Goal: Use online tool/utility: Utilize a website feature to perform a specific function

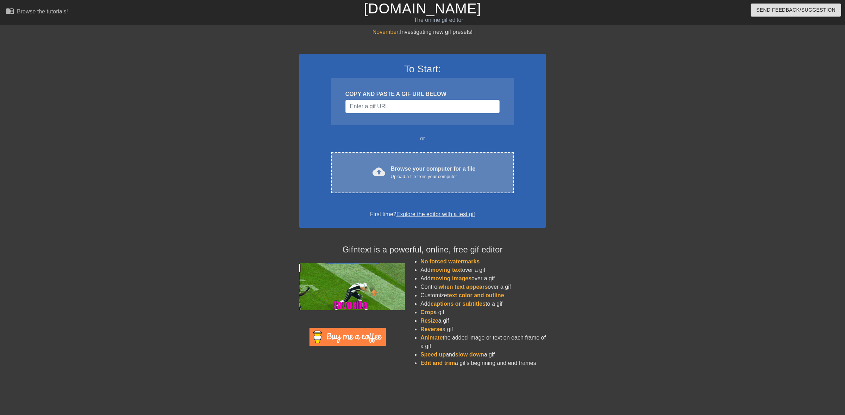
click at [362, 182] on div "cloud_upload Browse your computer for a file Upload a file from your computer C…" at bounding box center [422, 172] width 182 height 41
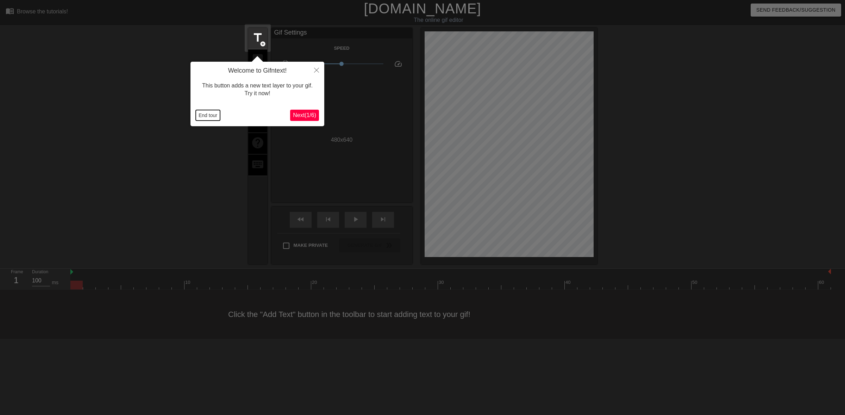
click at [206, 113] on button "End tour" at bounding box center [208, 115] width 24 height 11
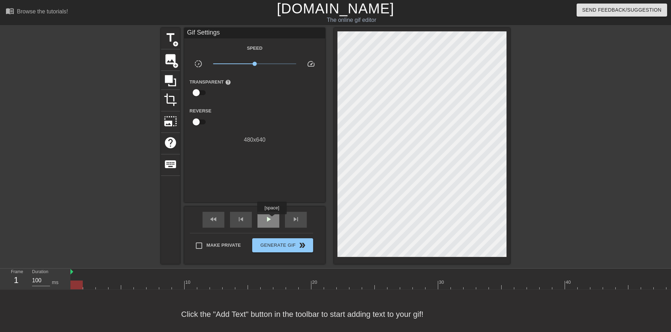
click at [272, 219] on span "play_arrow" at bounding box center [268, 219] width 8 height 8
click at [272, 219] on span "pause" at bounding box center [268, 219] width 8 height 8
drag, startPoint x: 100, startPoint y: 284, endPoint x: 63, endPoint y: 306, distance: 43.1
click at [63, 306] on div "menu_book Browse the tutorials! [DOMAIN_NAME] The online gif editor Send Feedba…" at bounding box center [335, 169] width 671 height 338
drag, startPoint x: 129, startPoint y: 285, endPoint x: 634, endPoint y: 286, distance: 505.4
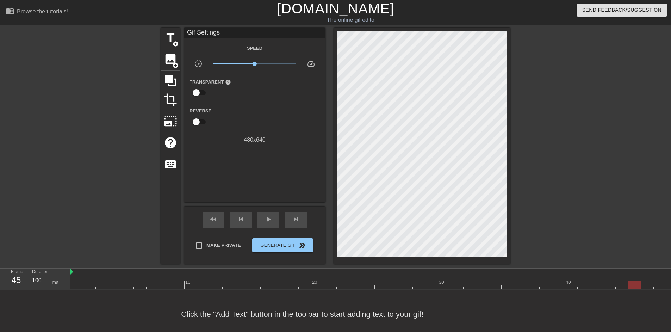
click at [634, 286] on div at bounding box center [450, 284] width 761 height 9
click at [168, 42] on span "title" at bounding box center [170, 37] width 13 height 13
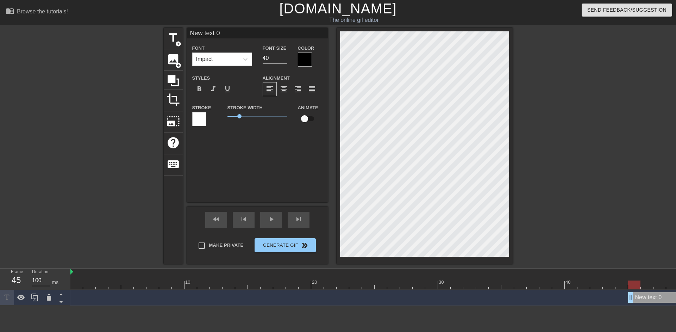
scroll to position [2, 7]
type input "I"
type textarea "I"
type input "I'"
type textarea "I'"
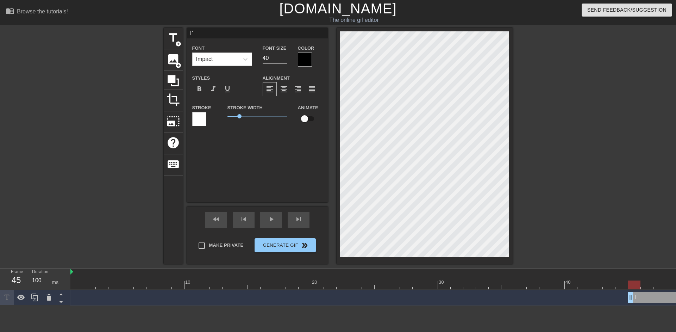
type input "I'm"
type textarea "I'm"
type input "I'm"
type textarea "I'm"
type input "I'm r"
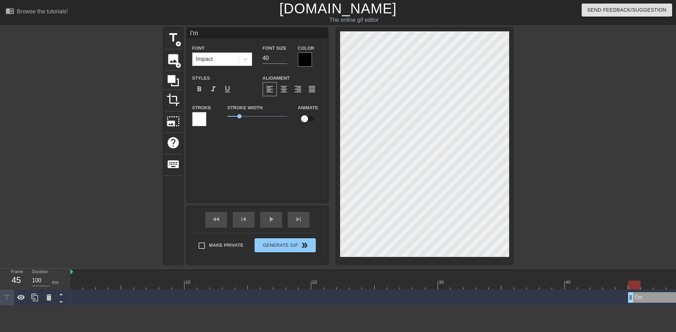
type textarea "I'm r"
type input "I'm re"
type textarea "I'm re"
type input "I'm rea"
type textarea "I'm rea"
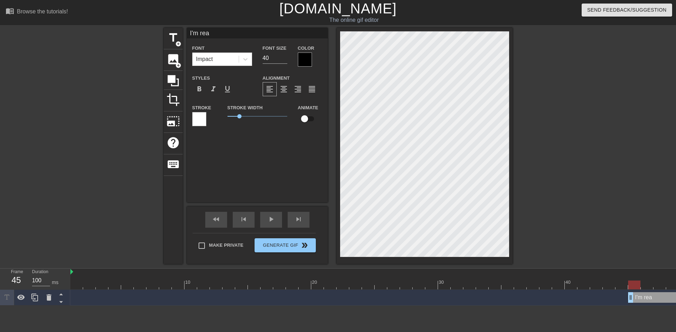
type input "I'm read"
type textarea "I'm read"
type input "I'm ready"
type textarea "I'm ready"
type input "I'm ready"
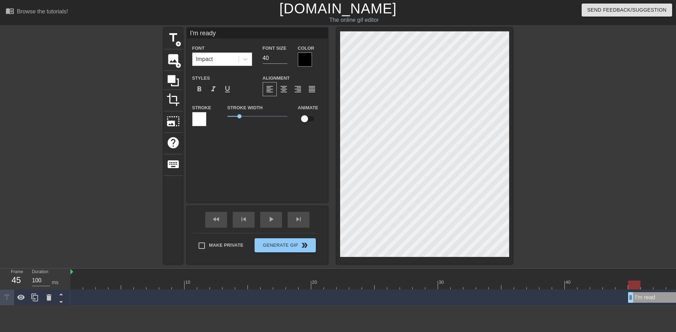
type textarea "I'm ready"
type input "I'm ready t"
type textarea "I'm ready t"
type input "I'm ready to"
type textarea "I'm ready to"
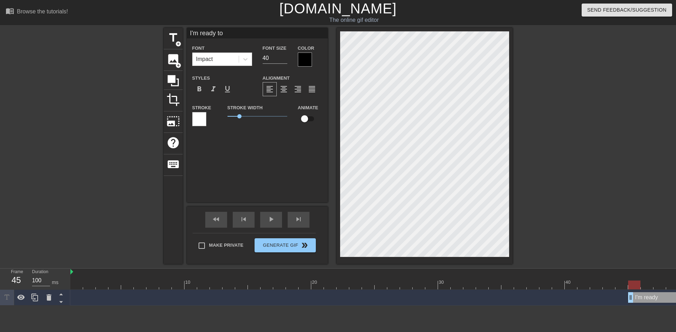
type input "I'm ready to"
type textarea "I'm ready to"
type input "I'm ready to t"
type textarea "I'm ready to t"
type input "I'm ready to ta"
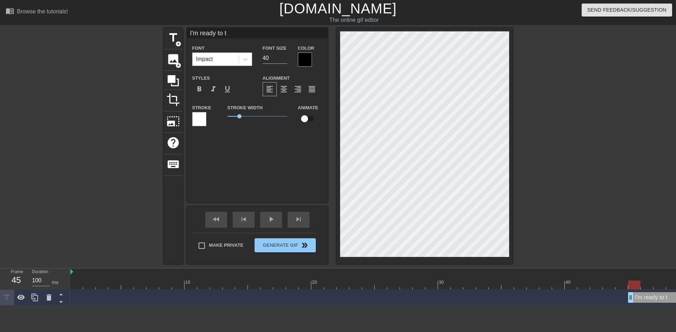
type textarea "I'm ready to ta"
type input "I'm ready to tak"
type textarea "I'm ready to tak"
type input "I'm ready to take"
type textarea "I'm ready to take"
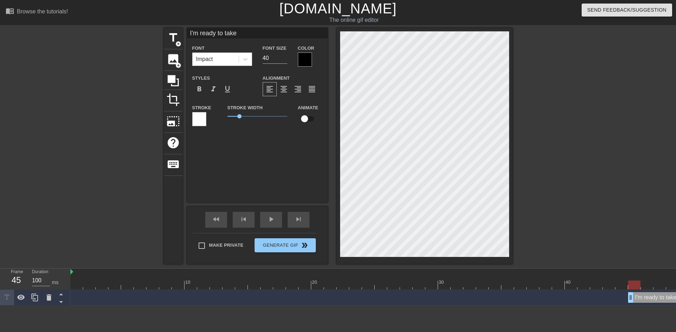
type input "I'm ready to take"
type textarea "I'm ready to take"
type input "I'm ready to takey"
type textarea "I'm ready to take y"
type input "I'm ready to takeyo"
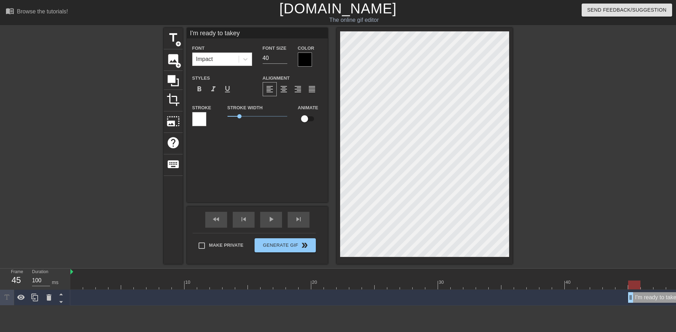
type textarea "I'm ready to take yo"
type input "I'm ready to takeyou"
type textarea "I'm ready to take your"
type input "I'm ready to [PERSON_NAME]"
type textarea "I'm ready to take your"
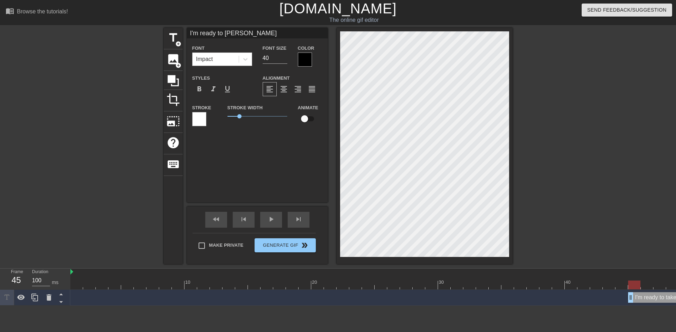
type input "I'm ready to [PERSON_NAME] s"
type textarea "I'm ready to take your sp"
type input "I'm ready to takeyour spu"
type textarea "I'm ready to take your spu"
type input "I'm ready to takeyour spun"
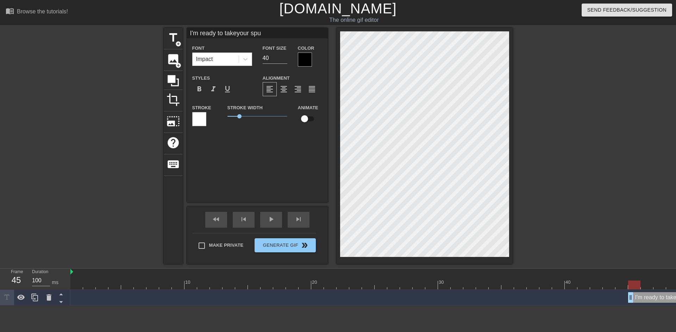
type textarea "I'm ready to take your spun"
type input "I'm ready to [PERSON_NAME] spunk"
type textarea "I'm ready to take your spunk"
type input "I'm ready to [PERSON_NAME] spunk"
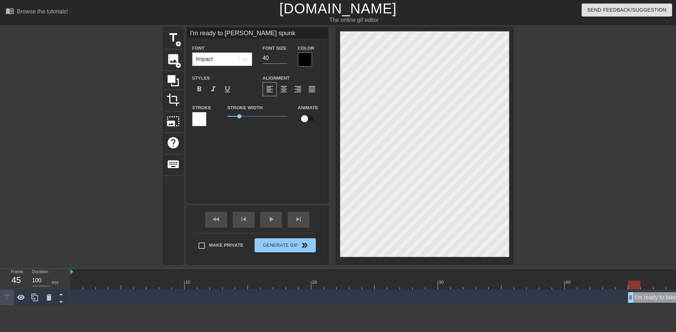
type textarea "I'm ready to take your spunk"
type input "I'm ready to [PERSON_NAME] spunk o"
type textarea "I'm ready to take your spunk o"
type input "I'm ready to [PERSON_NAME] spunk on"
type textarea "I'm ready to take your spunk on"
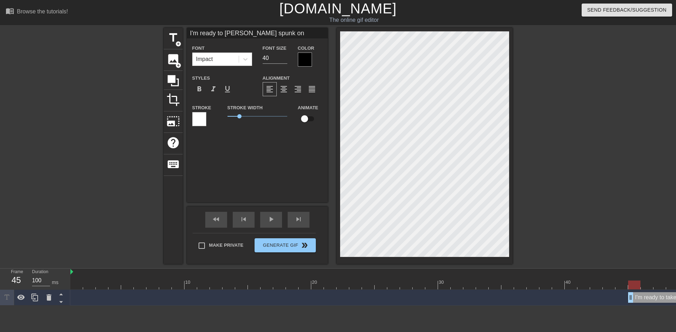
scroll to position [4, 13]
type input "I'm ready to [PERSON_NAME] spunk o"
type textarea "I'm ready to take your spunk o"
type input "I'm ready to [PERSON_NAME] spunk"
type textarea "I'm ready to take your spunk"
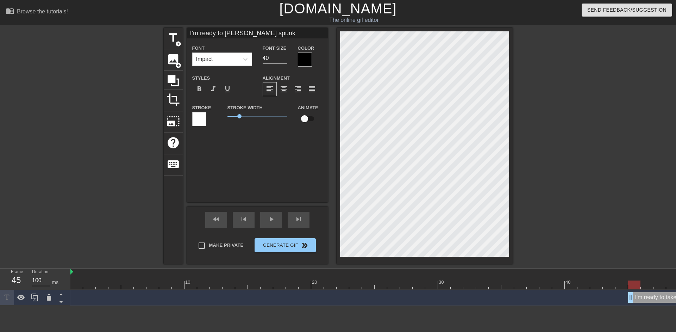
type input "I'm ready to [PERSON_NAME] spunk"
type textarea "I'm ready to take your spunk"
type input "I'm ready to [PERSON_NAME] spunk"
type textarea "I'm ready to take your spunk"
type input "I'm ready to [PERSON_NAME] spunk o"
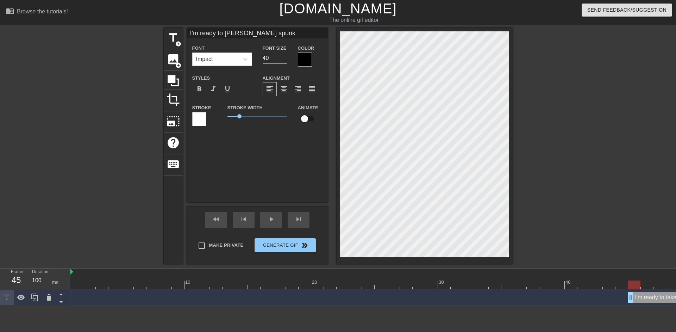
type textarea "I'm ready to take your spunk o"
type input "I'm ready to [PERSON_NAME] spunk on"
type textarea "I'm ready to take your spunk on"
type input "I'm ready to [PERSON_NAME] spunk o"
type textarea "I'm ready to take your spunk o"
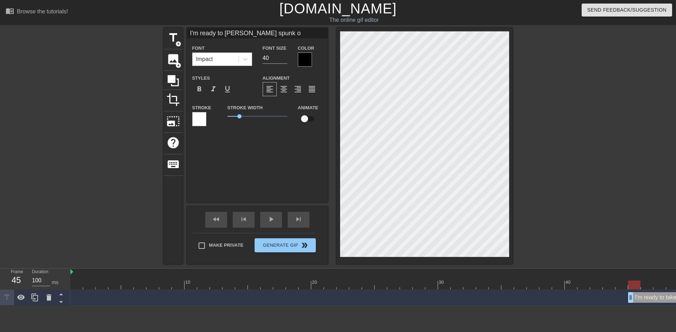
type input "I'm ready to [PERSON_NAME] spunk"
type textarea "I'm ready to take your spunk"
type input "I'm ready to [PERSON_NAME] spunk"
type textarea "I'm ready to take your spunk"
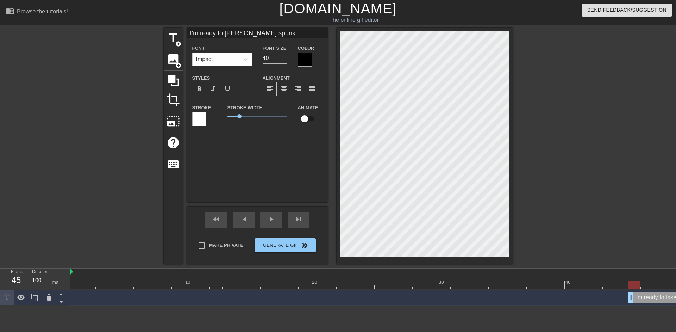
type input "I'm ready to [PERSON_NAME] spunk"
type textarea "I'm ready to take your spunk"
type input "I'm ready to [PERSON_NAME] spunko"
type textarea "I'm ready to take your spunk o"
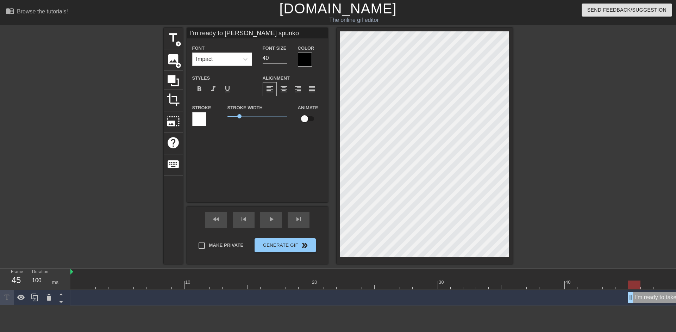
type input "I'm ready to [PERSON_NAME] spunkon"
type textarea "I'm ready to take your spunk on"
type input "I'm ready to [PERSON_NAME] spunkon"
type textarea "I'm ready to take your spunk on"
type input "I'm ready to [PERSON_NAME] spunkon m"
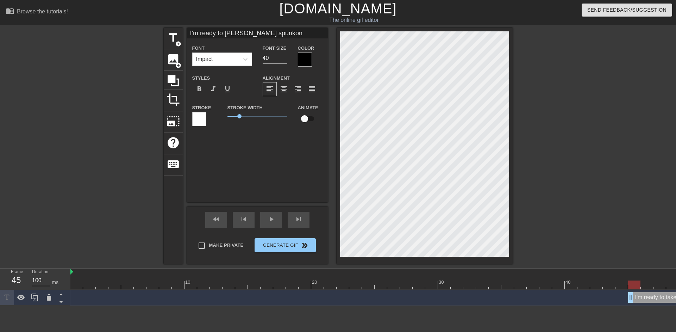
type textarea "I'm ready to take your spunk on m"
type input "I'm ready to [PERSON_NAME] spunkon my"
type textarea "I'm ready to take your spunk on my"
type input "I'm ready to [PERSON_NAME] spunkon my"
type textarea "I'm ready to take your spunk on my"
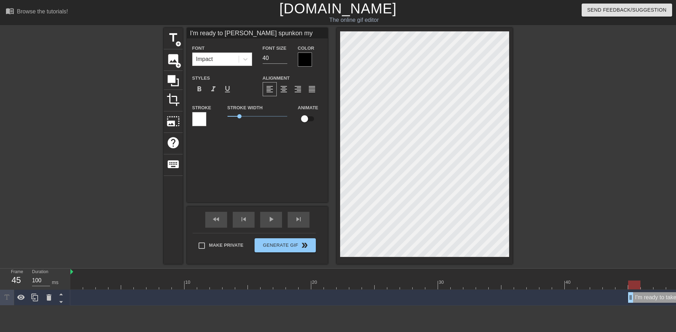
type input "I'm ready to [PERSON_NAME] spunkon my f"
type textarea "I'm ready to take your spunk on my f"
type input "I'm ready to [PERSON_NAME] spunkon my fa"
type textarea "I'm ready to take your spunk on my fa"
type input "I'm ready to [PERSON_NAME] spunkon my fac"
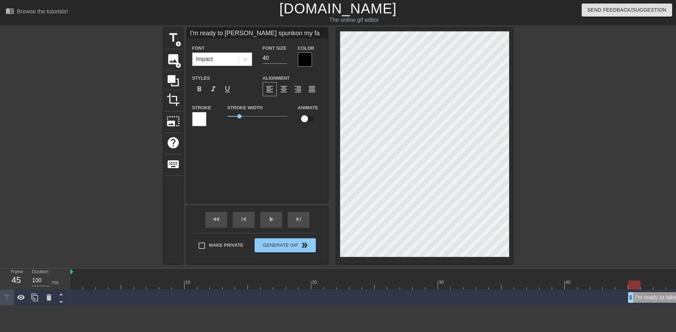
type textarea "I'm ready to take your spunk on my fac"
type input "I'm ready to [PERSON_NAME] spunkon my face"
type textarea "I'm ready to take your spunk on my face"
click at [286, 90] on span "format_align_center" at bounding box center [284, 89] width 8 height 8
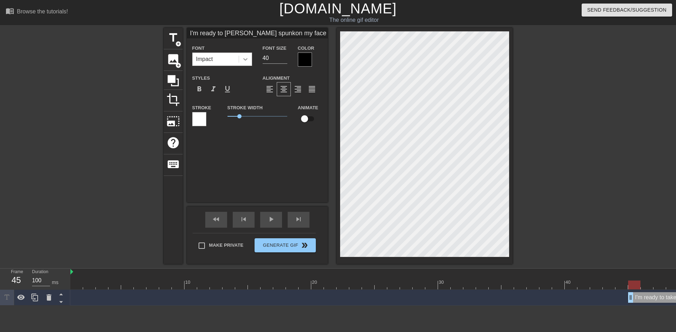
click at [247, 61] on icon at bounding box center [245, 59] width 7 height 7
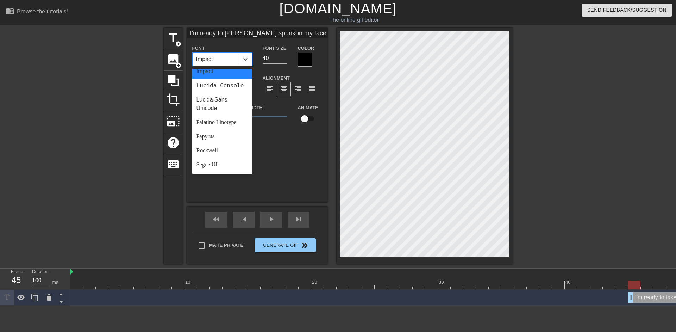
scroll to position [252, 0]
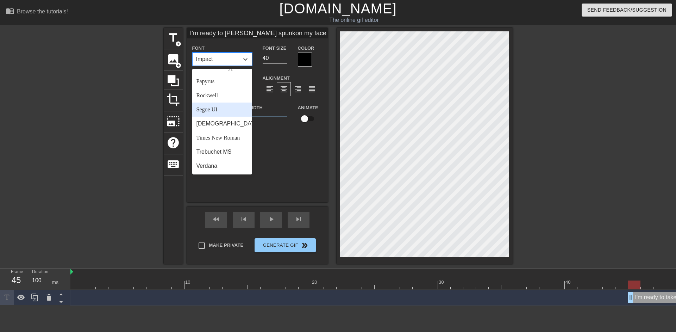
click at [223, 111] on div "Segoe UI" at bounding box center [222, 109] width 60 height 14
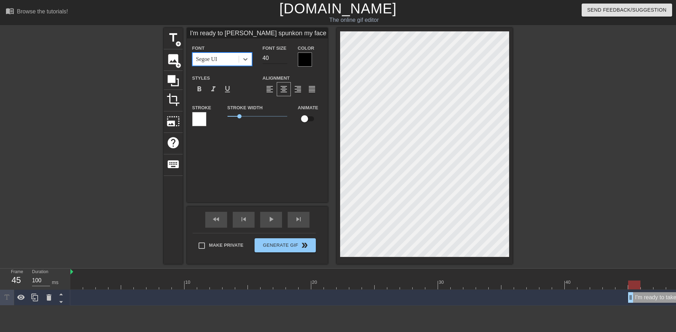
type input "I'm ready to [PERSON_NAME] spunkon my face"
type input "41"
click at [285, 56] on input "41" at bounding box center [275, 57] width 25 height 11
type input "I'm ready to [PERSON_NAME] spunkon my face"
type input "42"
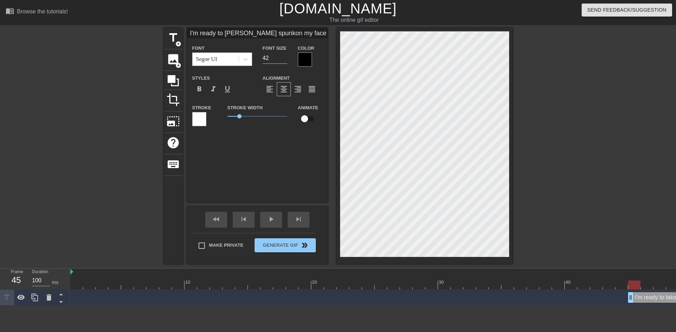
click at [285, 56] on input "42" at bounding box center [275, 57] width 25 height 11
type input "I'm ready to [PERSON_NAME] spunkon my face"
type input "43"
click at [285, 56] on input "43" at bounding box center [275, 57] width 25 height 11
type input "I'm ready to [PERSON_NAME] spunkon my face"
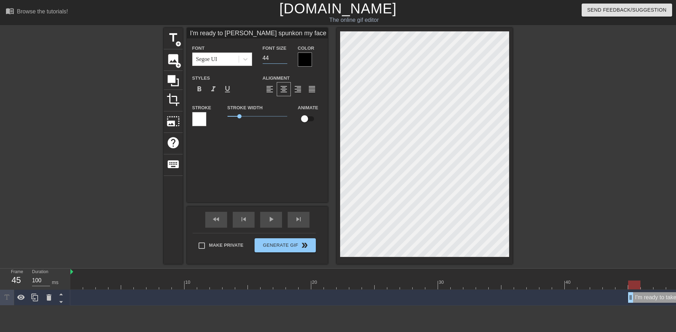
type input "44"
click at [285, 56] on input "44" at bounding box center [275, 57] width 25 height 11
type input "I'm ready to [PERSON_NAME] spunkon my face"
type input "45"
click at [285, 56] on input "45" at bounding box center [275, 57] width 25 height 11
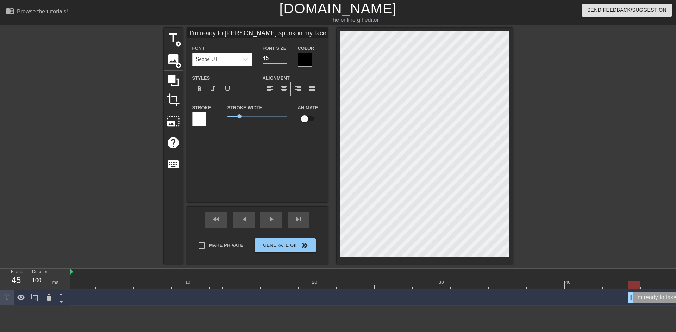
type input "I'm ready to [PERSON_NAME] spunkon my face"
type input "46"
click at [285, 56] on input "46" at bounding box center [275, 57] width 25 height 11
type input "I'm ready to [PERSON_NAME] spunkon my face"
type input "47"
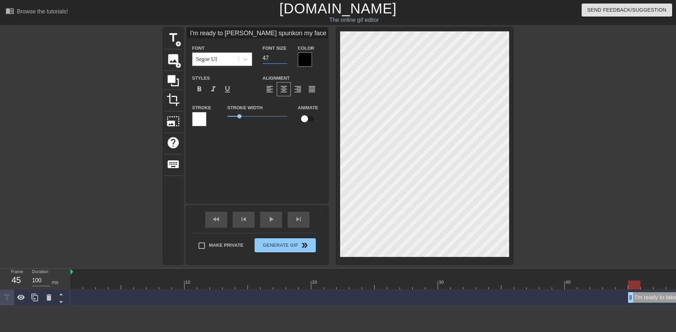
click at [285, 56] on input "47" at bounding box center [275, 57] width 25 height 11
type input "I'm ready to [PERSON_NAME] spunkon my face"
type input "48"
click at [285, 56] on input "48" at bounding box center [275, 57] width 25 height 11
click at [214, 90] on span "format_italic" at bounding box center [213, 89] width 8 height 8
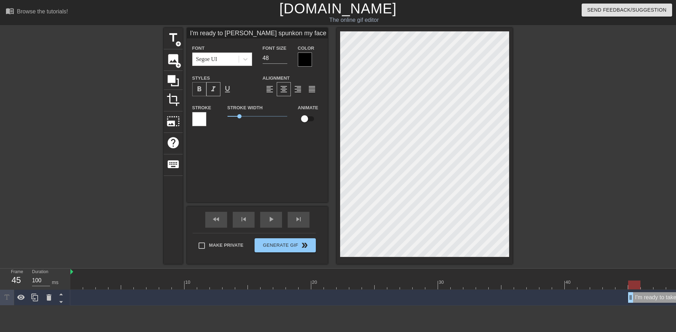
click at [199, 88] on span "format_bold" at bounding box center [199, 89] width 8 height 8
click at [530, 126] on div at bounding box center [574, 133] width 106 height 211
click at [559, 202] on div at bounding box center [574, 133] width 106 height 211
type input "I'm readyto takeyour spunkon my face"
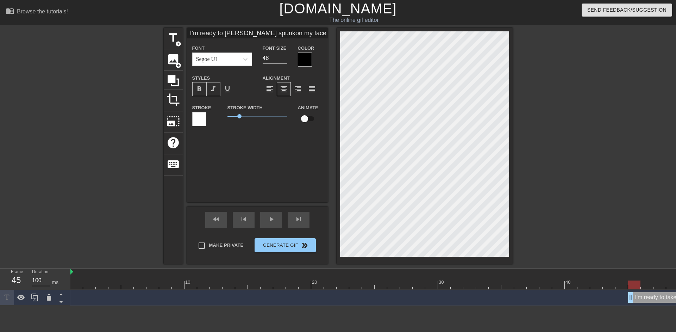
type textarea "I'm readyto take your spunk on my face"
type input "I'm readyto takeyour spunkon my face"
type textarea "I'm ready to take your spunk on my face"
type input "I'm readyto takeyour spunkon my face"
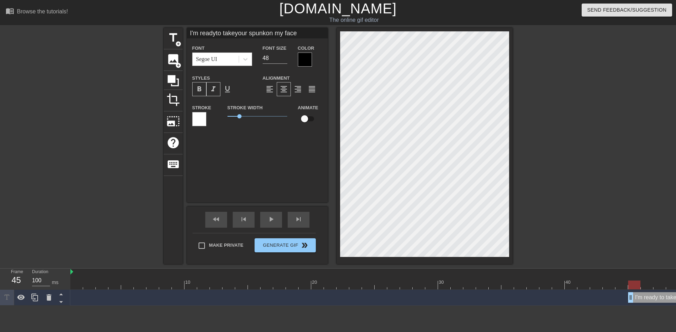
type textarea "I'm ready to take your spunk on my face"
type input "I'm readyto take your spunkon my face"
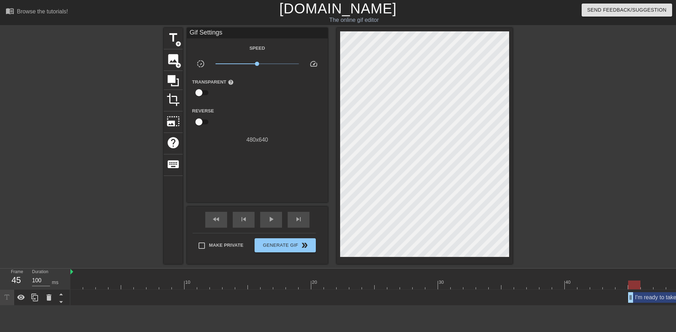
click at [578, 211] on div at bounding box center [574, 133] width 106 height 211
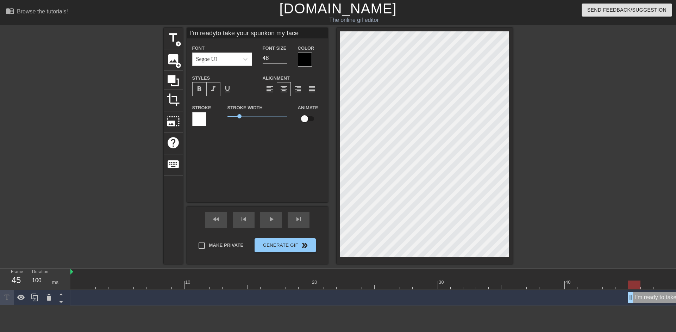
click at [610, 205] on div at bounding box center [574, 133] width 106 height 211
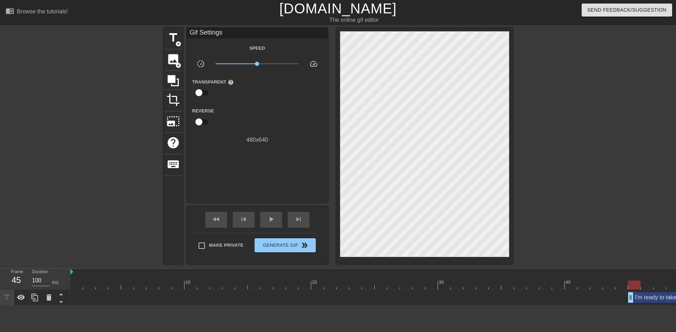
click at [564, 157] on div at bounding box center [574, 133] width 106 height 211
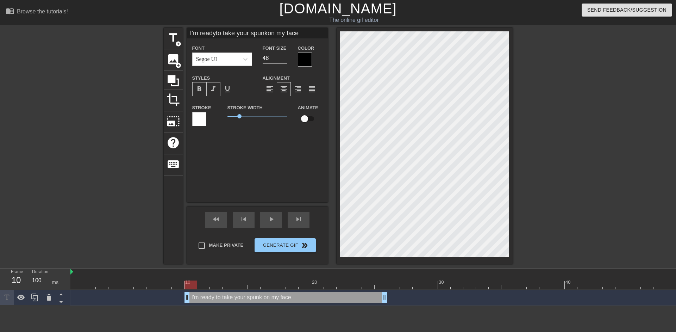
drag, startPoint x: 655, startPoint y: 298, endPoint x: 216, endPoint y: 303, distance: 439.2
click at [216, 303] on div "I'm ready to take your spunk on my face drag_handle drag_handle" at bounding box center [450, 298] width 761 height 16
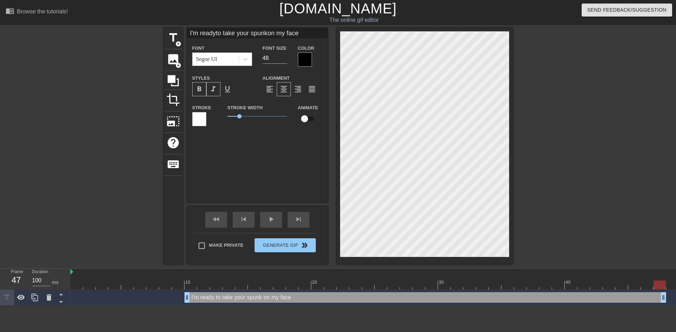
drag, startPoint x: 384, startPoint y: 299, endPoint x: 660, endPoint y: 290, distance: 276.6
click at [660, 290] on div "I'm ready to take your spunk on my face drag_handle drag_handle" at bounding box center [450, 298] width 761 height 16
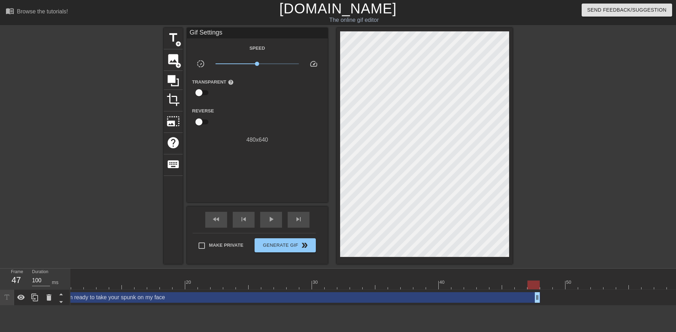
scroll to position [0, 157]
drag, startPoint x: 506, startPoint y: 299, endPoint x: 608, endPoint y: 294, distance: 101.9
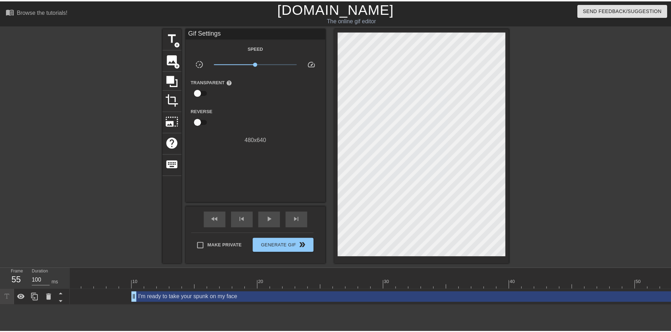
scroll to position [0, 0]
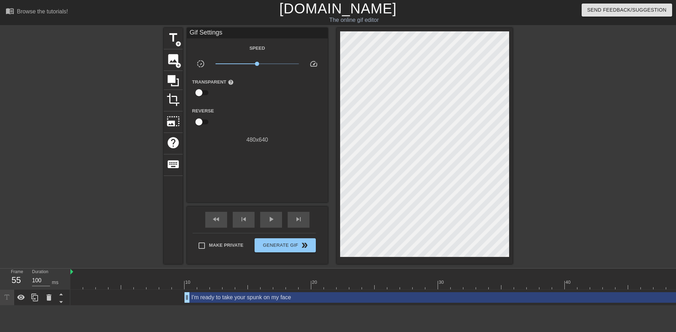
click at [214, 295] on div "I'm ready to take your spunk on my face drag_handle drag_handle" at bounding box center [476, 297] width 583 height 11
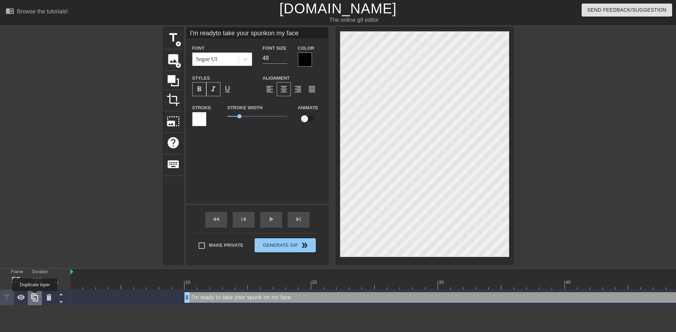
click at [35, 296] on icon at bounding box center [34, 297] width 7 height 8
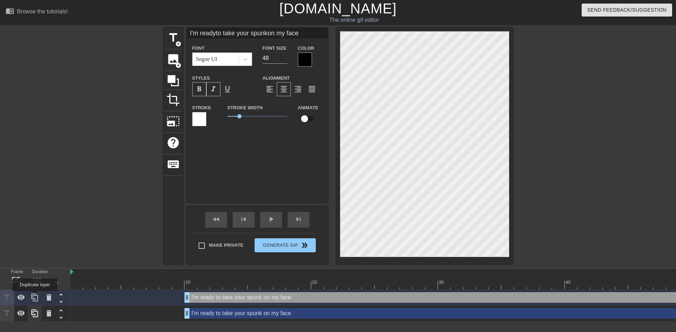
click at [35, 296] on icon at bounding box center [34, 297] width 7 height 8
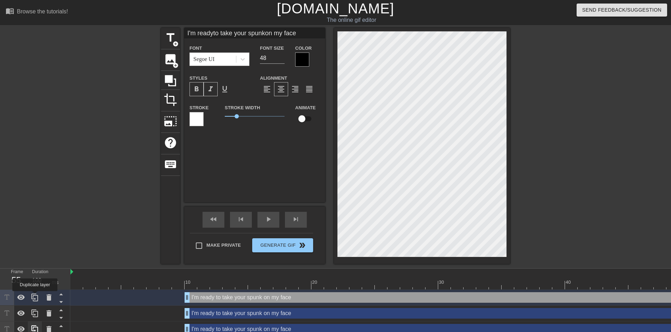
click at [35, 296] on icon at bounding box center [34, 297] width 7 height 8
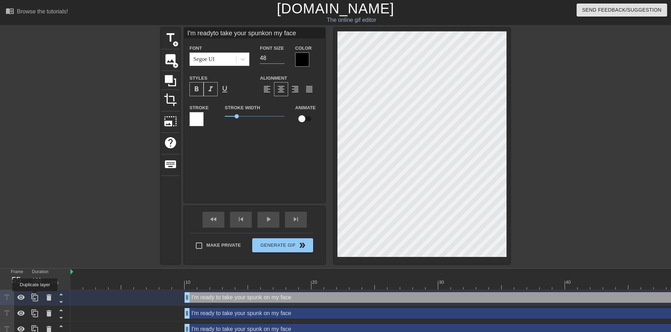
click at [35, 296] on icon at bounding box center [34, 297] width 7 height 8
click at [35, 297] on icon at bounding box center [35, 297] width 8 height 8
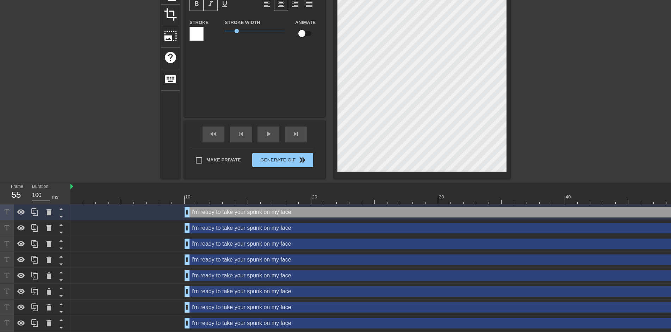
scroll to position [122, 0]
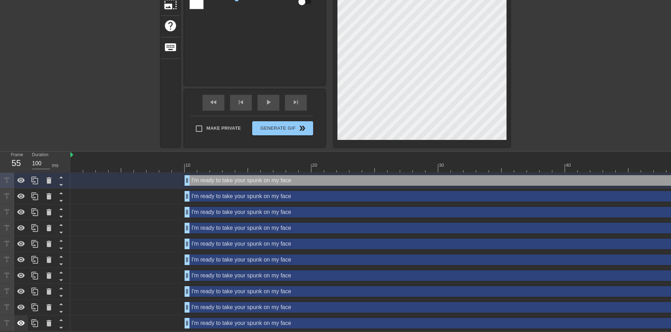
click at [22, 319] on icon at bounding box center [21, 323] width 8 height 8
type input "I'm readyto take your spunk"
type textarea "I'm ready to take your spunk"
type input "I'm ready"
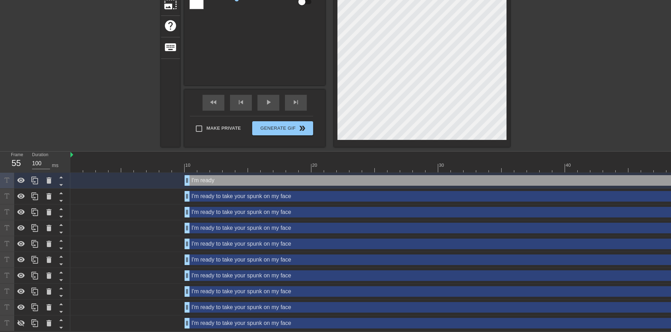
type textarea "I'm ready"
type input "I'm"
type textarea "I'm"
type input "I'm"
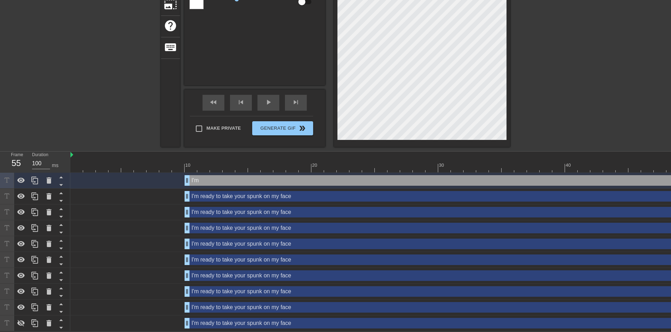
type textarea "I'm"
type input "I'm"
type textarea "I'm"
type input "I'm"
type textarea "I'm"
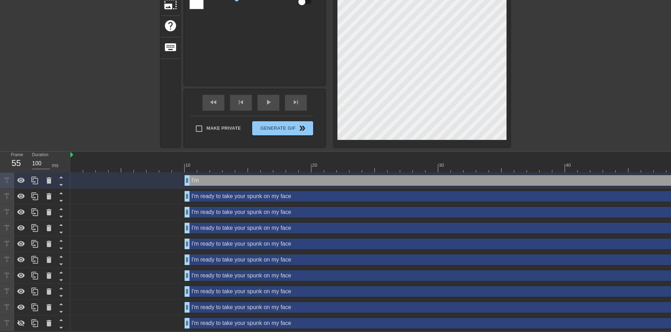
type input "I'm"
type textarea "I'm"
type input "I'm"
type textarea "I'm"
type input "I'm"
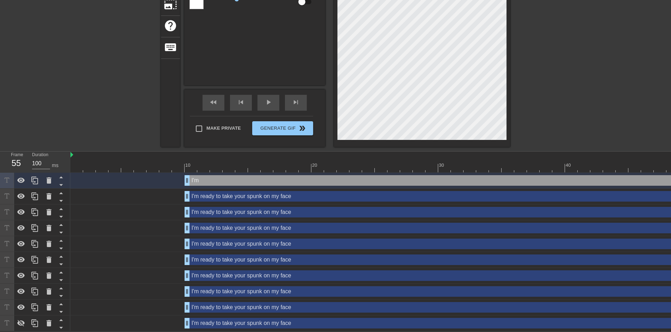
type textarea "I'm"
type input "I'm"
type textarea "I'm"
type input "I'm"
type textarea "I'm"
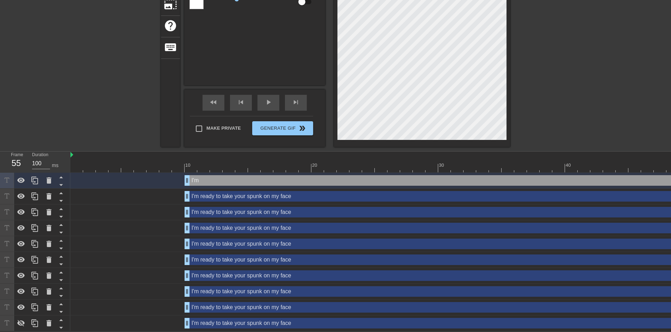
type input "I'm"
type textarea "I'm"
type input "I'm"
type textarea "I'm"
type input "I'm"
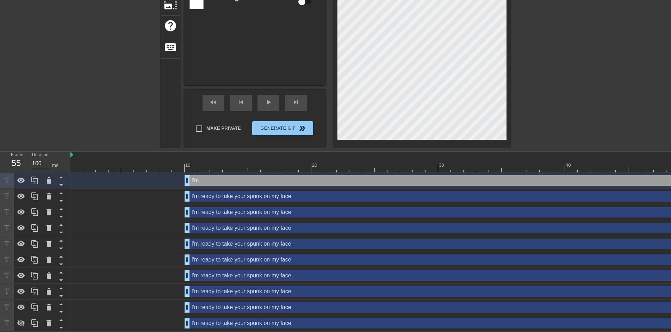
type textarea "I'm"
type input "I'm"
type textarea "I'm"
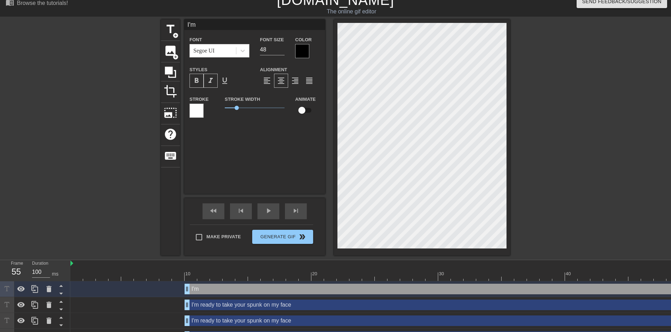
scroll to position [0, 0]
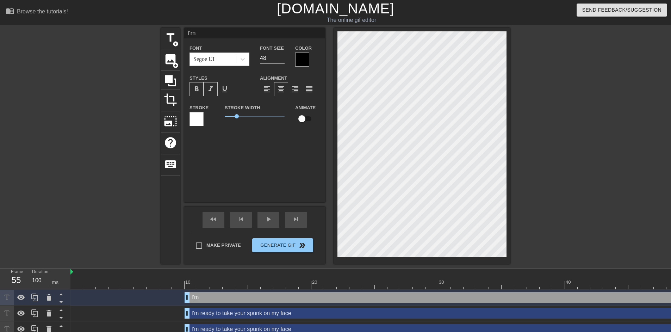
click at [576, 151] on div at bounding box center [571, 133] width 106 height 211
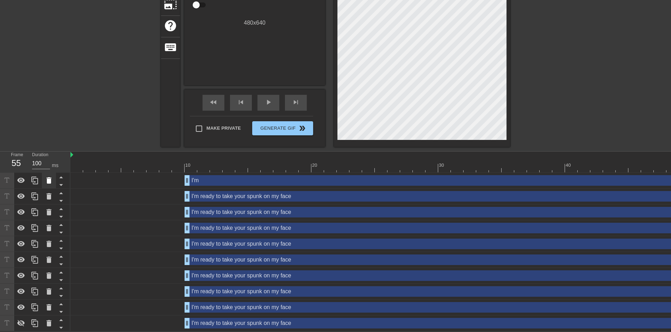
click at [49, 180] on icon at bounding box center [49, 180] width 8 height 8
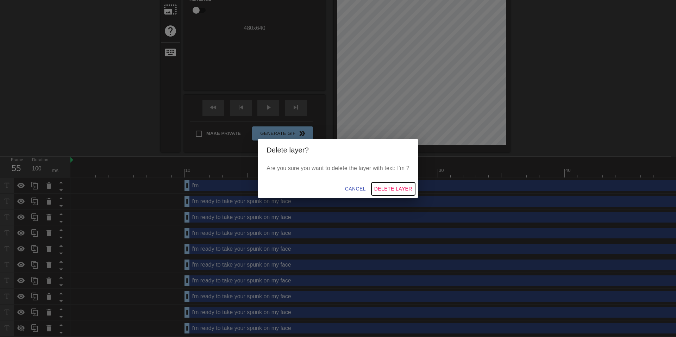
click at [388, 189] on span "Delete Layer" at bounding box center [393, 189] width 38 height 9
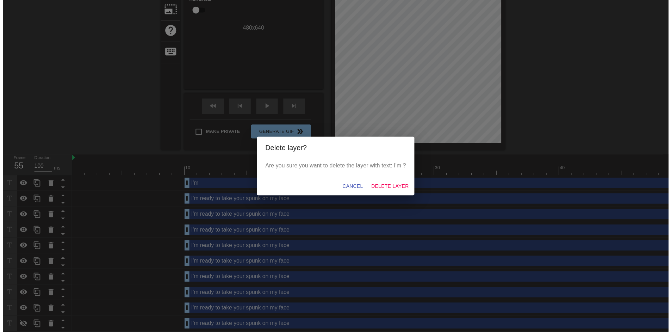
scroll to position [106, 0]
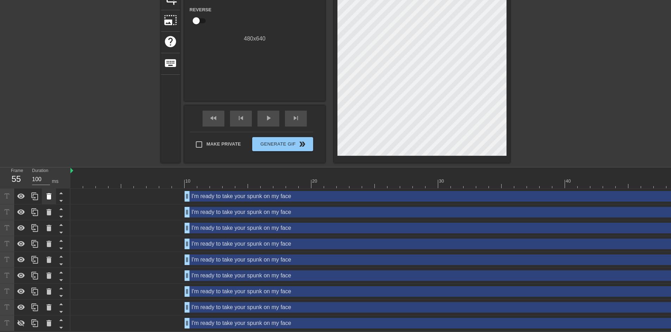
click at [55, 192] on div at bounding box center [49, 195] width 14 height 15
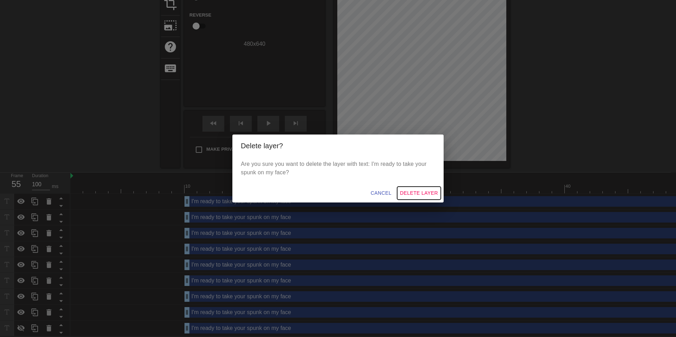
click at [417, 193] on span "Delete Layer" at bounding box center [419, 193] width 38 height 9
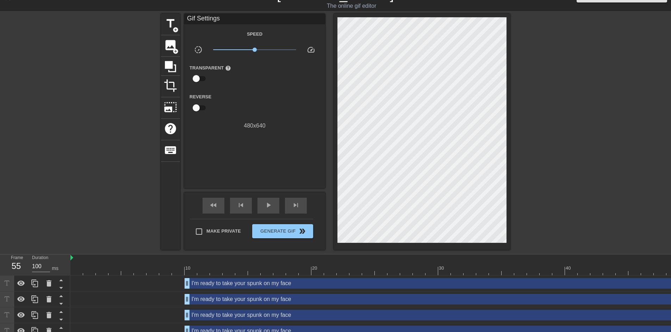
scroll to position [0, 0]
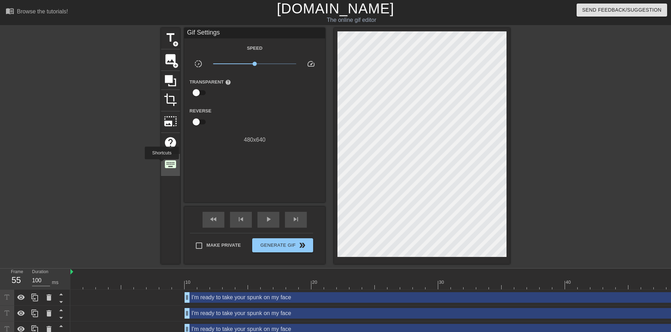
click at [162, 164] on div "keyboard" at bounding box center [170, 164] width 19 height 21
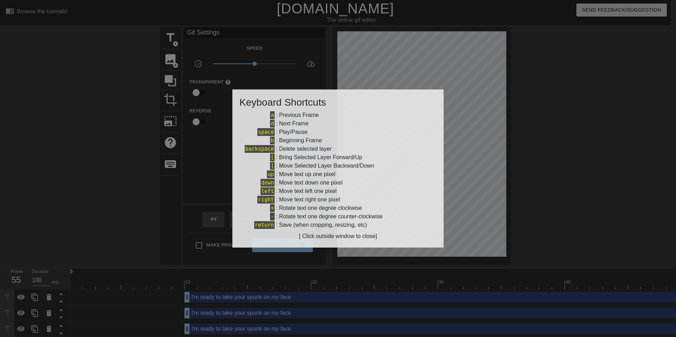
click at [320, 238] on div "[ Click outside window to close]" at bounding box center [338, 236] width 197 height 8
click at [105, 208] on div at bounding box center [338, 168] width 676 height 337
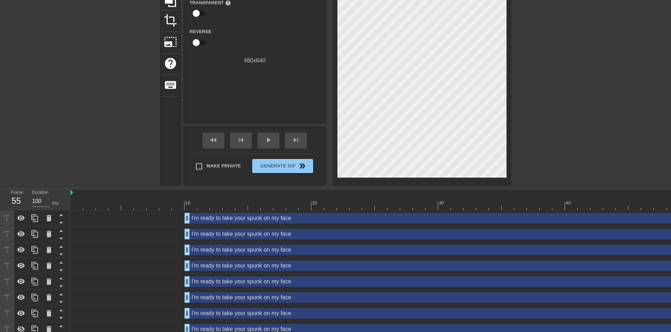
scroll to position [90, 0]
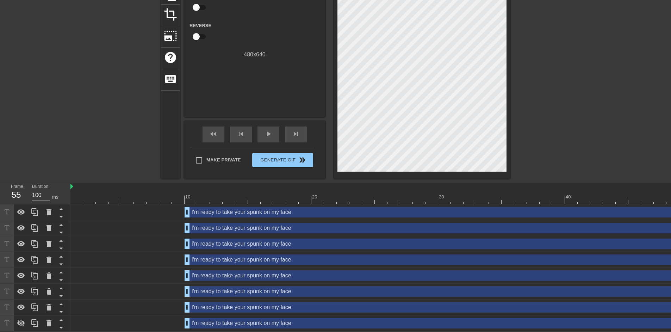
click at [164, 212] on div "I'm ready to take your spunk on my face drag_handle drag_handle" at bounding box center [450, 212] width 761 height 11
click at [222, 207] on div "I'm ready to take your spunk on my face drag_handle drag_handle" at bounding box center [476, 212] width 583 height 11
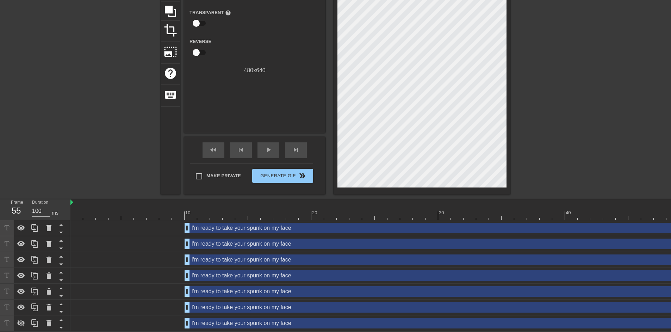
click at [226, 223] on div "I'm ready to take your spunk on my face drag_handle drag_handle" at bounding box center [476, 228] width 583 height 11
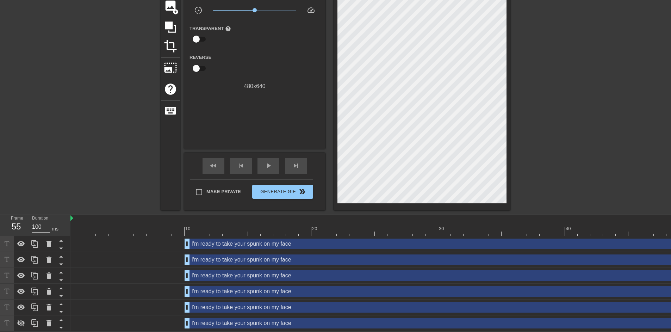
click at [224, 238] on div "I'm ready to take your spunk on my face drag_handle drag_handle" at bounding box center [476, 243] width 583 height 11
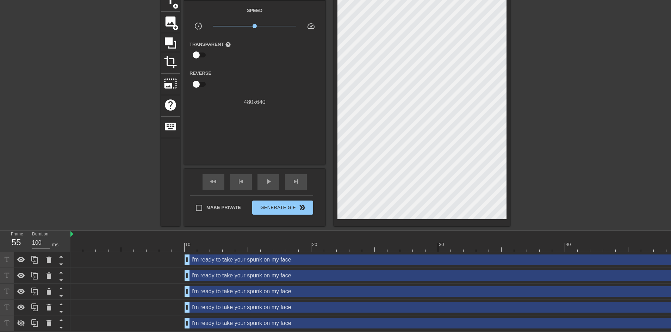
click at [224, 256] on div "I'm ready to take your spunk on my face drag_handle drag_handle" at bounding box center [476, 259] width 583 height 11
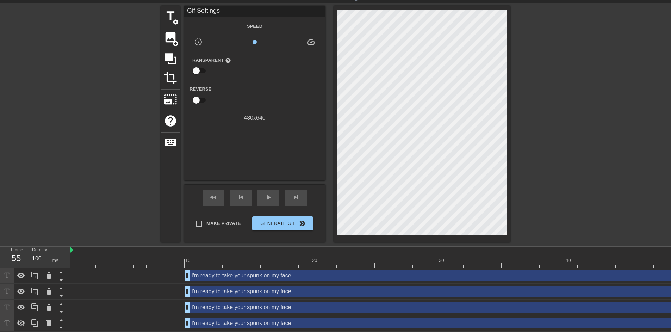
click at [223, 273] on div "I'm ready to take your spunk on my face drag_handle drag_handle" at bounding box center [476, 275] width 583 height 11
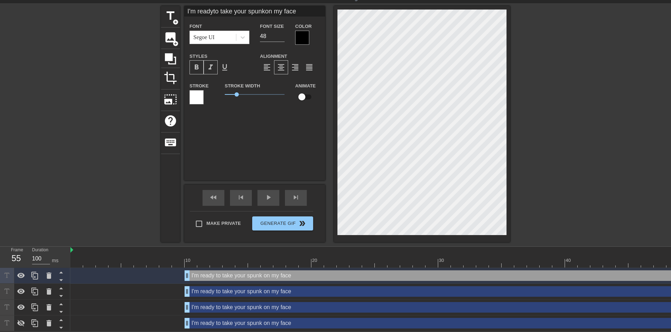
scroll to position [11, 0]
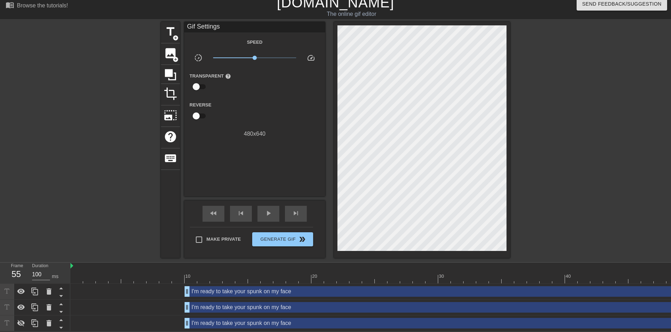
click at [218, 290] on div "I'm ready to take your spunk on my face drag_handle drag_handle" at bounding box center [476, 291] width 583 height 11
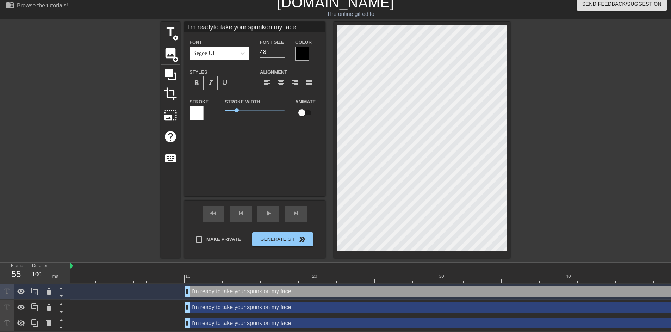
scroll to position [0, 0]
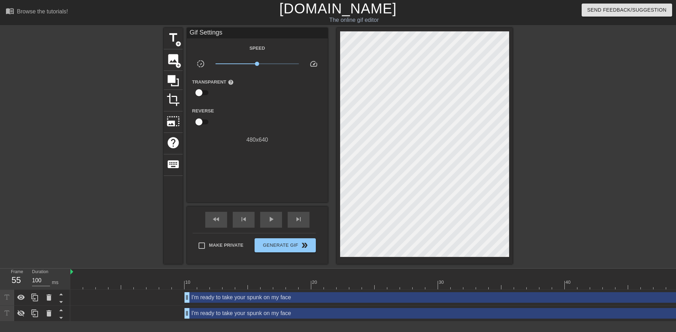
click at [213, 300] on div "I'm ready to take your spunk on my face drag_handle drag_handle" at bounding box center [476, 297] width 583 height 11
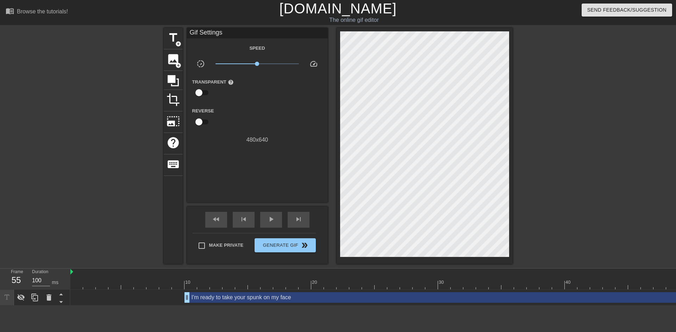
click at [212, 298] on div "I'm ready to take your spunk on my face drag_handle drag_handle" at bounding box center [476, 297] width 583 height 11
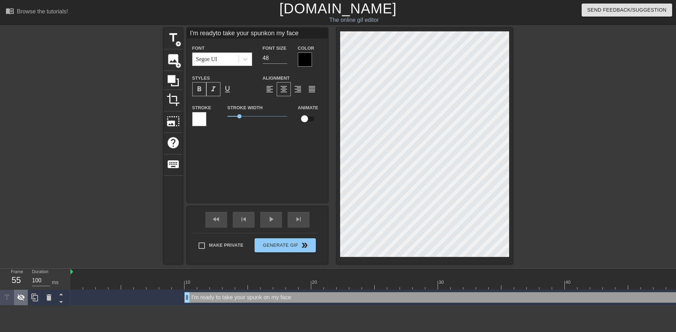
click at [24, 298] on icon at bounding box center [21, 297] width 8 height 7
click at [306, 61] on div at bounding box center [305, 59] width 14 height 14
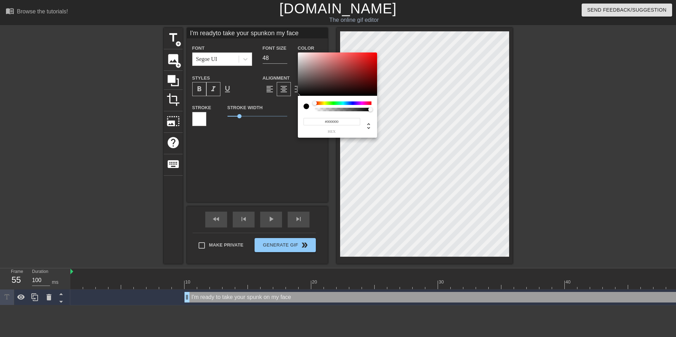
type input "I'm readyto take your spunkon my face"
type input "#6A2828"
type input "I'm readyto take your spunkon my face"
type input "#782929"
type input "I'm readyto take your spunkon my face"
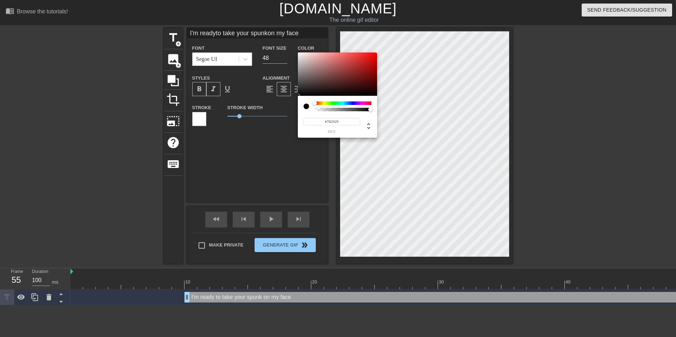
type input "#FE0000"
type input "I'm readyto take your spunkon my face"
type input "#FF0000"
drag, startPoint x: 347, startPoint y: 78, endPoint x: 398, endPoint y: 38, distance: 64.4
click at [398, 38] on div "#FF0000 hex" at bounding box center [338, 168] width 676 height 337
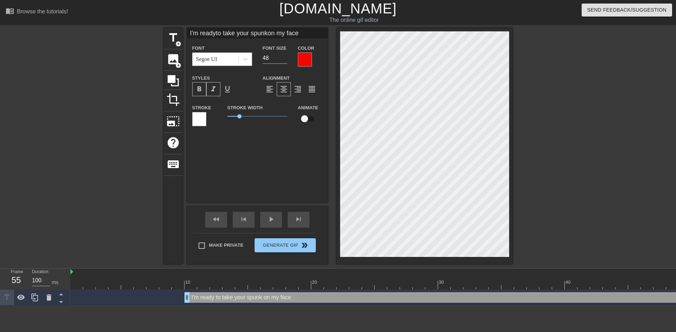
click at [190, 120] on div "Stroke" at bounding box center [204, 117] width 35 height 29
click at [201, 123] on div at bounding box center [199, 119] width 14 height 14
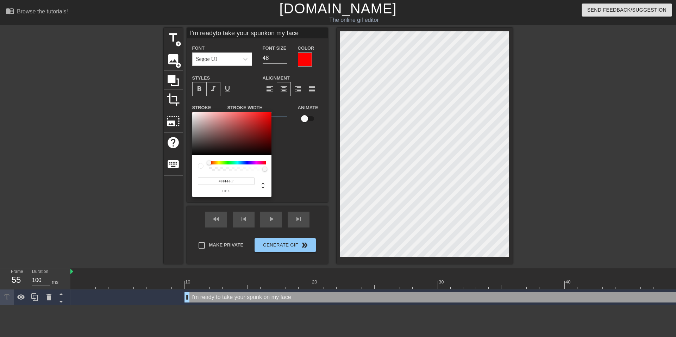
type input "I'm readyto take your spunkon my face"
type input "#972C2C"
type input "I'm readyto take your spunkon my face"
type input "#972D2D"
type input "I'm readyto take your spunkon my face"
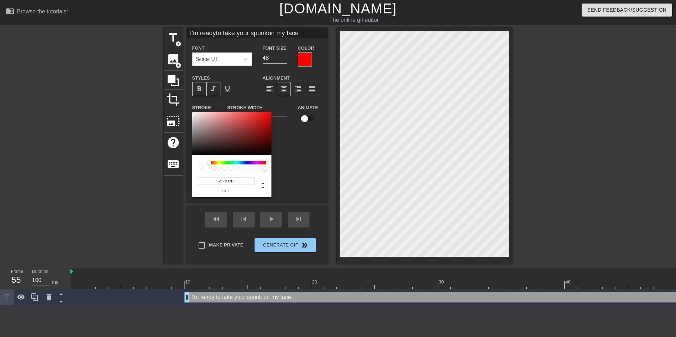
type input "#422929"
type input "I'm readyto take your spunkon my face"
type input "#0D0C0C"
type input "I'm readyto take your spunkon my face"
type input "#000000"
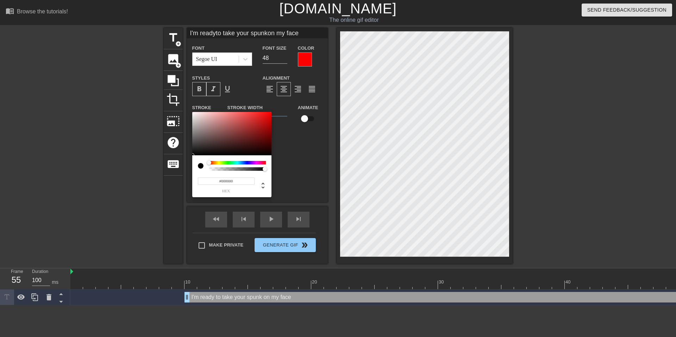
type input "I'm readyto take your spunkon my face"
type input "#686868"
type input "I'm readyto take your spunkon my face"
type input "#DFDFDF"
type input "I'm readyto take your spunkon my face"
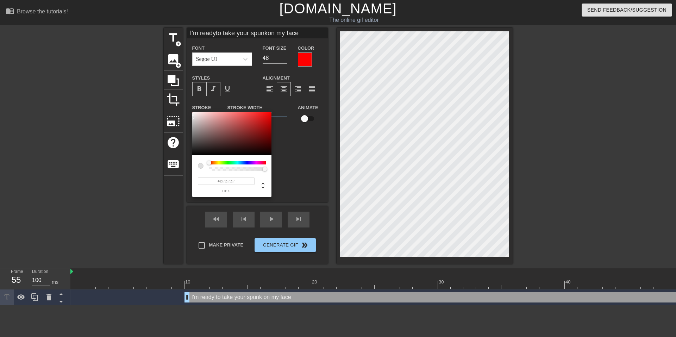
type input "#FFFFFF"
type input "I'm readyto take your spunkon my face"
type input "#BEBEBE"
type input "I'm readyto take your spunkon my face"
type input "#3E3E3E"
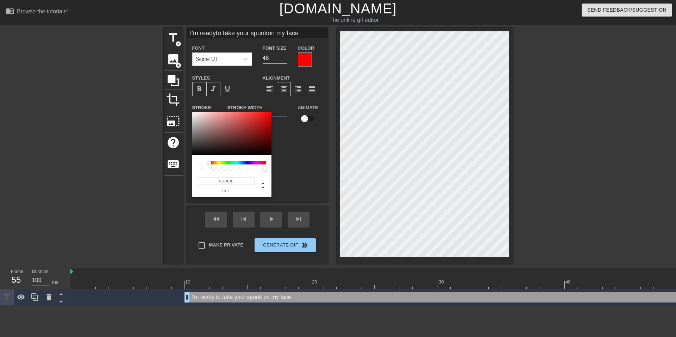
type input "I'm readyto take your spunkon my face"
type input "#000000"
type input "I'm readyto take your spunkon my face"
type input "#341D1D"
type input "I'm readyto take your spunkon my face"
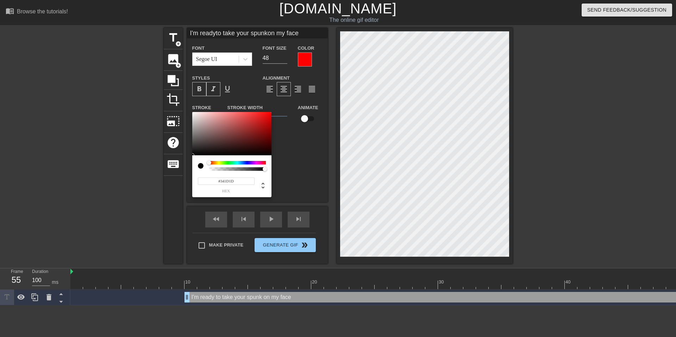
type input "#780000"
type input "I'm readyto take your spunkon my face"
type input "#E30000"
type input "I'm readyto take your spunkon my face"
type input "#FF0000"
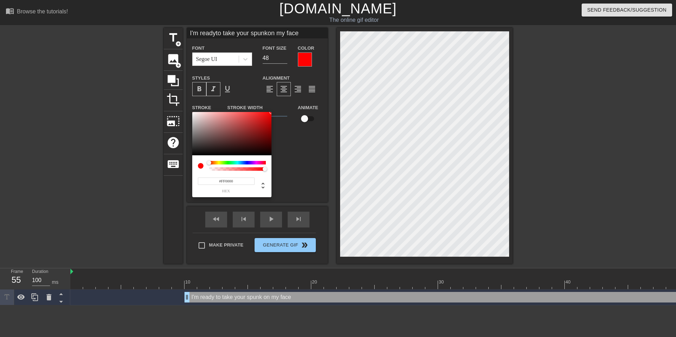
type input "I'm readyto take your spunkon my face"
drag, startPoint x: 248, startPoint y: 130, endPoint x: 316, endPoint y: 101, distance: 73.1
click at [316, 101] on div "#FF0000 hex" at bounding box center [338, 168] width 676 height 337
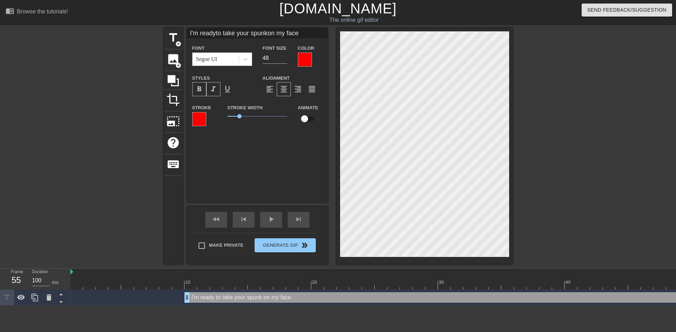
click at [306, 58] on div at bounding box center [305, 59] width 14 height 14
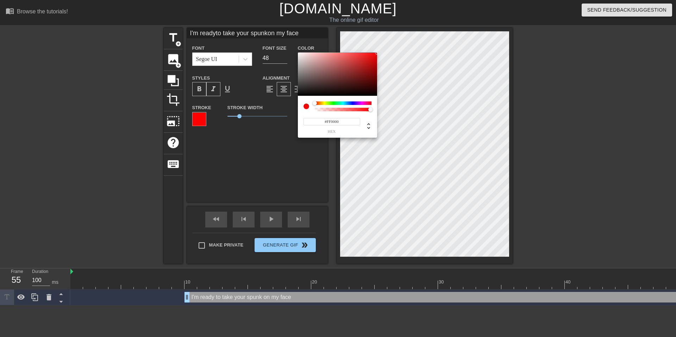
drag, startPoint x: 330, startPoint y: 122, endPoint x: 350, endPoint y: 120, distance: 20.2
click at [350, 120] on input "#FF0000" at bounding box center [332, 121] width 57 height 7
type input "I'm readyto take your spunkon my face"
type input "#FFFF0"
type input "I'm readyto take your spunkon my face"
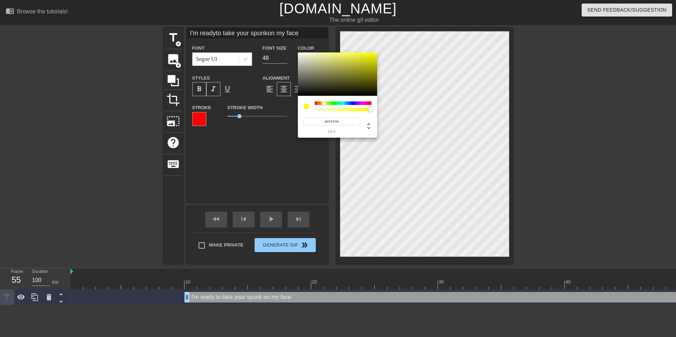
drag, startPoint x: 345, startPoint y: 123, endPoint x: 330, endPoint y: 123, distance: 14.8
click at [330, 123] on input "#FFFF00" at bounding box center [332, 121] width 57 height 7
type input "#FF000"
type input "I'm readyto take your spunkon my face"
type input "#FF0000"
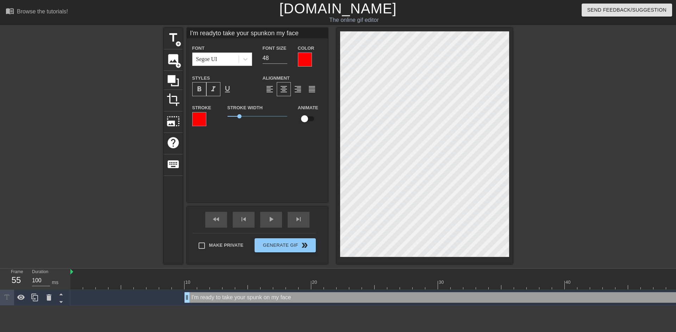
click at [197, 119] on div at bounding box center [199, 119] width 14 height 14
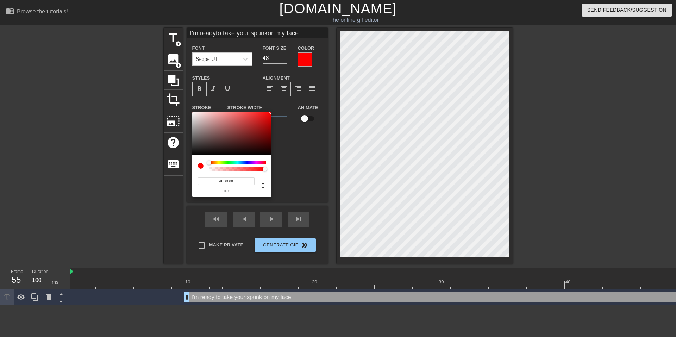
drag, startPoint x: 224, startPoint y: 180, endPoint x: 244, endPoint y: 179, distance: 19.8
click at [244, 179] on input "#FF0000" at bounding box center [226, 181] width 57 height 7
type input "I'm readyto take your spunkon my face"
type input "#FFFF0"
type input "I'm readyto take your spunkon my face"
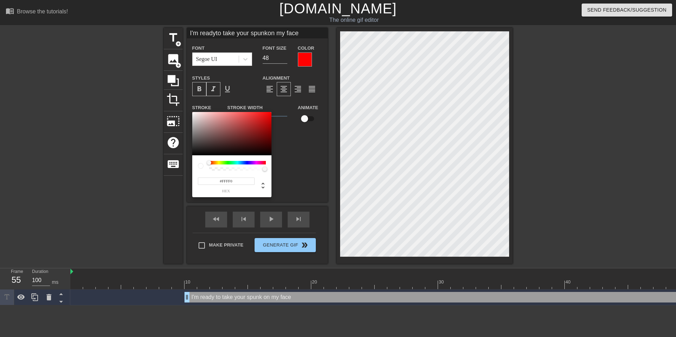
type input "#FFFF00"
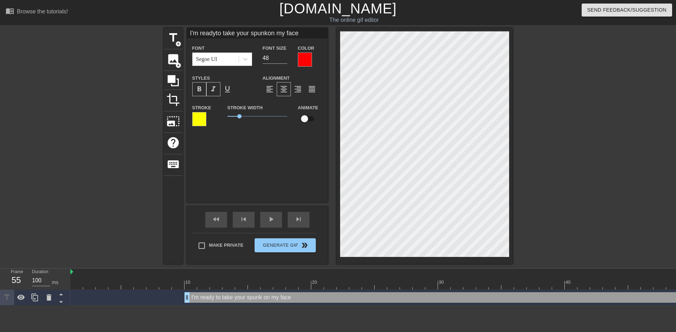
click at [193, 123] on div at bounding box center [199, 119] width 14 height 14
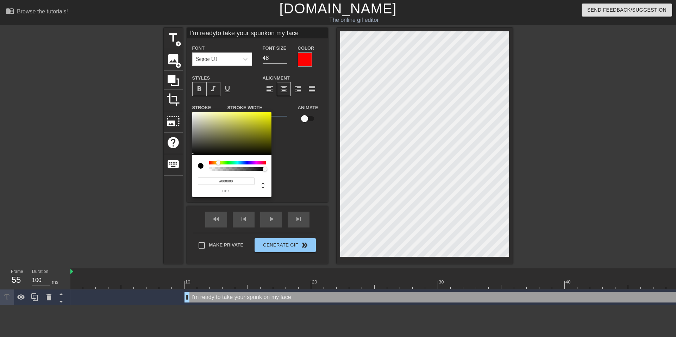
drag, startPoint x: 251, startPoint y: 137, endPoint x: 177, endPoint y: 203, distance: 99.0
click at [177, 203] on div "#000000 hex" at bounding box center [338, 168] width 676 height 337
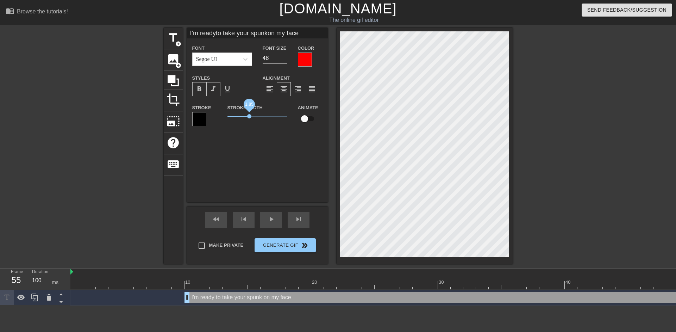
drag, startPoint x: 241, startPoint y: 117, endPoint x: 249, endPoint y: 117, distance: 8.1
click at [249, 117] on span "1.85" at bounding box center [249, 116] width 4 height 4
click at [570, 148] on div at bounding box center [574, 133] width 106 height 211
click at [305, 61] on div at bounding box center [305, 59] width 14 height 14
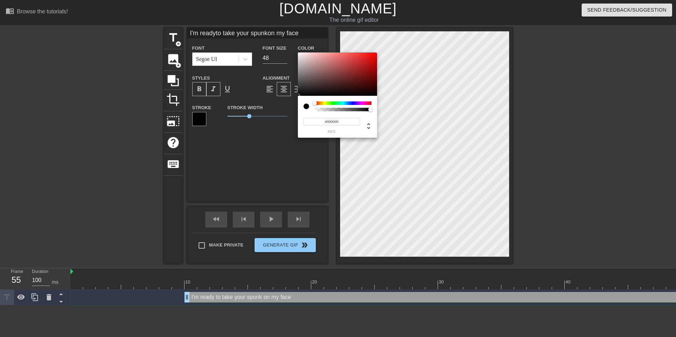
drag, startPoint x: 354, startPoint y: 93, endPoint x: 250, endPoint y: 112, distance: 105.8
click at [250, 112] on div "#000000 hex" at bounding box center [338, 168] width 676 height 337
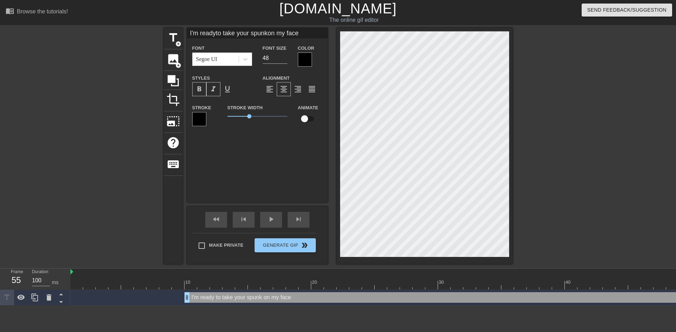
click at [198, 122] on div at bounding box center [199, 119] width 14 height 14
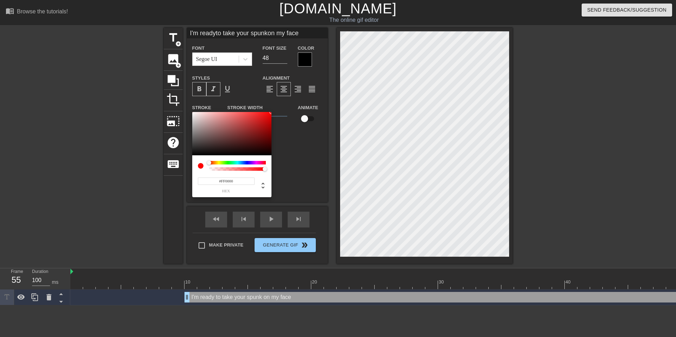
drag, startPoint x: 250, startPoint y: 125, endPoint x: 297, endPoint y: 102, distance: 51.7
click at [297, 102] on div "#FF0000 hex" at bounding box center [338, 168] width 676 height 337
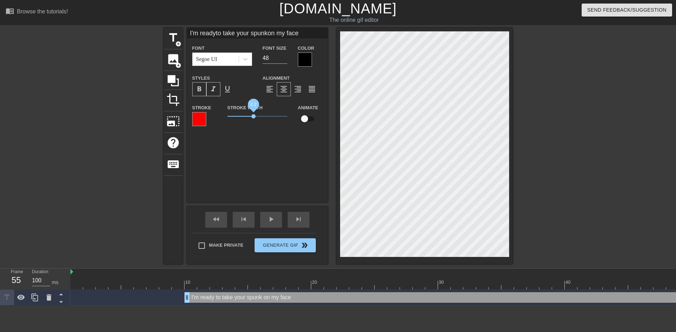
drag, startPoint x: 250, startPoint y: 116, endPoint x: 254, endPoint y: 115, distance: 3.5
click at [254, 115] on span "2.2" at bounding box center [253, 116] width 4 height 4
click at [302, 62] on div at bounding box center [305, 59] width 14 height 14
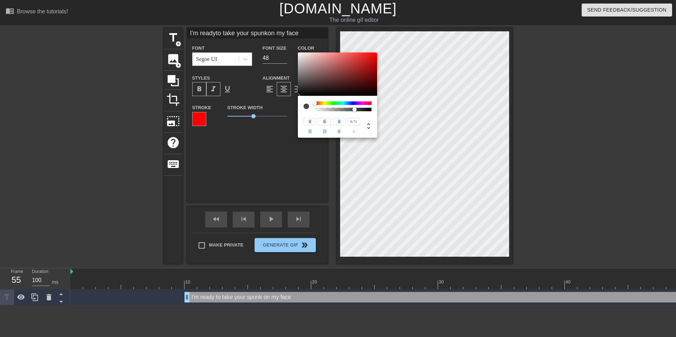
drag, startPoint x: 369, startPoint y: 111, endPoint x: 355, endPoint y: 112, distance: 14.9
click at [355, 112] on div at bounding box center [357, 110] width 4 height 4
drag, startPoint x: 315, startPoint y: 66, endPoint x: 274, endPoint y: 41, distance: 47.3
click at [274, 41] on div "255 r 255 g 255 b 0.71 a" at bounding box center [338, 168] width 676 height 337
click at [356, 112] on div "255 r 255 g 255 b 0.75 a" at bounding box center [337, 117] width 79 height 42
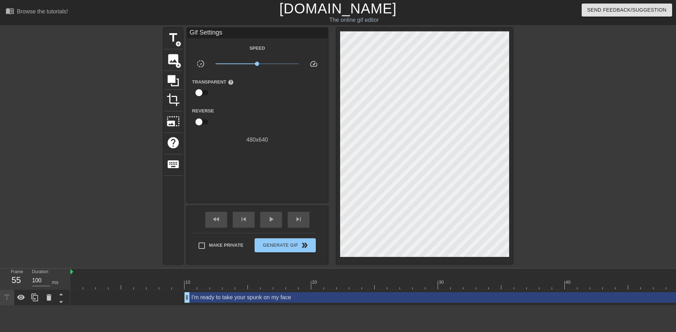
drag, startPoint x: 356, startPoint y: 111, endPoint x: 360, endPoint y: 112, distance: 3.5
click at [352, 107] on div at bounding box center [352, 107] width 0 height 0
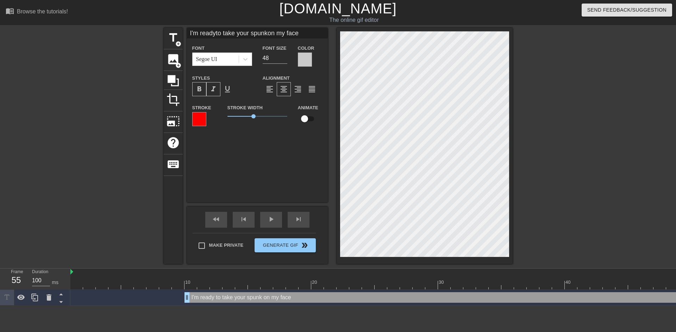
click at [300, 64] on div at bounding box center [305, 59] width 14 height 14
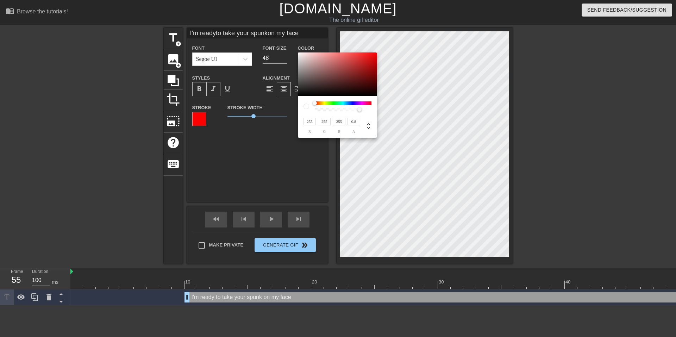
click at [360, 112] on div at bounding box center [359, 109] width 4 height 4
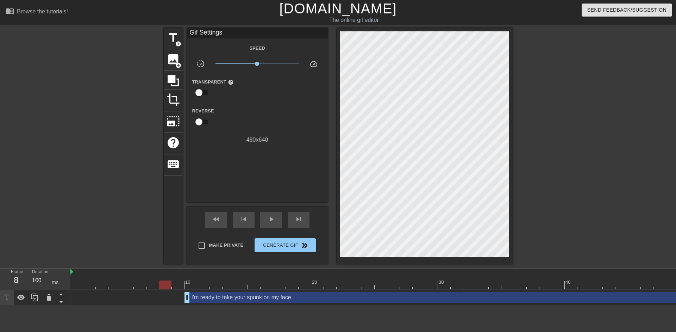
click at [168, 282] on div "10 20 30 40 50 60" at bounding box center [450, 278] width 761 height 21
click at [271, 222] on span "play_arrow" at bounding box center [271, 219] width 8 height 8
click at [271, 222] on span "pause" at bounding box center [271, 219] width 8 height 8
drag, startPoint x: 431, startPoint y: 286, endPoint x: 665, endPoint y: 282, distance: 234.2
click at [665, 282] on div at bounding box center [660, 284] width 12 height 9
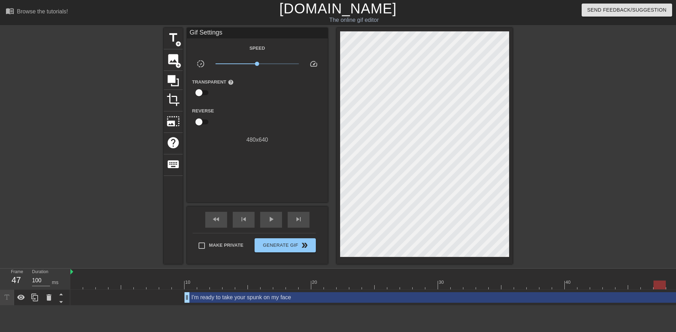
click at [554, 163] on div at bounding box center [574, 133] width 106 height 211
drag, startPoint x: 657, startPoint y: 284, endPoint x: 414, endPoint y: 283, distance: 243.0
click at [414, 283] on div at bounding box center [419, 284] width 12 height 9
click at [33, 298] on icon at bounding box center [35, 297] width 8 height 8
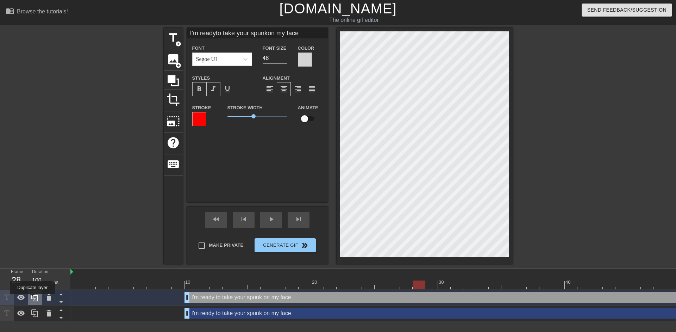
click at [33, 297] on icon at bounding box center [34, 297] width 7 height 8
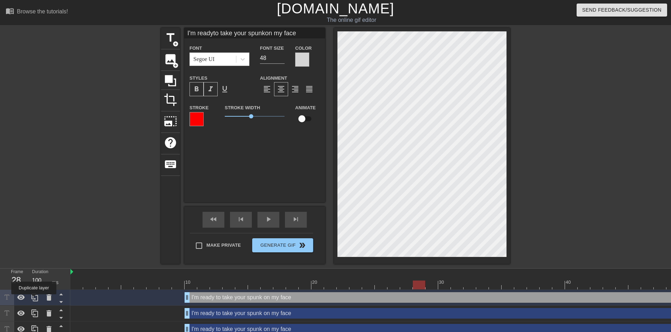
click at [35, 298] on icon at bounding box center [35, 297] width 8 height 8
click at [35, 297] on icon at bounding box center [35, 297] width 8 height 8
click at [34, 294] on icon at bounding box center [35, 297] width 8 height 8
click at [35, 300] on icon at bounding box center [35, 297] width 8 height 8
click at [35, 298] on icon at bounding box center [35, 297] width 8 height 8
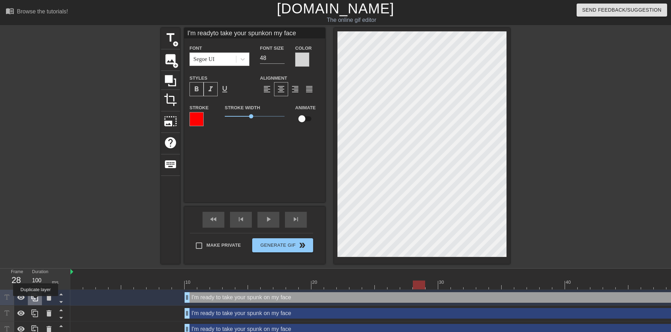
click at [35, 297] on icon at bounding box center [35, 297] width 8 height 8
click at [35, 294] on icon at bounding box center [34, 297] width 7 height 8
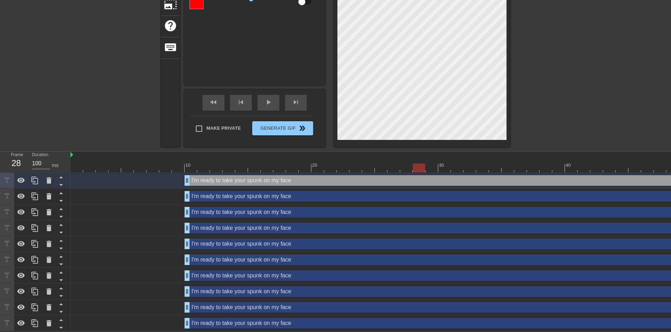
scroll to position [122, 0]
click at [20, 321] on icon at bounding box center [21, 322] width 8 height 5
click at [347, 191] on div "I'm ready to take your spunk on my face drag_handle drag_handle" at bounding box center [476, 196] width 583 height 11
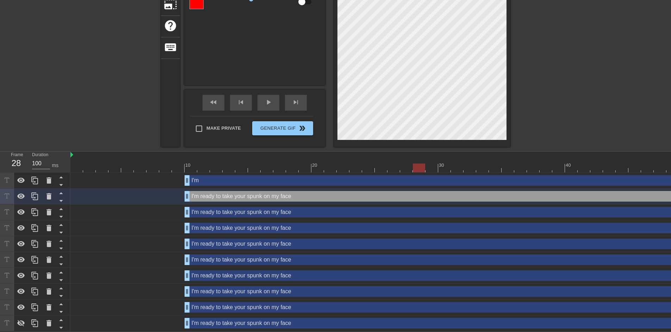
click at [344, 175] on div "I'm drag_handle drag_handle" at bounding box center [476, 180] width 583 height 11
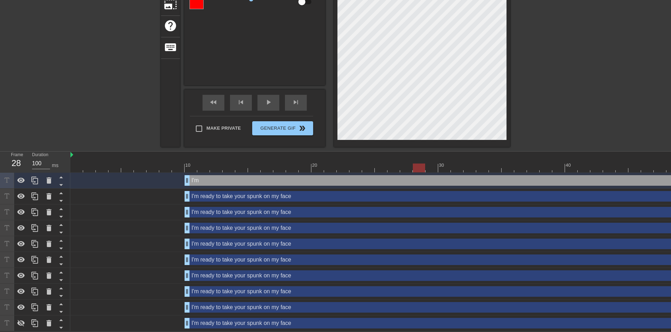
click at [228, 194] on div "I'm ready to take your spunk on my face drag_handle drag_handle" at bounding box center [476, 196] width 583 height 11
click at [26, 180] on div at bounding box center [21, 180] width 14 height 15
click at [274, 194] on div "I'm ready to take your spunk on my face drag_handle drag_handle" at bounding box center [476, 196] width 583 height 11
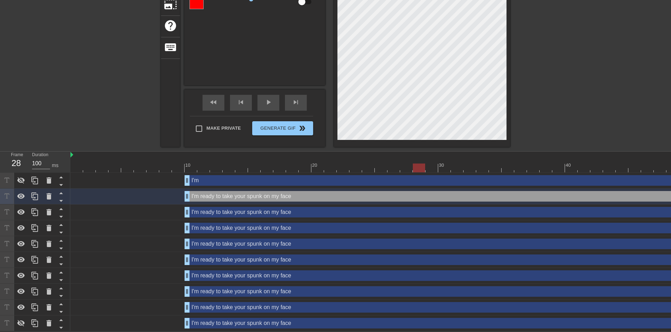
scroll to position [2, 1]
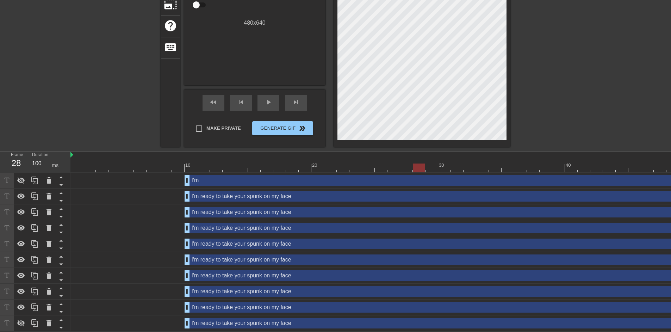
click at [578, 120] on div "title add_circle image add_circle crop photo_size_select_large help keyboard Gi…" at bounding box center [335, 29] width 671 height 236
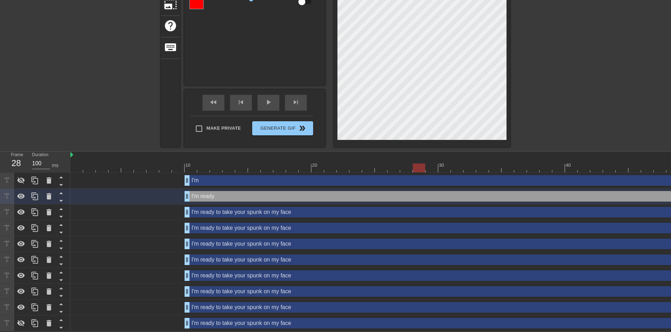
scroll to position [2, 6]
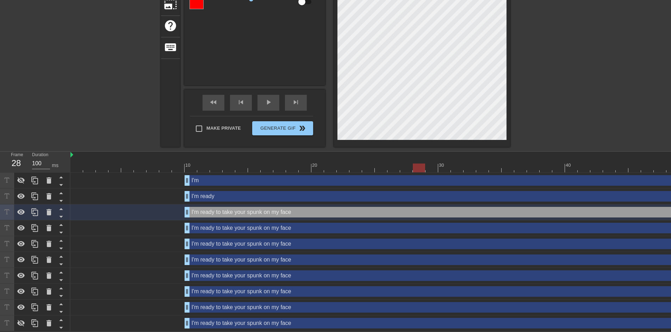
click at [239, 191] on div "I'm ready drag_handle drag_handle" at bounding box center [476, 196] width 583 height 11
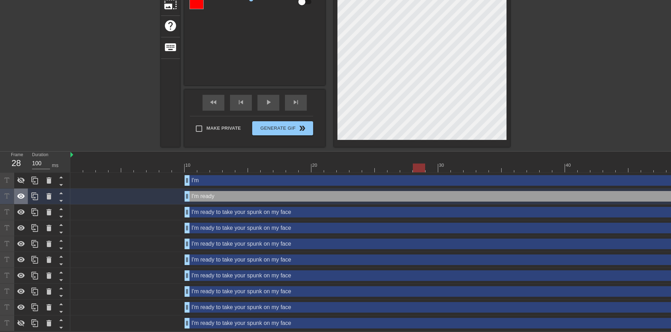
click at [23, 192] on icon at bounding box center [21, 196] width 8 height 8
click at [20, 194] on icon at bounding box center [21, 195] width 8 height 5
click at [20, 194] on icon at bounding box center [21, 196] width 8 height 7
click at [21, 194] on icon at bounding box center [21, 195] width 8 height 5
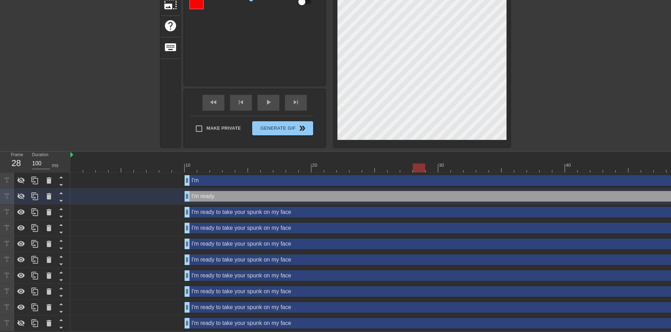
click at [204, 207] on div "I'm ready to take your spunk on my face drag_handle drag_handle" at bounding box center [476, 212] width 583 height 11
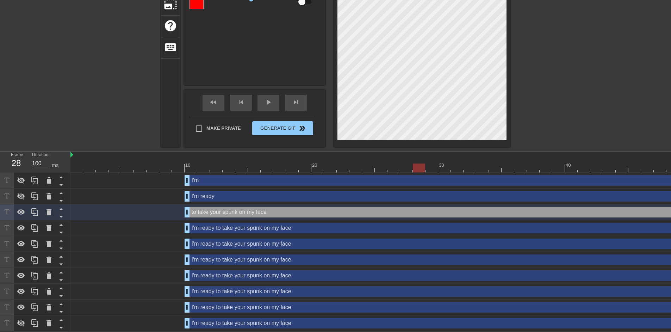
scroll to position [8, 1]
click at [556, 96] on div "title add_circle image add_circle crop photo_size_select_large help keyboard to…" at bounding box center [335, 29] width 671 height 236
click at [24, 210] on icon at bounding box center [21, 212] width 8 height 8
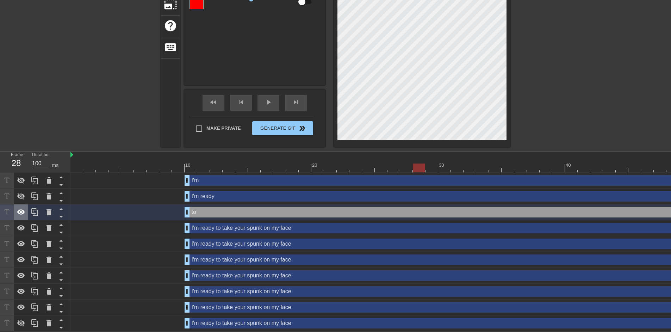
click at [24, 210] on icon at bounding box center [21, 212] width 8 height 8
click at [24, 209] on icon at bounding box center [21, 211] width 8 height 5
click at [24, 209] on icon at bounding box center [21, 212] width 8 height 7
click at [319, 211] on div "to drag_handle drag_handle" at bounding box center [476, 212] width 583 height 11
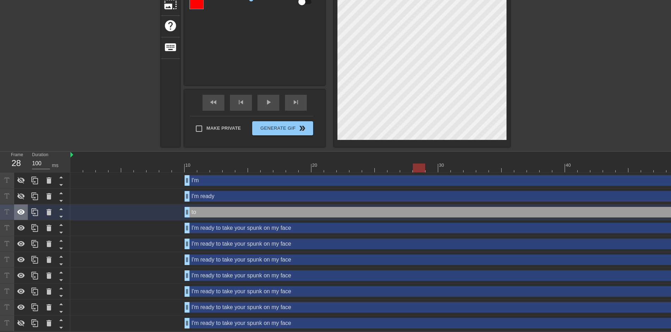
click at [18, 209] on icon at bounding box center [21, 212] width 8 height 8
click at [223, 227] on div "I'm ready to take your spunk on my face drag_handle drag_handle" at bounding box center [476, 228] width 583 height 11
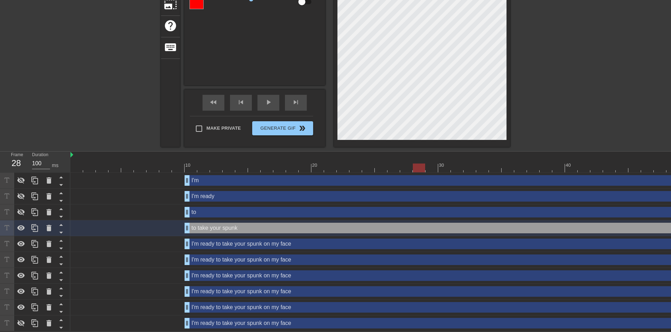
scroll to position [5, 8]
click at [536, 98] on div "title add_circle image add_circle crop photo_size_select_large help keyboard to…" at bounding box center [335, 29] width 671 height 236
click at [20, 224] on icon at bounding box center [21, 228] width 8 height 8
click at [20, 225] on icon at bounding box center [21, 228] width 8 height 7
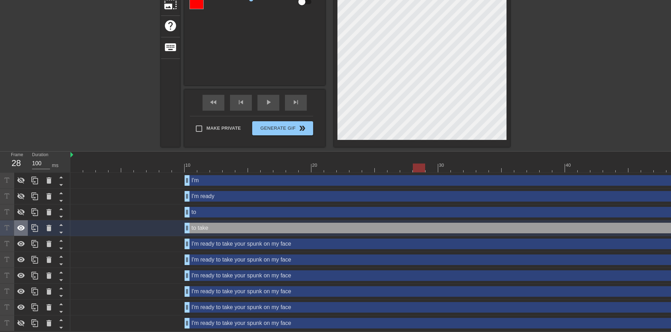
click at [20, 224] on icon at bounding box center [21, 228] width 8 height 8
click at [20, 225] on icon at bounding box center [21, 228] width 8 height 7
click at [20, 224] on icon at bounding box center [21, 228] width 8 height 8
click at [22, 225] on icon at bounding box center [21, 228] width 8 height 7
click at [23, 225] on icon at bounding box center [21, 227] width 8 height 5
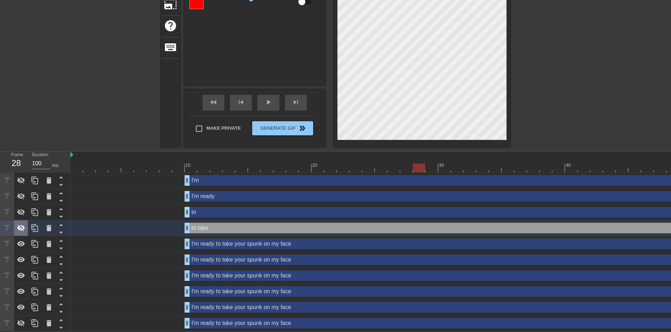
click at [23, 225] on icon at bounding box center [21, 228] width 8 height 7
click at [23, 225] on icon at bounding box center [21, 227] width 8 height 5
click at [23, 225] on icon at bounding box center [21, 228] width 8 height 7
click at [23, 225] on icon at bounding box center [21, 227] width 8 height 5
click at [23, 225] on icon at bounding box center [21, 228] width 8 height 7
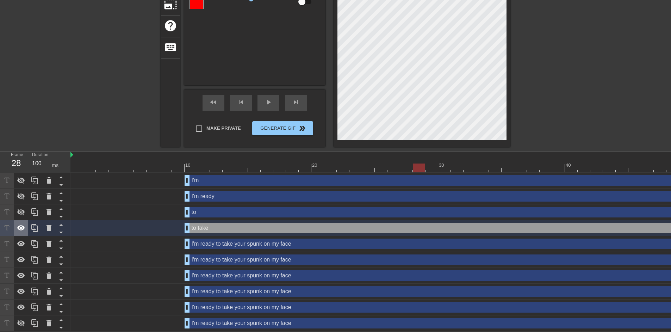
click at [23, 225] on icon at bounding box center [21, 227] width 8 height 5
click at [23, 225] on icon at bounding box center [21, 228] width 8 height 7
click at [21, 225] on icon at bounding box center [21, 227] width 8 height 5
click at [21, 225] on icon at bounding box center [21, 228] width 8 height 7
click at [21, 225] on icon at bounding box center [21, 227] width 8 height 5
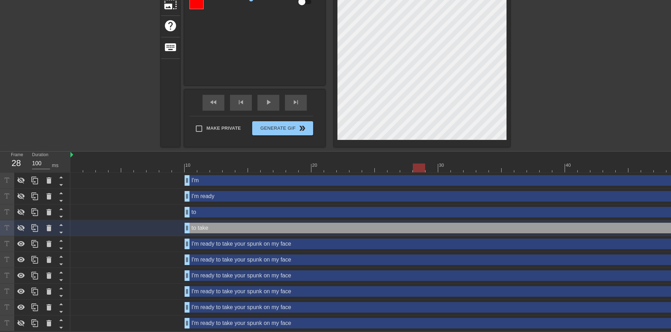
click at [275, 244] on div "I'm ready to take your spunk on my face drag_handle drag_handle" at bounding box center [476, 243] width 583 height 11
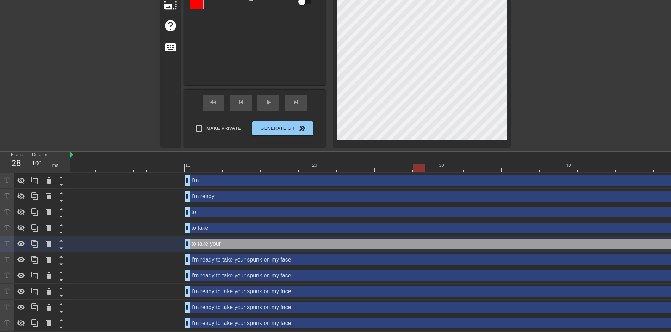
scroll to position [5, 18]
click at [19, 241] on icon at bounding box center [21, 243] width 8 height 5
click at [19, 241] on icon at bounding box center [21, 244] width 8 height 7
click at [19, 241] on icon at bounding box center [21, 243] width 8 height 5
click at [19, 241] on icon at bounding box center [21, 244] width 8 height 7
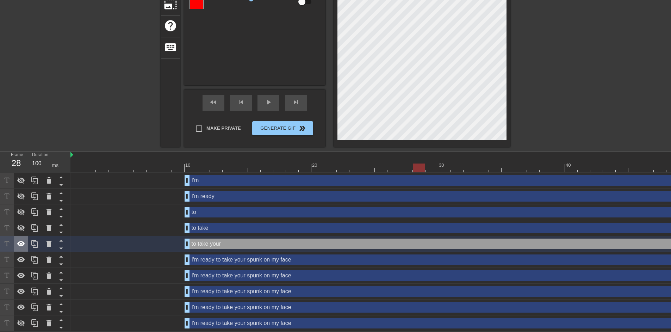
click at [21, 241] on icon at bounding box center [21, 243] width 8 height 5
click at [21, 240] on icon at bounding box center [21, 244] width 8 height 8
click at [21, 241] on icon at bounding box center [21, 243] width 8 height 5
click at [21, 240] on icon at bounding box center [21, 244] width 8 height 8
click at [21, 241] on icon at bounding box center [21, 243] width 8 height 5
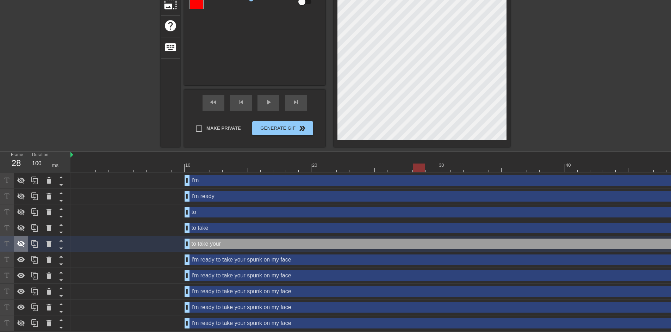
click at [21, 240] on icon at bounding box center [21, 244] width 8 height 8
click at [21, 241] on icon at bounding box center [21, 243] width 8 height 5
click at [266, 256] on div "I'm ready to take your spunk on my face drag_handle drag_handle" at bounding box center [476, 259] width 583 height 11
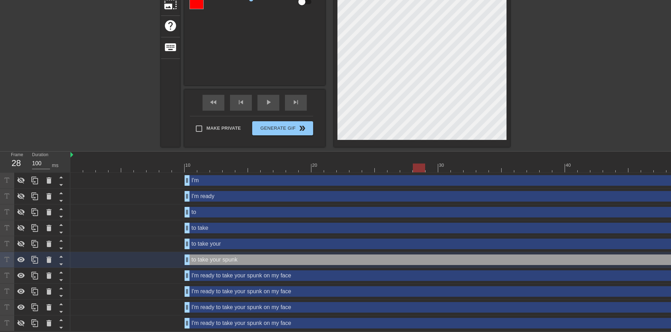
scroll to position [2, 1]
click at [197, 275] on div "I'm ready to take your spunk on my face drag_handle drag_handle" at bounding box center [476, 275] width 583 height 11
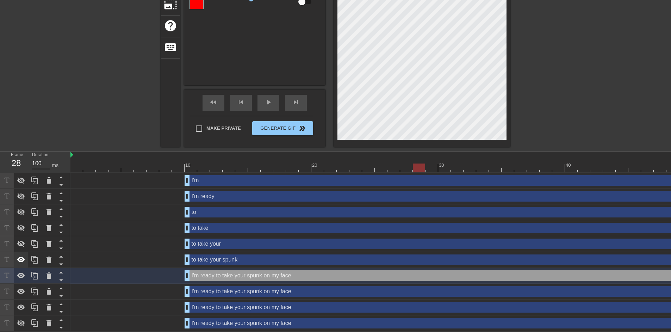
click at [15, 254] on div at bounding box center [21, 259] width 14 height 15
click at [235, 291] on div "I'm ready to take your spunk on my face drag_handle drag_handle" at bounding box center [476, 291] width 583 height 11
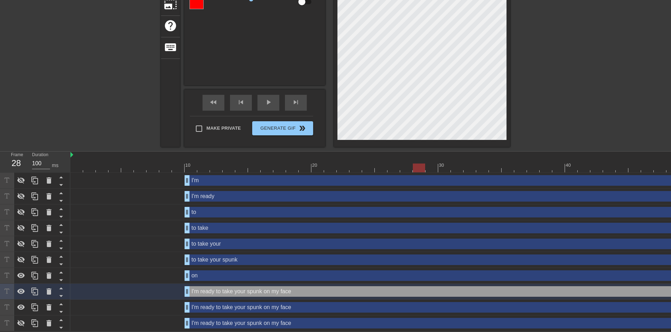
click at [229, 272] on div "on drag_handle drag_handle" at bounding box center [476, 275] width 583 height 11
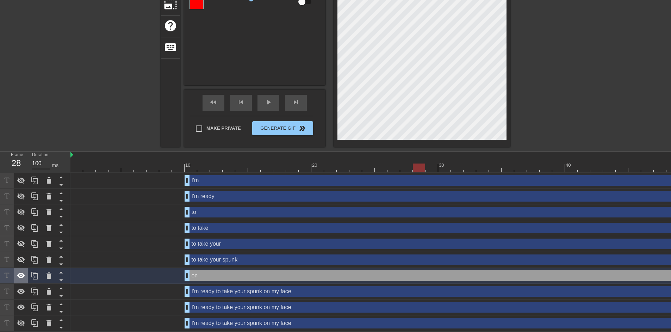
click at [23, 273] on icon at bounding box center [21, 275] width 8 height 5
click at [23, 272] on icon at bounding box center [21, 275] width 8 height 7
click at [23, 273] on icon at bounding box center [21, 275] width 8 height 5
click at [231, 286] on div "I'm ready to take your spunk on my face drag_handle drag_handle" at bounding box center [476, 291] width 583 height 11
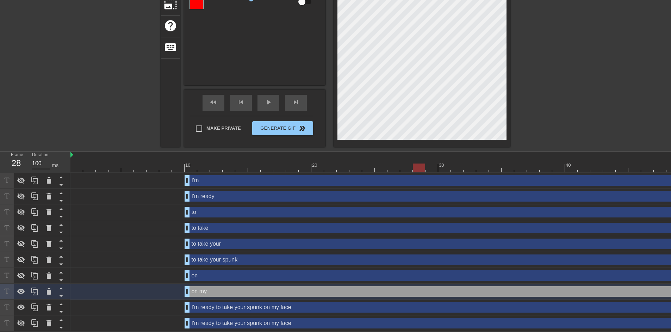
scroll to position [8, 11]
click at [230, 310] on div "I'm ready to take your spunk on my face drag_handle drag_handle" at bounding box center [450, 307] width 761 height 16
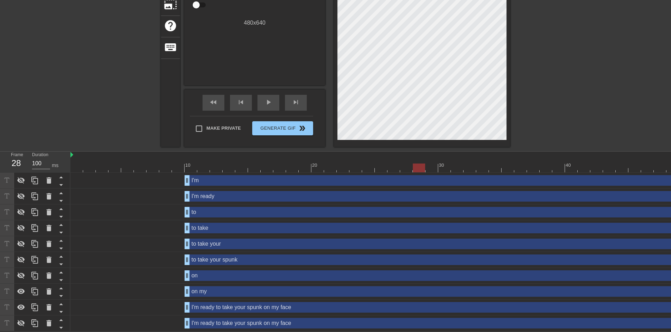
click at [225, 290] on div "on my drag_handle drag_handle" at bounding box center [476, 291] width 583 height 11
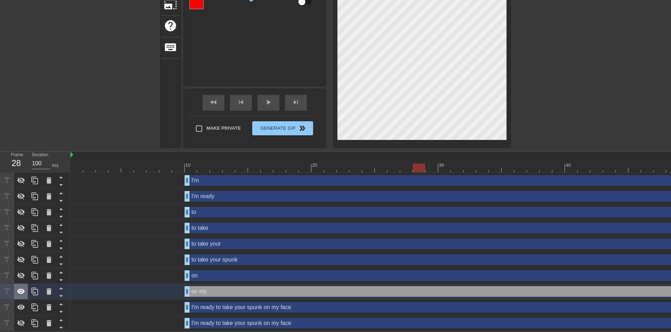
click at [23, 288] on icon at bounding box center [21, 290] width 8 height 5
click at [23, 288] on icon at bounding box center [21, 291] width 8 height 8
click at [23, 288] on icon at bounding box center [21, 290] width 8 height 5
click at [23, 288] on icon at bounding box center [21, 291] width 8 height 8
click at [23, 288] on icon at bounding box center [21, 290] width 8 height 5
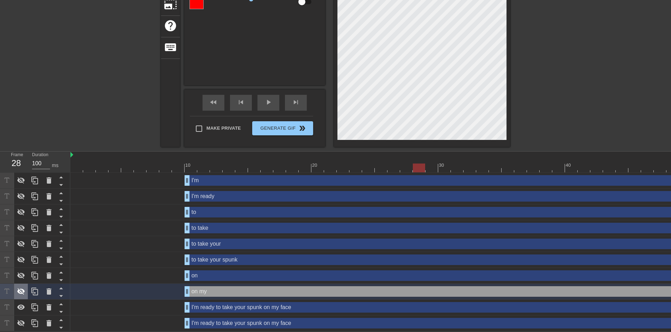
click at [23, 288] on icon at bounding box center [21, 291] width 8 height 8
click at [22, 288] on icon at bounding box center [21, 290] width 8 height 5
click at [21, 288] on icon at bounding box center [21, 291] width 8 height 7
click at [21, 288] on icon at bounding box center [21, 290] width 8 height 5
click at [21, 288] on icon at bounding box center [21, 291] width 8 height 7
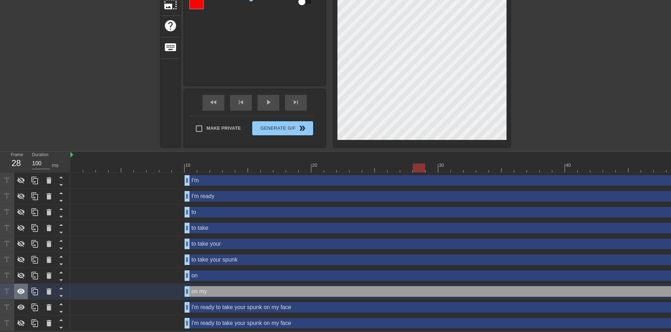
click at [21, 288] on icon at bounding box center [21, 290] width 8 height 5
click at [21, 288] on icon at bounding box center [21, 291] width 8 height 7
click at [21, 288] on icon at bounding box center [21, 290] width 8 height 5
click at [21, 288] on icon at bounding box center [21, 291] width 8 height 7
click at [21, 288] on icon at bounding box center [21, 290] width 8 height 5
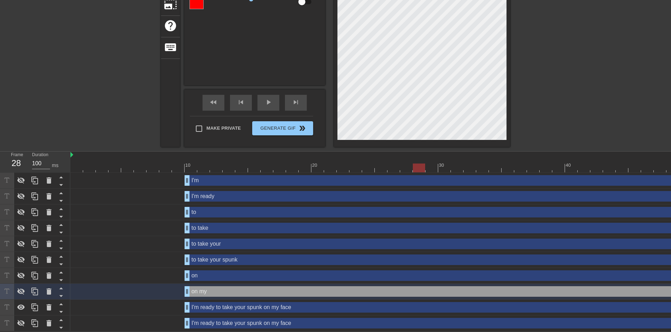
click at [205, 306] on div "I'm ready to take your spunk on my face drag_handle drag_handle" at bounding box center [476, 307] width 583 height 11
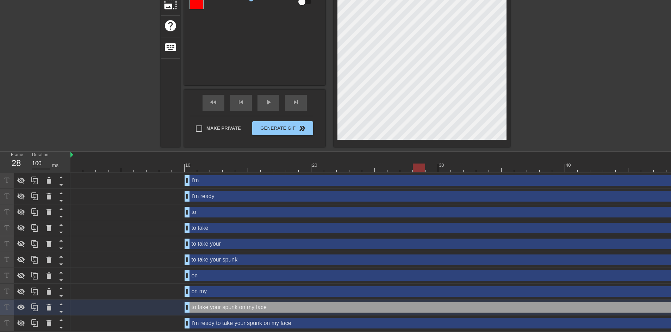
scroll to position [5, 1]
click at [150, 163] on div at bounding box center [450, 167] width 761 height 9
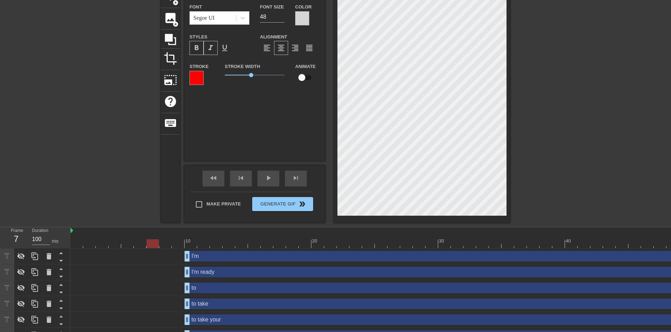
scroll to position [27, 0]
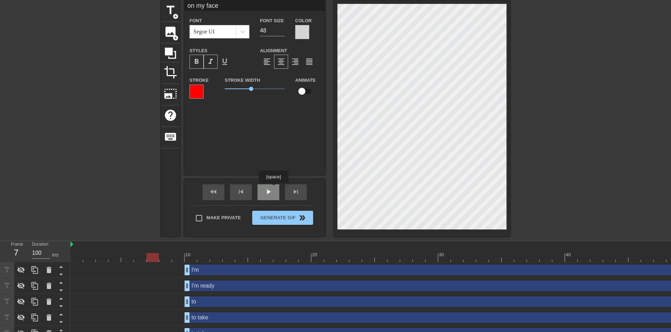
click at [273, 189] on div "play_arrow" at bounding box center [268, 192] width 22 height 16
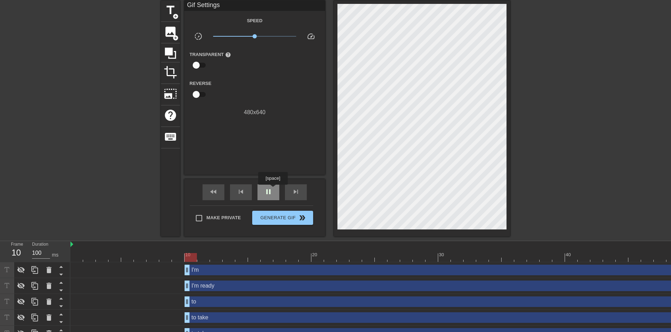
click at [273, 189] on div "pause" at bounding box center [268, 192] width 22 height 16
drag, startPoint x: 203, startPoint y: 256, endPoint x: 215, endPoint y: 258, distance: 12.2
click at [215, 258] on div at bounding box center [216, 257] width 12 height 9
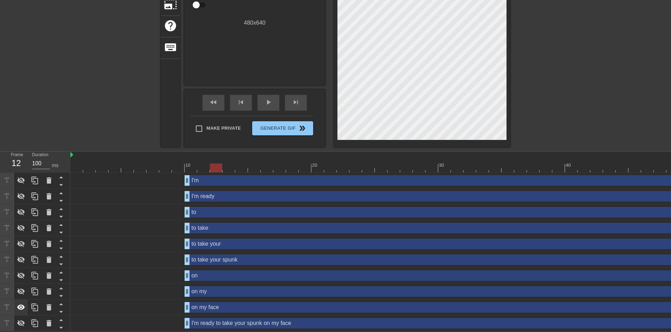
click at [17, 303] on icon at bounding box center [21, 307] width 8 height 8
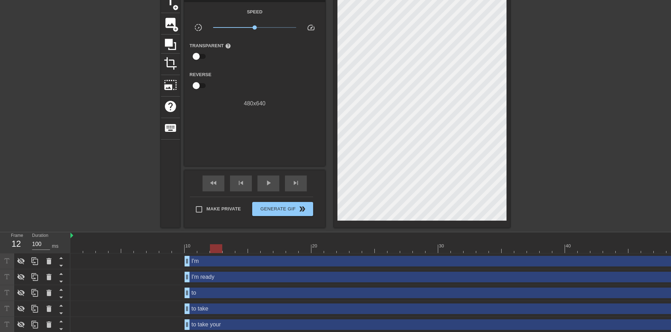
scroll to position [27, 0]
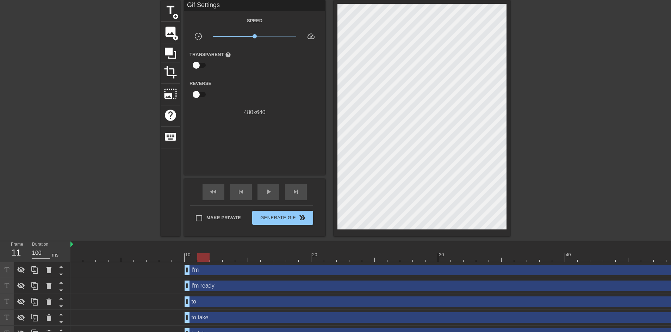
drag, startPoint x: 213, startPoint y: 255, endPoint x: 217, endPoint y: 247, distance: 9.3
click at [217, 247] on div "10 20 30 40 50 60" at bounding box center [450, 251] width 761 height 21
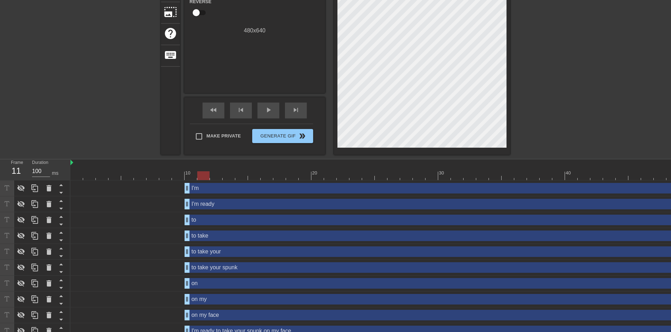
scroll to position [122, 0]
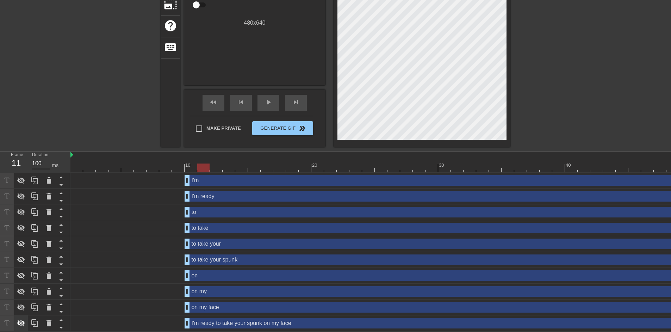
click at [24, 321] on icon at bounding box center [21, 323] width 8 height 8
click at [236, 321] on div "I'm ready to take your spunk on my face drag_handle drag_handle" at bounding box center [476, 323] width 583 height 11
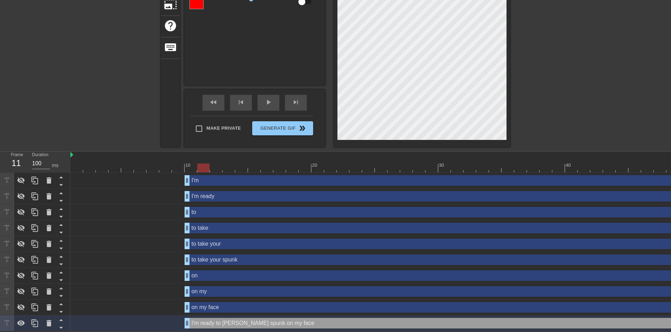
scroll to position [4, 1]
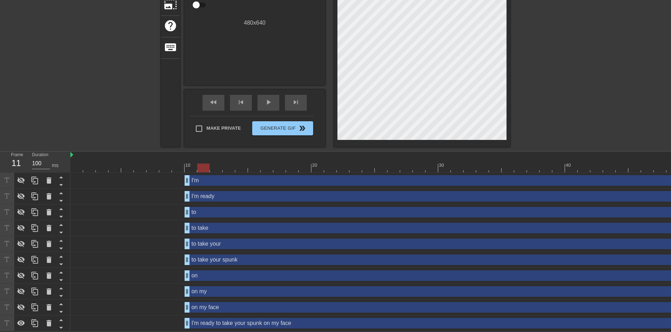
click at [591, 89] on div at bounding box center [571, 16] width 106 height 211
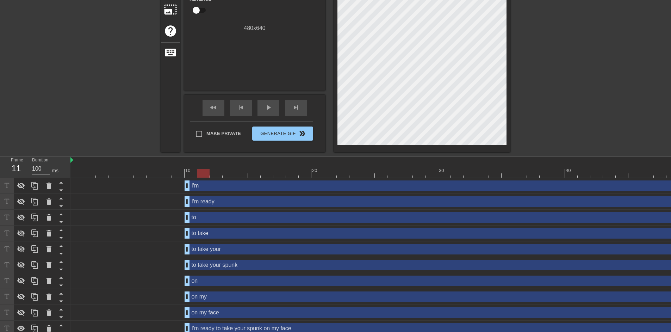
scroll to position [122, 0]
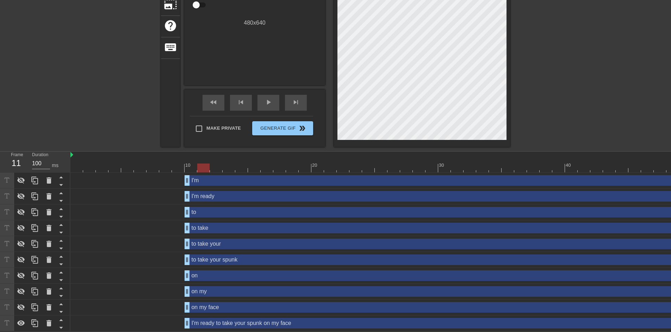
click at [222, 192] on div "I'm ready drag_handle drag_handle" at bounding box center [476, 196] width 583 height 11
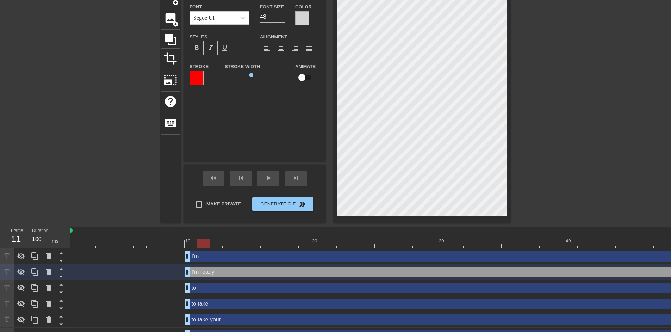
scroll to position [27, 0]
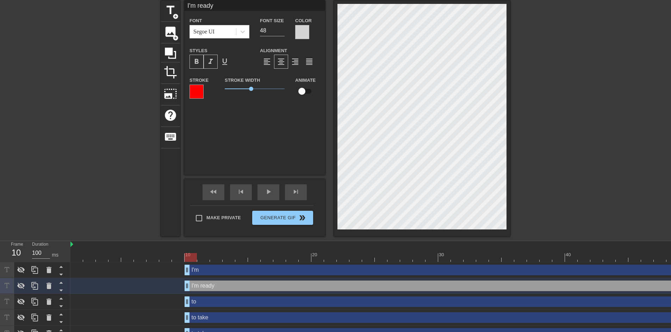
drag, startPoint x: 529, startPoint y: 255, endPoint x: 187, endPoint y: 251, distance: 341.7
click at [187, 251] on div "10 20 30 40 50 60" at bounding box center [450, 251] width 761 height 21
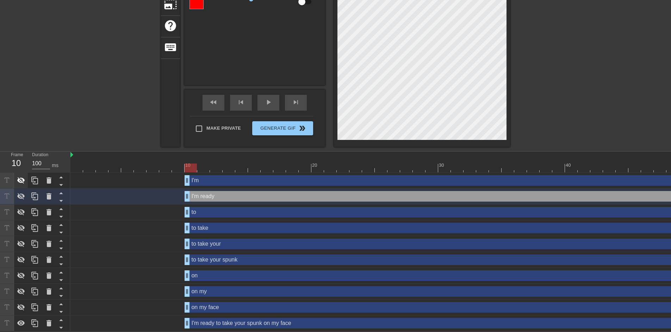
click at [18, 179] on icon at bounding box center [21, 180] width 8 height 8
click at [220, 181] on div "I'm drag_handle drag_handle" at bounding box center [450, 181] width 761 height 16
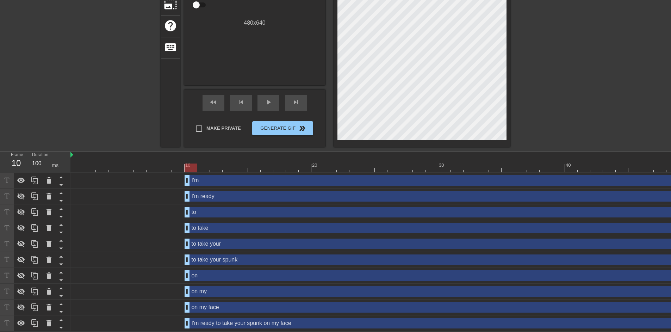
click at [220, 179] on div "I'm drag_handle drag_handle" at bounding box center [476, 180] width 583 height 11
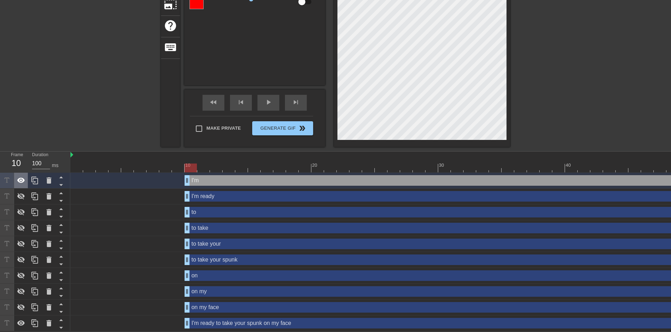
click at [17, 178] on icon at bounding box center [21, 180] width 8 height 8
click at [16, 177] on div at bounding box center [21, 180] width 14 height 15
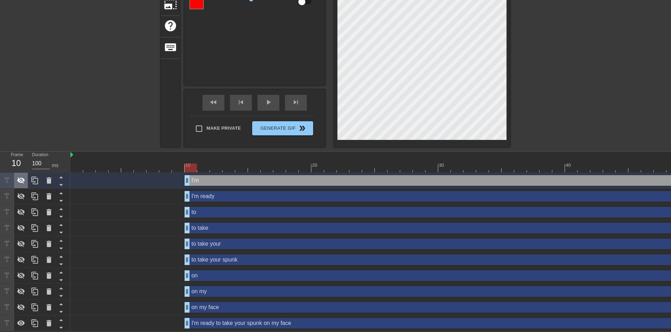
click at [16, 177] on div at bounding box center [21, 180] width 14 height 15
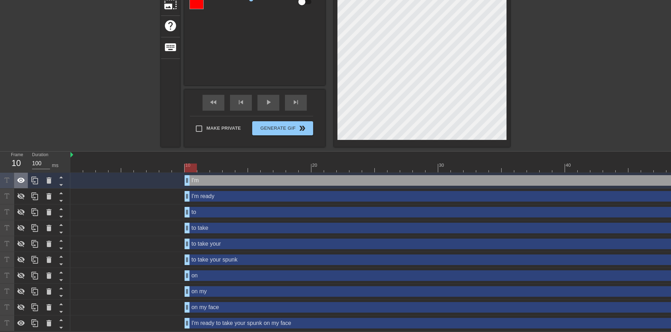
click at [16, 177] on div at bounding box center [21, 180] width 14 height 15
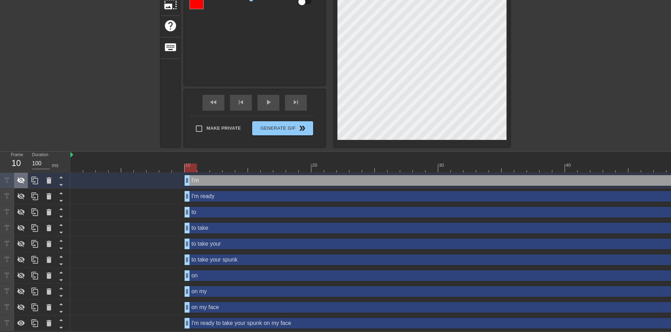
click at [16, 177] on div at bounding box center [21, 180] width 14 height 15
click at [22, 178] on icon at bounding box center [21, 180] width 8 height 5
click at [208, 193] on div "I'm ready drag_handle drag_handle" at bounding box center [476, 196] width 583 height 11
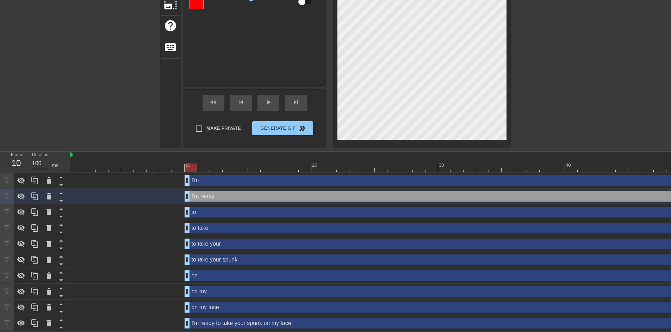
click at [208, 193] on div "I'm ready drag_handle drag_handle" at bounding box center [476, 196] width 583 height 11
click at [26, 190] on div at bounding box center [21, 195] width 14 height 15
click at [24, 194] on icon at bounding box center [21, 196] width 8 height 8
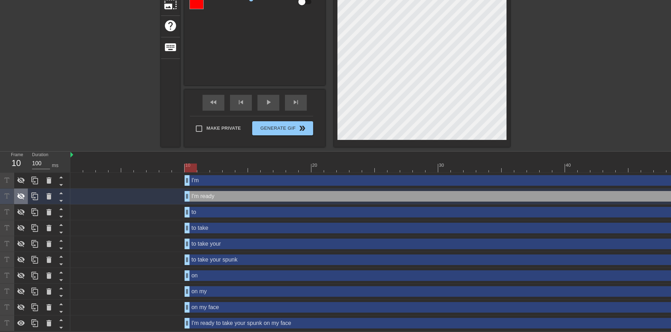
click at [24, 194] on icon at bounding box center [21, 196] width 8 height 8
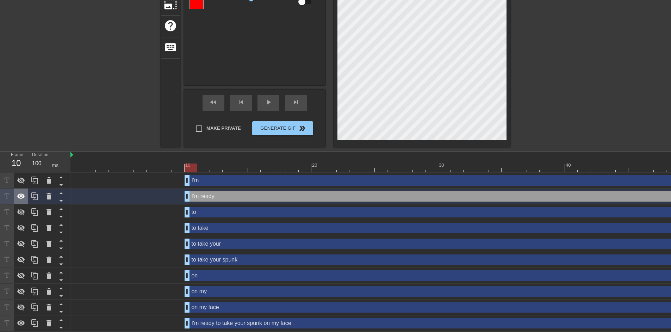
click at [24, 194] on icon at bounding box center [21, 196] width 8 height 8
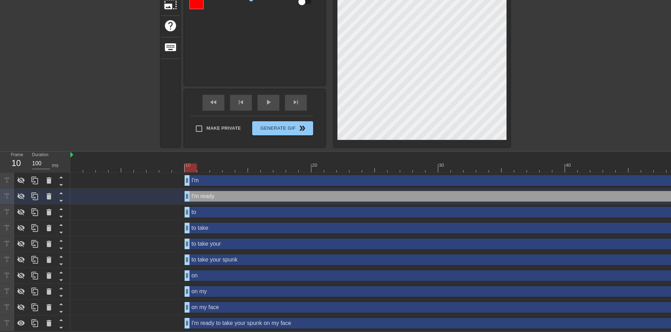
click at [210, 211] on div "to drag_handle drag_handle" at bounding box center [476, 212] width 583 height 11
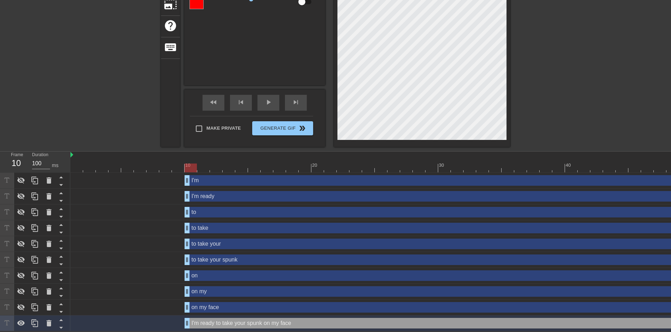
scroll to position [2, 1]
click at [24, 208] on icon at bounding box center [21, 212] width 8 height 8
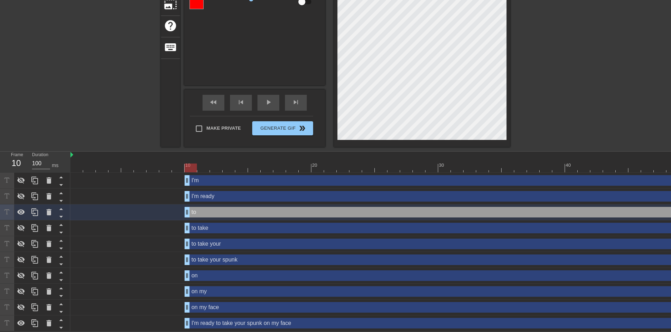
scroll to position [2, 1]
click at [546, 96] on div "title add_circle image add_circle crop photo_size_select_large help keyboard to…" at bounding box center [335, 29] width 671 height 236
click at [23, 208] on icon at bounding box center [21, 212] width 8 height 8
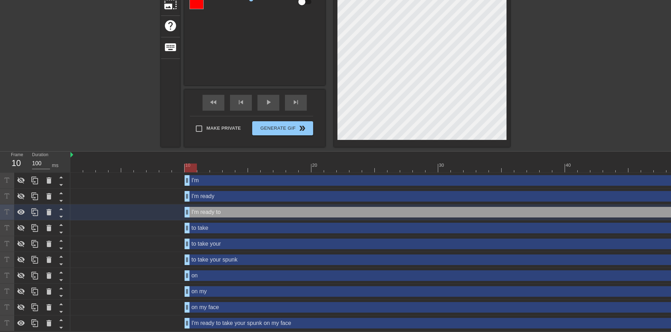
click at [254, 210] on div "I'm ready to drag_handle drag_handle" at bounding box center [476, 212] width 583 height 11
click at [26, 209] on div at bounding box center [21, 211] width 14 height 15
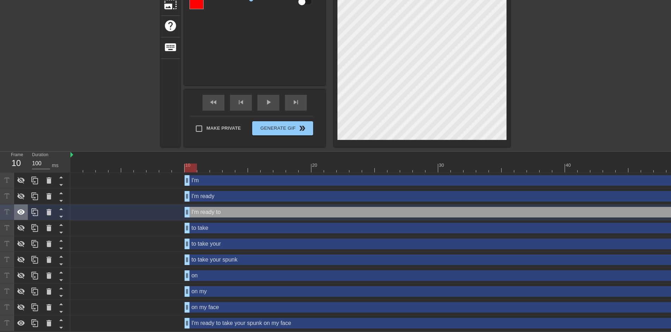
click at [26, 209] on div at bounding box center [21, 211] width 14 height 15
click at [216, 226] on div "to take drag_handle drag_handle" at bounding box center [476, 228] width 583 height 11
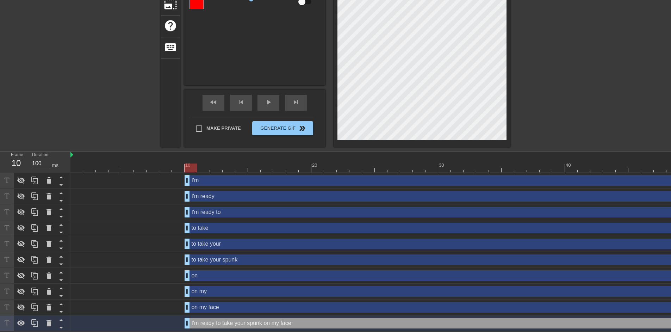
scroll to position [2, 10]
click at [211, 225] on div "to take drag_handle drag_handle" at bounding box center [476, 228] width 583 height 11
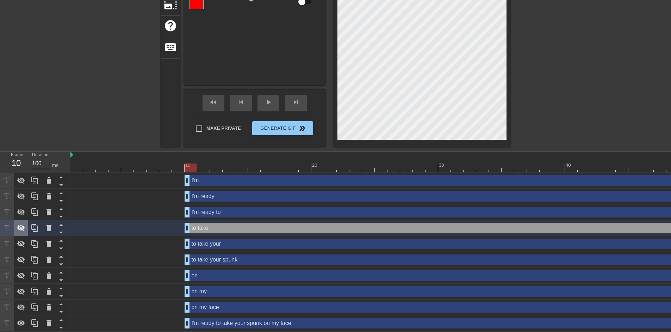
click at [22, 224] on icon at bounding box center [21, 228] width 8 height 8
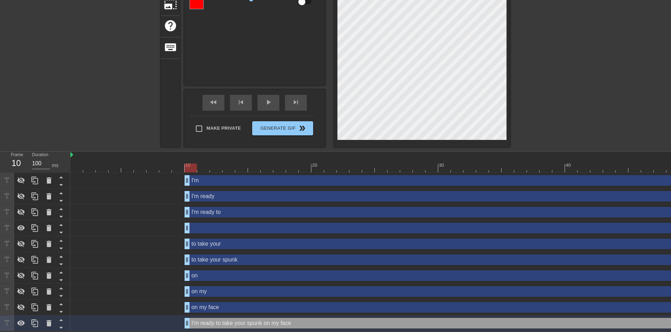
scroll to position [2, 1]
click at [230, 226] on div "drag_handle drag_handle" at bounding box center [476, 228] width 583 height 11
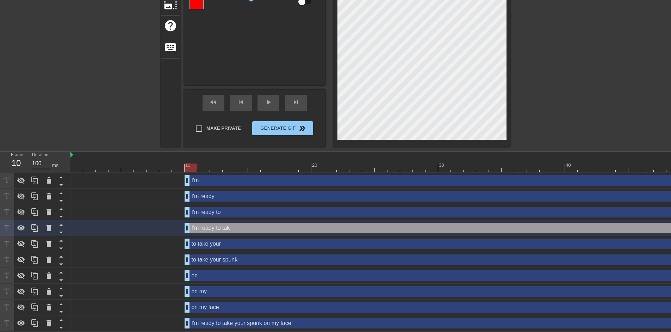
scroll to position [2, 16]
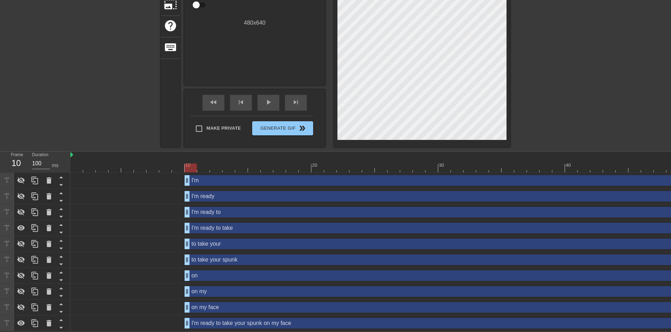
click at [568, 98] on div at bounding box center [571, 16] width 106 height 211
click at [17, 225] on icon at bounding box center [21, 228] width 8 height 8
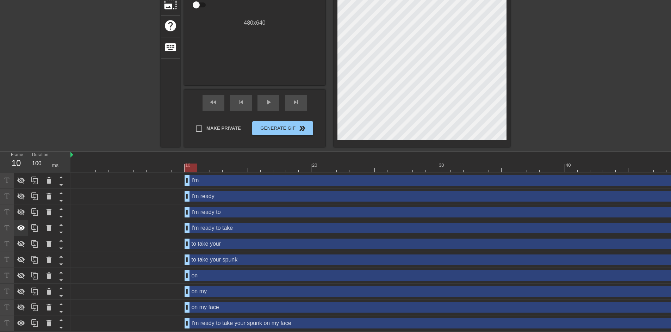
click at [17, 225] on icon at bounding box center [21, 228] width 8 height 8
click at [205, 242] on div "to take your drag_handle drag_handle" at bounding box center [476, 243] width 583 height 11
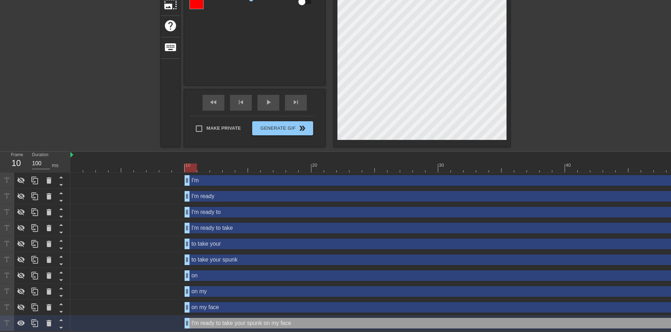
scroll to position [5, 6]
click at [17, 319] on icon at bounding box center [21, 323] width 8 height 8
click at [216, 241] on div "to take your drag_handle drag_handle" at bounding box center [476, 243] width 583 height 11
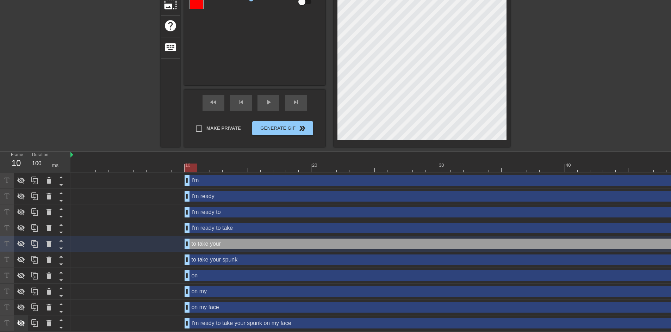
click at [24, 320] on icon at bounding box center [21, 323] width 8 height 7
click at [24, 241] on icon at bounding box center [21, 244] width 8 height 8
click at [223, 256] on div "to take your spunk drag_handle drag_handle" at bounding box center [476, 259] width 583 height 11
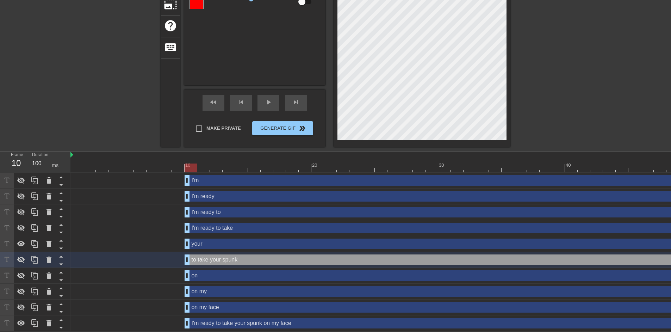
click at [222, 241] on div "your drag_handle drag_handle" at bounding box center [476, 243] width 583 height 11
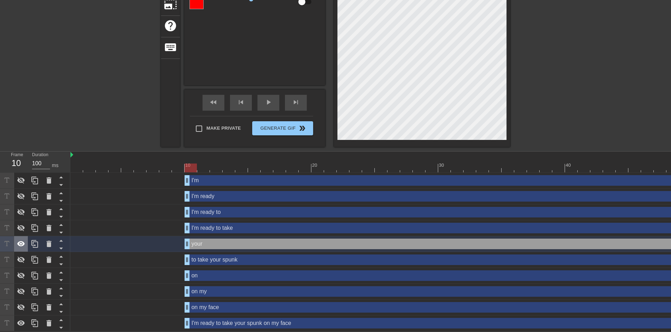
click at [19, 241] on icon at bounding box center [21, 243] width 8 height 5
click at [19, 241] on icon at bounding box center [21, 244] width 8 height 7
click at [19, 241] on icon at bounding box center [21, 243] width 8 height 5
click at [19, 241] on icon at bounding box center [21, 244] width 8 height 7
click at [19, 241] on icon at bounding box center [21, 243] width 8 height 5
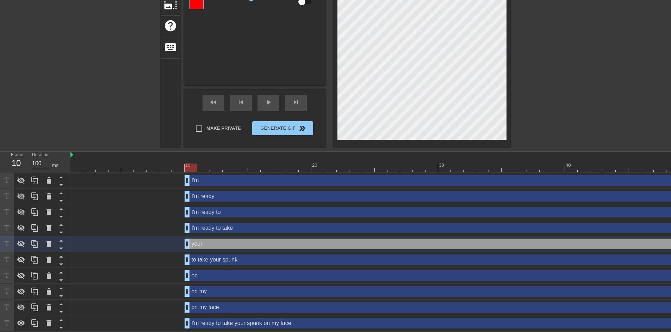
click at [213, 258] on div "to take your spunk drag_handle drag_handle" at bounding box center [476, 259] width 583 height 11
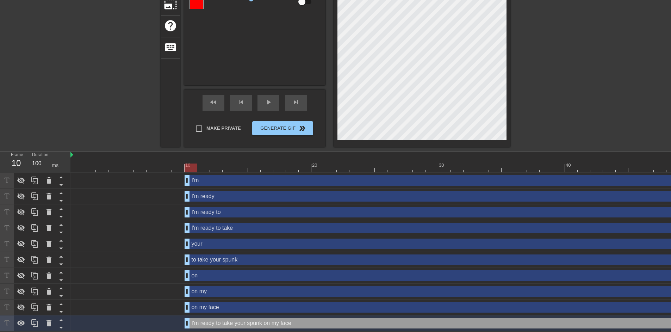
scroll to position [2, 1]
click at [19, 255] on icon at bounding box center [21, 259] width 8 height 8
click at [263, 254] on div "to take your spunk drag_handle drag_handle" at bounding box center [476, 259] width 583 height 11
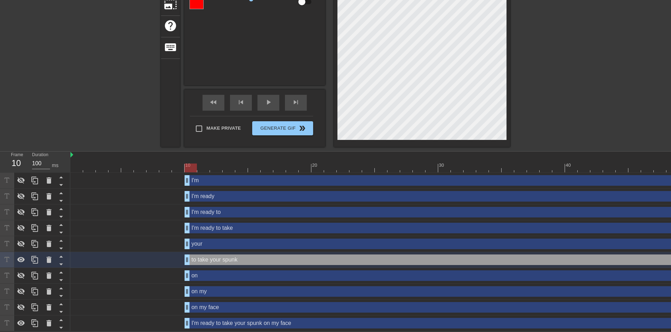
scroll to position [5, 11]
click at [311, 99] on div "title add_circle image add_circle crop photo_size_select_large help keyboard to…" at bounding box center [335, 29] width 349 height 236
click at [542, 98] on div at bounding box center [571, 16] width 106 height 211
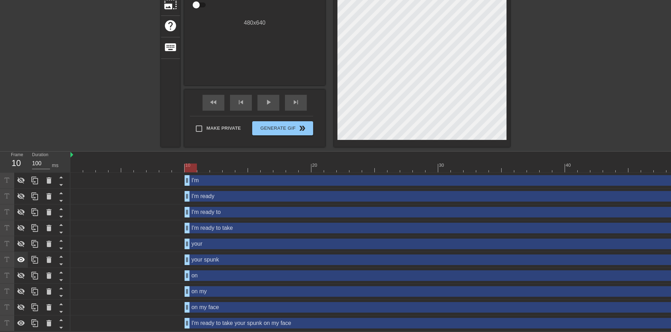
click at [23, 255] on icon at bounding box center [21, 259] width 8 height 8
click at [202, 274] on div "on drag_handle drag_handle" at bounding box center [476, 275] width 583 height 11
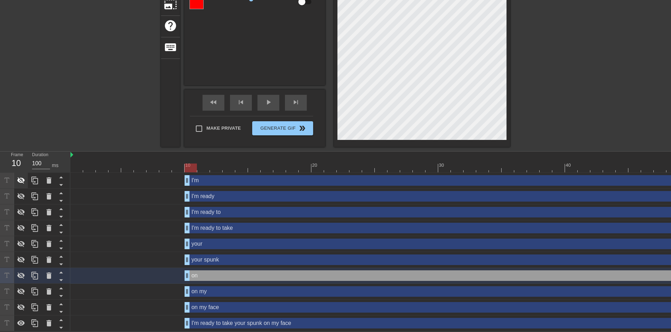
click at [23, 177] on icon at bounding box center [21, 180] width 8 height 7
click at [23, 178] on icon at bounding box center [21, 180] width 8 height 5
click at [20, 188] on div at bounding box center [21, 195] width 14 height 15
click at [20, 210] on icon at bounding box center [21, 212] width 8 height 7
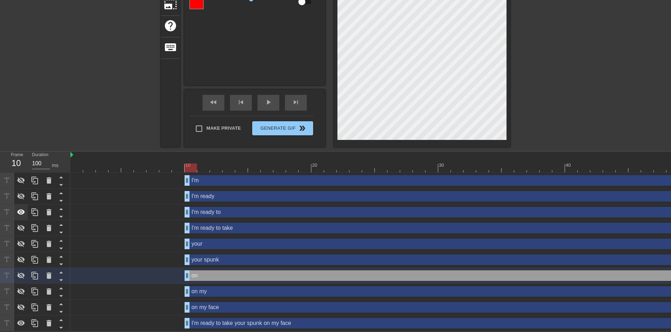
click at [20, 210] on icon at bounding box center [21, 211] width 8 height 5
click at [21, 227] on icon at bounding box center [21, 228] width 8 height 8
click at [20, 240] on icon at bounding box center [21, 244] width 8 height 8
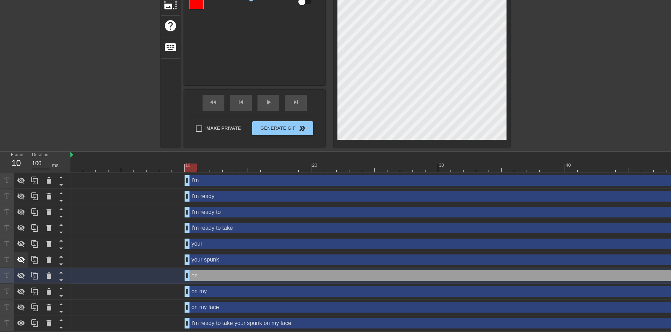
click at [21, 255] on icon at bounding box center [21, 259] width 8 height 8
click at [20, 271] on icon at bounding box center [21, 275] width 8 height 8
click at [20, 273] on icon at bounding box center [21, 275] width 8 height 5
click at [20, 288] on icon at bounding box center [21, 291] width 8 height 7
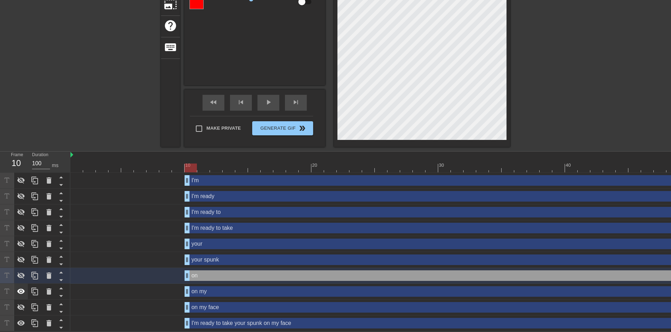
click at [20, 288] on icon at bounding box center [21, 290] width 8 height 5
click at [19, 306] on icon at bounding box center [21, 307] width 8 height 8
click at [216, 304] on div "on my face drag_handle drag_handle" at bounding box center [476, 307] width 583 height 11
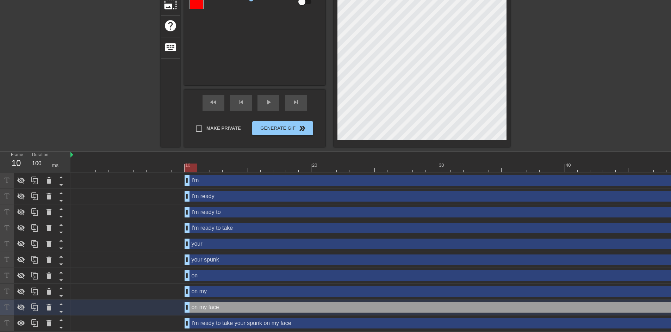
click at [213, 176] on div "I'm drag_handle drag_handle" at bounding box center [476, 180] width 583 height 11
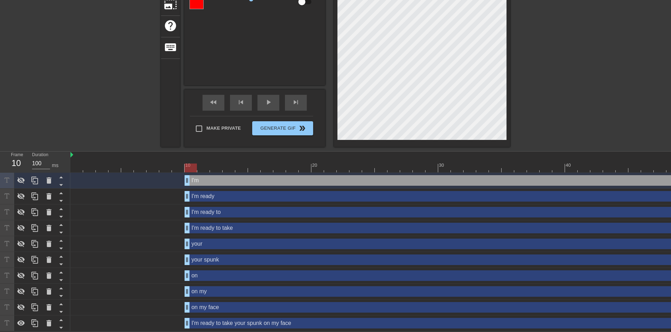
scroll to position [27, 0]
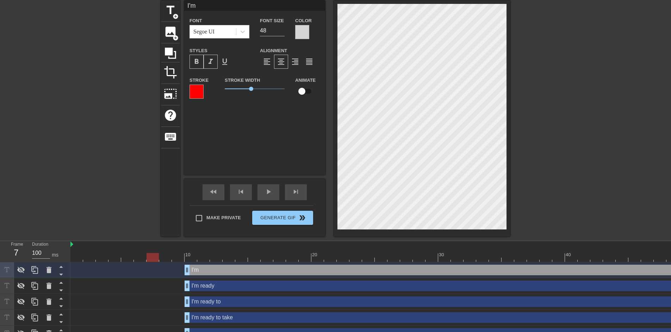
click at [157, 256] on div at bounding box center [450, 257] width 761 height 9
click at [273, 188] on div "play_arrow" at bounding box center [268, 192] width 22 height 16
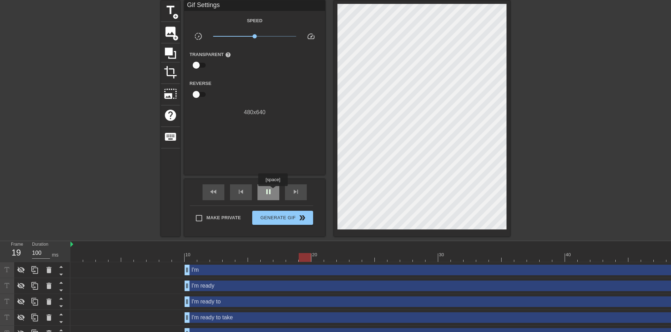
click at [273, 191] on div "pause" at bounding box center [268, 192] width 22 height 16
drag, startPoint x: 331, startPoint y: 256, endPoint x: 341, endPoint y: 259, distance: 10.2
click at [341, 259] on div at bounding box center [343, 257] width 12 height 9
drag, startPoint x: 343, startPoint y: 255, endPoint x: 224, endPoint y: 258, distance: 119.4
click at [224, 258] on div at bounding box center [229, 257] width 12 height 9
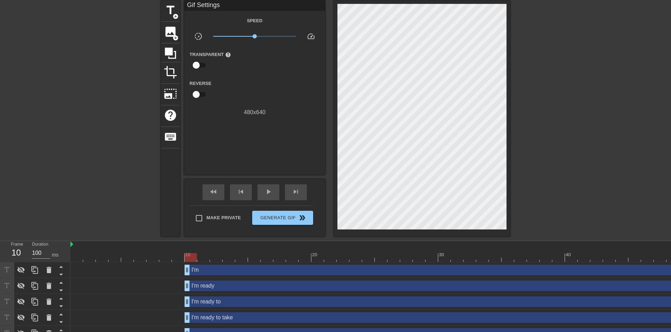
drag, startPoint x: 225, startPoint y: 260, endPoint x: 194, endPoint y: 261, distance: 31.0
click at [194, 261] on div at bounding box center [191, 257] width 12 height 9
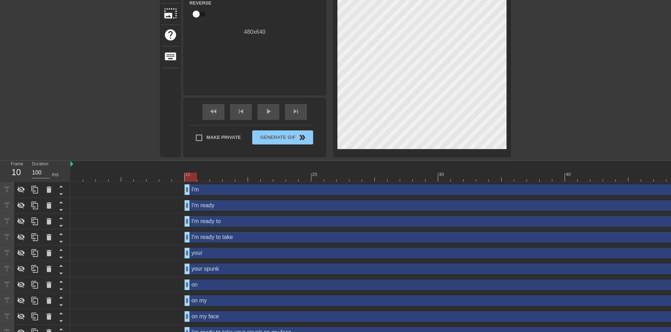
scroll to position [122, 0]
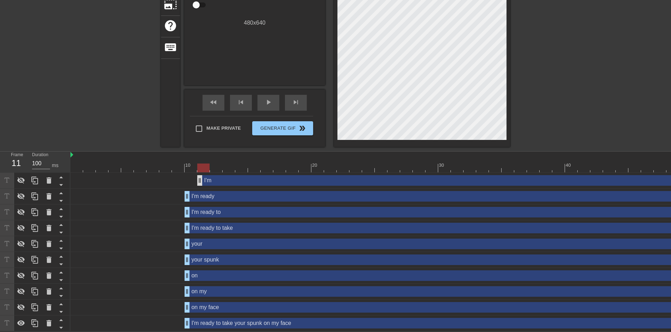
drag, startPoint x: 188, startPoint y: 178, endPoint x: 198, endPoint y: 178, distance: 9.9
drag, startPoint x: 187, startPoint y: 192, endPoint x: 199, endPoint y: 192, distance: 12.3
drag, startPoint x: 188, startPoint y: 207, endPoint x: 201, endPoint y: 207, distance: 12.7
drag, startPoint x: 186, startPoint y: 222, endPoint x: 202, endPoint y: 222, distance: 15.9
drag, startPoint x: 189, startPoint y: 237, endPoint x: 206, endPoint y: 239, distance: 16.7
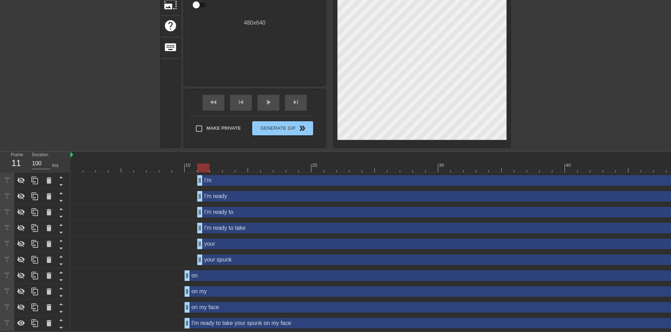
drag, startPoint x: 189, startPoint y: 259, endPoint x: 202, endPoint y: 259, distance: 13.0
drag, startPoint x: 185, startPoint y: 269, endPoint x: 203, endPoint y: 270, distance: 18.0
drag, startPoint x: 189, startPoint y: 286, endPoint x: 203, endPoint y: 286, distance: 13.7
drag, startPoint x: 188, startPoint y: 304, endPoint x: 198, endPoint y: 304, distance: 10.6
drag, startPoint x: 185, startPoint y: 319, endPoint x: 196, endPoint y: 319, distance: 11.3
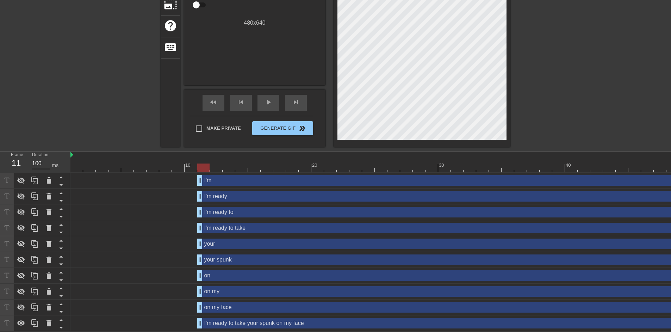
click at [196, 319] on div "I'm ready to take your spunk on my face drag_handle drag_handle" at bounding box center [450, 323] width 761 height 11
click at [21, 320] on icon at bounding box center [21, 322] width 8 height 5
click at [18, 177] on icon at bounding box center [21, 180] width 8 height 7
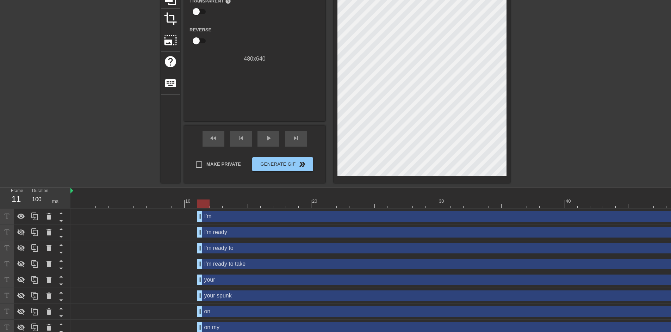
scroll to position [94, 0]
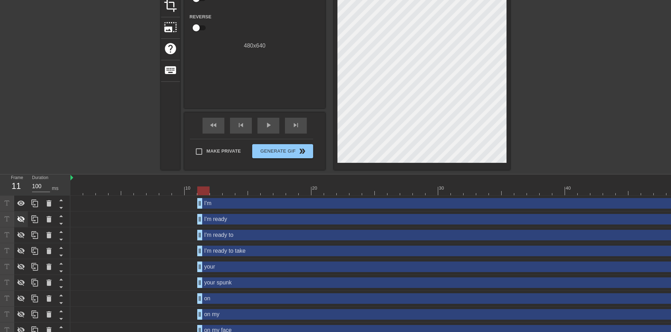
click at [21, 222] on icon at bounding box center [21, 219] width 8 height 7
click at [23, 231] on icon at bounding box center [21, 235] width 8 height 8
click at [23, 253] on icon at bounding box center [21, 251] width 8 height 7
click at [21, 269] on icon at bounding box center [21, 266] width 8 height 7
click at [21, 284] on icon at bounding box center [21, 282] width 8 height 7
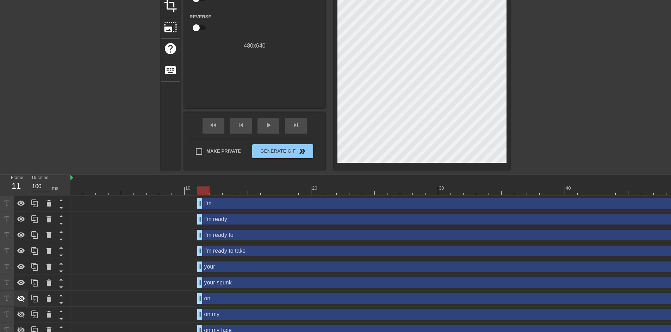
click at [24, 297] on icon at bounding box center [21, 298] width 8 height 8
click at [24, 313] on icon at bounding box center [21, 314] width 8 height 8
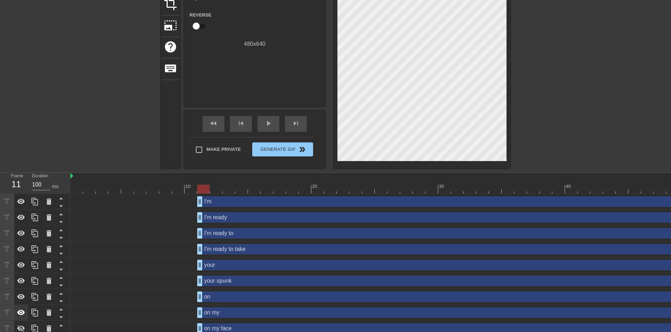
scroll to position [122, 0]
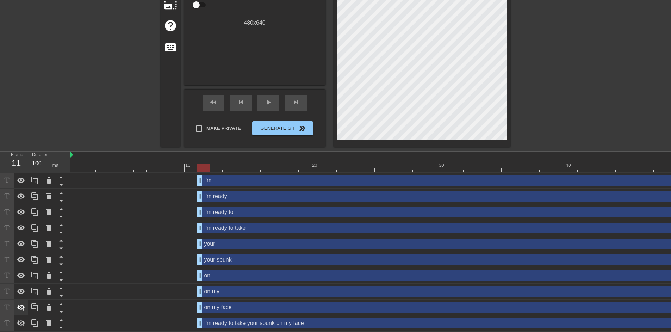
click at [22, 303] on icon at bounding box center [21, 307] width 8 height 8
drag, startPoint x: 200, startPoint y: 192, endPoint x: 240, endPoint y: 189, distance: 39.2
drag, startPoint x: 243, startPoint y: 162, endPoint x: 300, endPoint y: 165, distance: 56.8
click at [300, 165] on div at bounding box center [450, 167] width 761 height 9
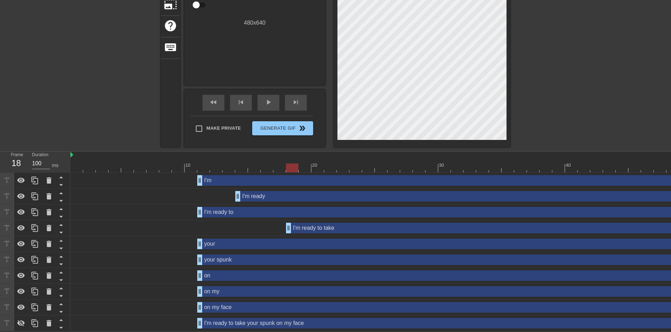
drag, startPoint x: 200, startPoint y: 225, endPoint x: 286, endPoint y: 220, distance: 86.4
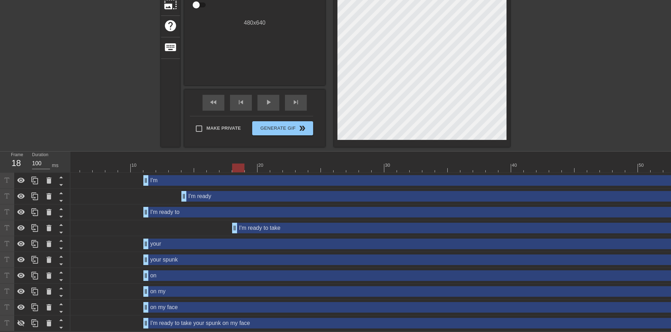
scroll to position [0, 32]
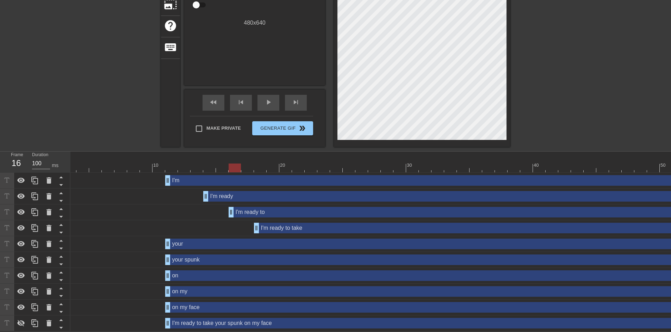
drag, startPoint x: 168, startPoint y: 210, endPoint x: 235, endPoint y: 212, distance: 66.6
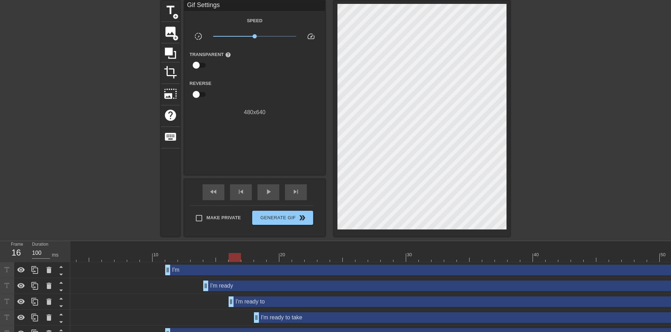
scroll to position [122, 0]
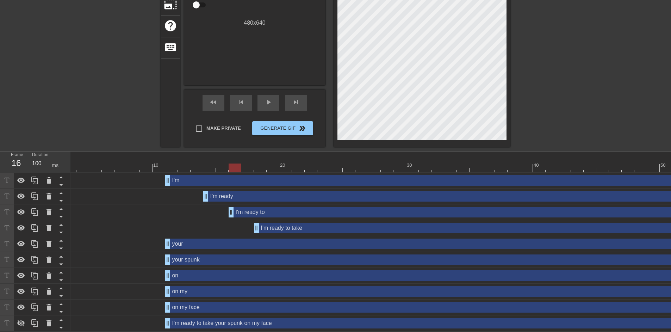
click at [135, 163] on div at bounding box center [418, 167] width 761 height 9
click at [264, 99] on div "play_arrow" at bounding box center [268, 103] width 22 height 16
click at [264, 99] on span "pause" at bounding box center [268, 102] width 8 height 8
click at [258, 173] on div "I'm drag_handle drag_handle" at bounding box center [418, 181] width 761 height 16
drag, startPoint x: 259, startPoint y: 162, endPoint x: 273, endPoint y: 168, distance: 14.8
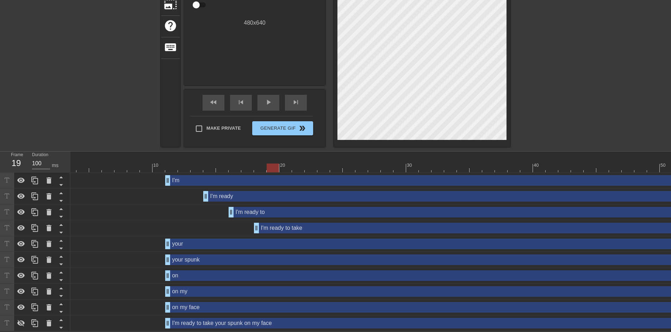
click at [273, 168] on div "10 20 30 40 50 60" at bounding box center [418, 161] width 761 height 21
drag, startPoint x: 269, startPoint y: 162, endPoint x: 246, endPoint y: 166, distance: 23.6
click at [246, 166] on div at bounding box center [247, 167] width 12 height 9
drag, startPoint x: 232, startPoint y: 207, endPoint x: 248, endPoint y: 206, distance: 16.6
click at [262, 167] on div at bounding box center [418, 167] width 761 height 9
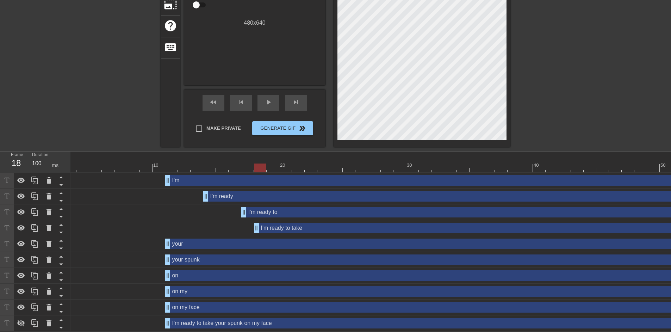
click at [273, 167] on div at bounding box center [418, 167] width 761 height 9
click at [261, 167] on div at bounding box center [418, 167] width 761 height 9
click at [273, 167] on div at bounding box center [418, 167] width 761 height 9
drag, startPoint x: 170, startPoint y: 161, endPoint x: 246, endPoint y: 167, distance: 76.3
click at [246, 167] on div at bounding box center [418, 167] width 761 height 9
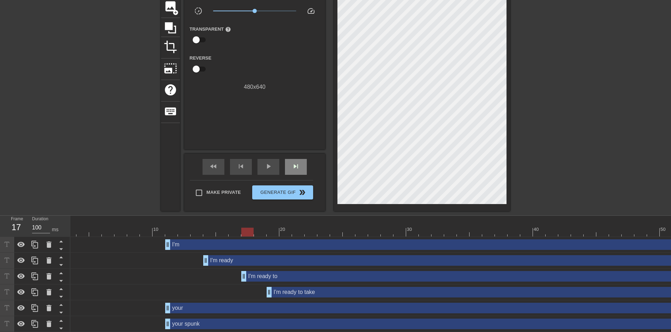
scroll to position [27, 0]
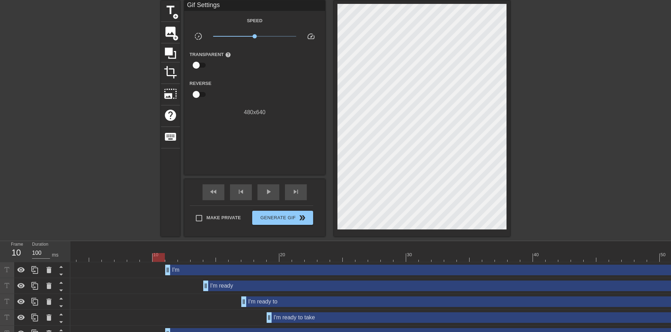
click at [155, 250] on div "10" at bounding box center [159, 252] width 13 height 9
click at [268, 188] on span "play_arrow" at bounding box center [268, 191] width 8 height 8
click at [268, 188] on span "pause" at bounding box center [268, 191] width 8 height 8
drag, startPoint x: 268, startPoint y: 188, endPoint x: 176, endPoint y: 247, distance: 109.6
click at [177, 246] on div "menu_book Browse the tutorials! [DOMAIN_NAME] The online gif editor Send Feedba…" at bounding box center [335, 197] width 671 height 448
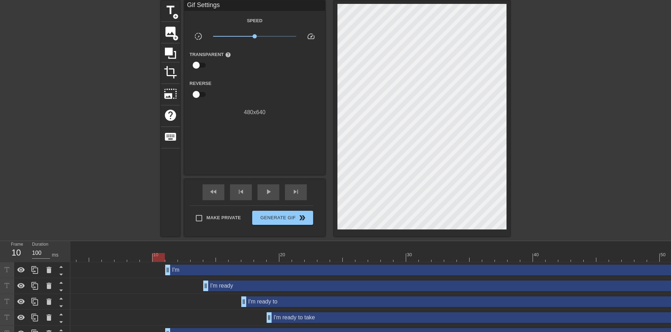
click at [162, 255] on div at bounding box center [418, 257] width 761 height 9
click at [264, 193] on span "play_arrow" at bounding box center [268, 191] width 8 height 8
click at [264, 193] on span "pause" at bounding box center [268, 191] width 8 height 8
click at [268, 191] on span "play_arrow" at bounding box center [268, 191] width 8 height 8
click at [268, 193] on span "pause" at bounding box center [268, 191] width 8 height 8
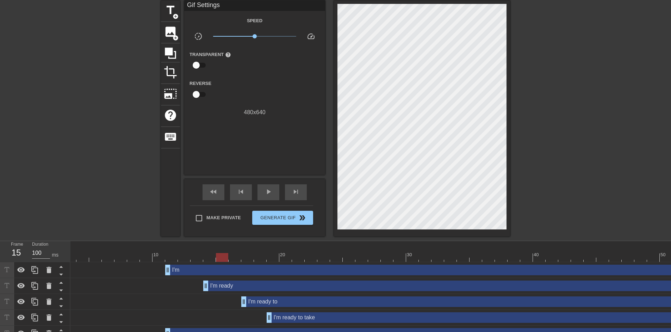
drag, startPoint x: 197, startPoint y: 257, endPoint x: 221, endPoint y: 259, distance: 24.7
click at [221, 259] on div at bounding box center [418, 257] width 761 height 9
drag, startPoint x: 206, startPoint y: 290, endPoint x: 216, endPoint y: 289, distance: 9.5
click at [143, 259] on div at bounding box center [418, 257] width 761 height 9
click at [266, 197] on div "play_arrow" at bounding box center [268, 192] width 22 height 16
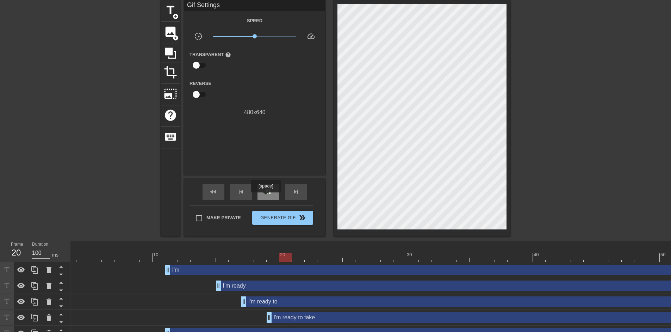
click at [266, 197] on div "pause" at bounding box center [268, 192] width 22 height 16
drag, startPoint x: 226, startPoint y: 259, endPoint x: 283, endPoint y: 259, distance: 57.1
click at [283, 259] on div at bounding box center [418, 257] width 761 height 9
drag, startPoint x: 286, startPoint y: 257, endPoint x: 306, endPoint y: 256, distance: 19.4
click at [306, 256] on div at bounding box center [418, 257] width 761 height 9
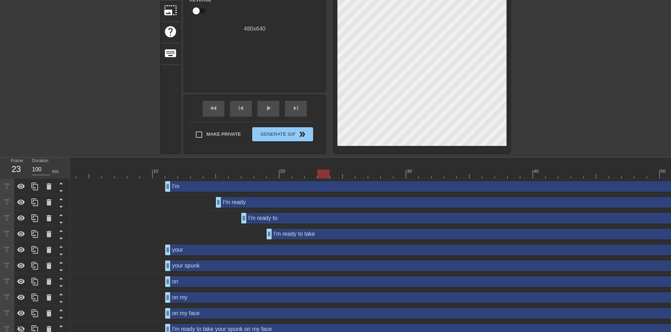
scroll to position [122, 0]
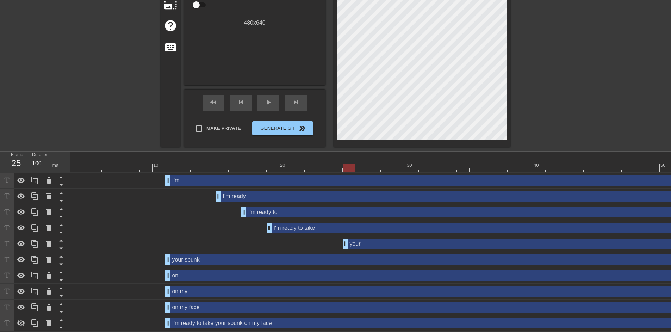
drag, startPoint x: 166, startPoint y: 239, endPoint x: 339, endPoint y: 238, distance: 173.6
click at [339, 238] on div "your drag_handle drag_handle" at bounding box center [418, 243] width 761 height 11
drag, startPoint x: 344, startPoint y: 242, endPoint x: 334, endPoint y: 242, distance: 10.2
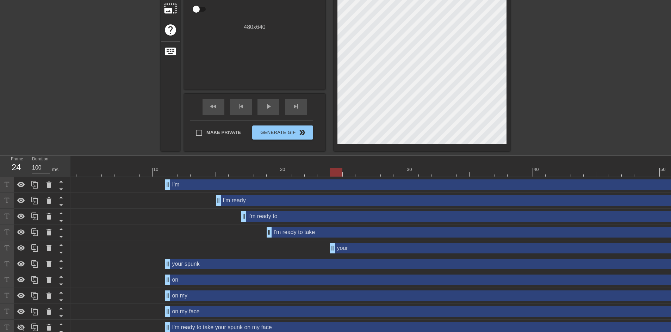
scroll to position [27, 0]
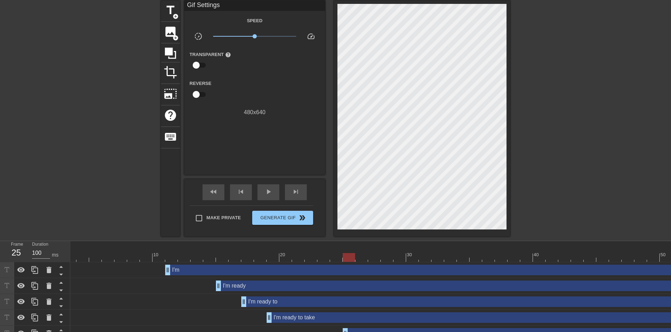
drag, startPoint x: 332, startPoint y: 328, endPoint x: 345, endPoint y: 328, distance: 12.3
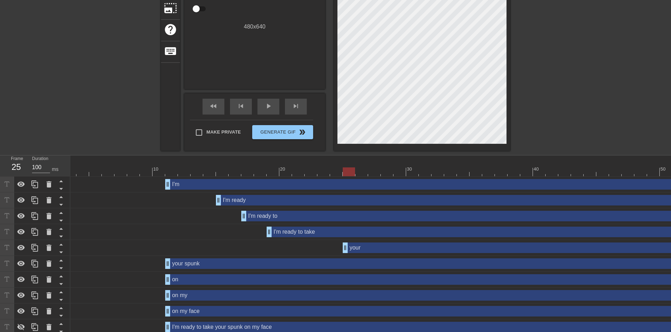
scroll to position [122, 0]
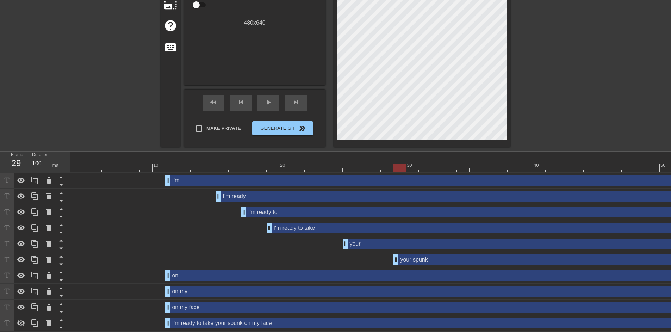
drag, startPoint x: 167, startPoint y: 257, endPoint x: 399, endPoint y: 254, distance: 232.1
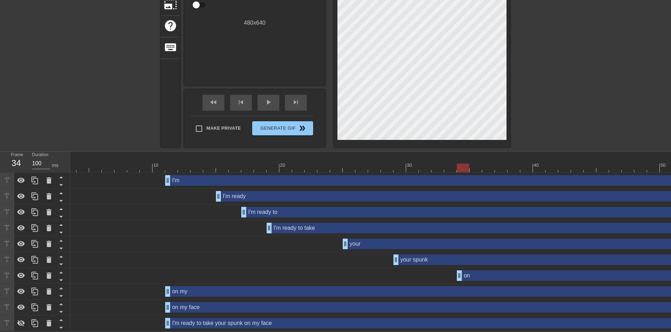
drag, startPoint x: 168, startPoint y: 270, endPoint x: 461, endPoint y: 269, distance: 293.4
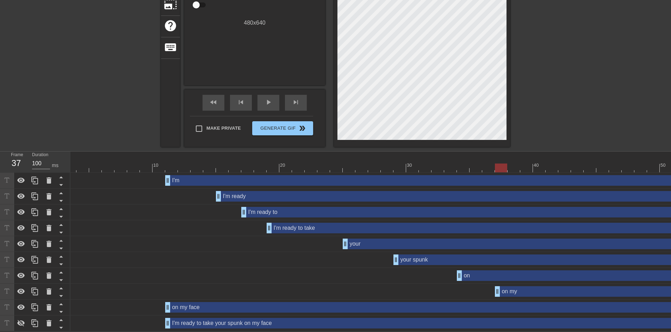
drag, startPoint x: 167, startPoint y: 286, endPoint x: 499, endPoint y: 285, distance: 331.4
drag, startPoint x: 498, startPoint y: 287, endPoint x: 508, endPoint y: 289, distance: 10.0
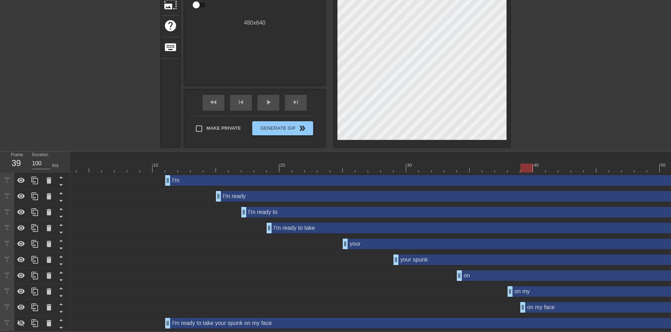
drag, startPoint x: 166, startPoint y: 304, endPoint x: 521, endPoint y: 304, distance: 355.0
drag, startPoint x: 522, startPoint y: 302, endPoint x: 536, endPoint y: 303, distance: 14.1
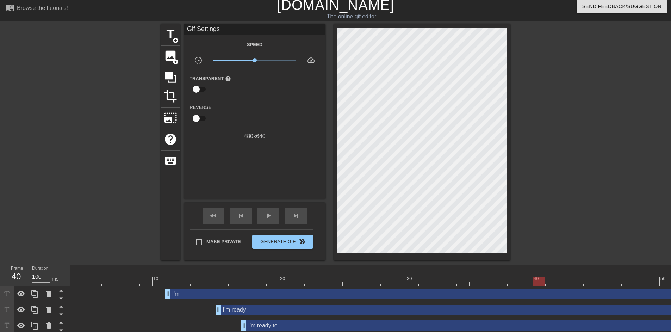
scroll to position [0, 0]
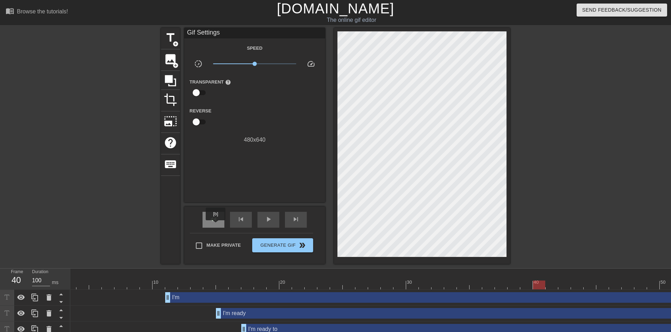
click at [216, 225] on div "fast_rewind" at bounding box center [214, 220] width 22 height 16
click at [278, 219] on div "play_arrow" at bounding box center [268, 220] width 22 height 16
click at [275, 219] on div "pause" at bounding box center [268, 220] width 22 height 16
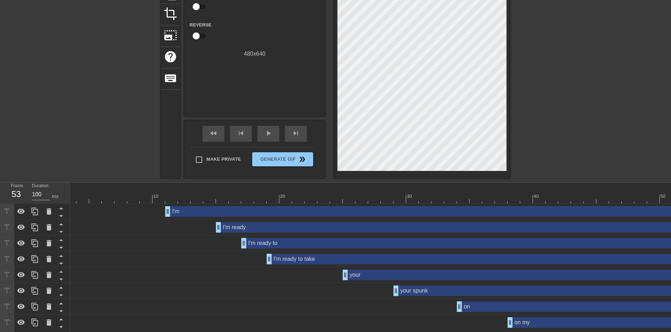
scroll to position [94, 0]
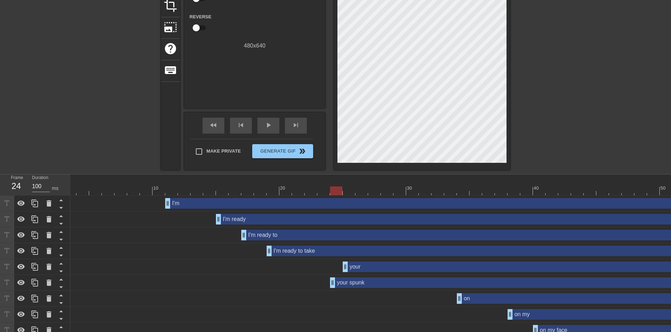
drag, startPoint x: 395, startPoint y: 285, endPoint x: 330, endPoint y: 288, distance: 65.6
click at [330, 288] on div "your spunk drag_handle drag_handle" at bounding box center [418, 283] width 761 height 16
drag, startPoint x: 344, startPoint y: 266, endPoint x: 334, endPoint y: 267, distance: 9.9
drag, startPoint x: 333, startPoint y: 281, endPoint x: 383, endPoint y: 281, distance: 49.7
drag, startPoint x: 387, startPoint y: 189, endPoint x: 478, endPoint y: 188, distance: 90.5
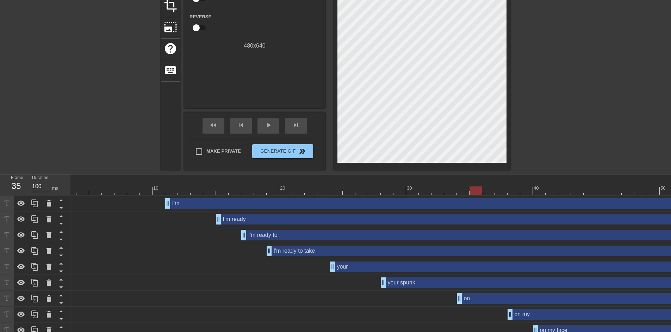
click at [478, 188] on div at bounding box center [475, 190] width 12 height 9
drag, startPoint x: 462, startPoint y: 298, endPoint x: 475, endPoint y: 295, distance: 13.2
drag, startPoint x: 475, startPoint y: 191, endPoint x: 500, endPoint y: 191, distance: 25.0
click at [500, 191] on div at bounding box center [501, 190] width 12 height 9
drag, startPoint x: 512, startPoint y: 315, endPoint x: 501, endPoint y: 315, distance: 10.6
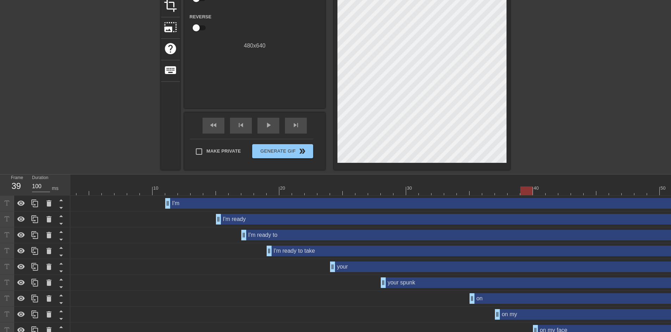
drag, startPoint x: 502, startPoint y: 192, endPoint x: 525, endPoint y: 192, distance: 22.9
click at [525, 192] on div at bounding box center [526, 190] width 12 height 9
drag, startPoint x: 537, startPoint y: 330, endPoint x: 530, endPoint y: 329, distance: 7.1
click at [219, 123] on div "fast_rewind" at bounding box center [214, 126] width 22 height 16
click at [260, 123] on div "play_arrow" at bounding box center [268, 126] width 22 height 16
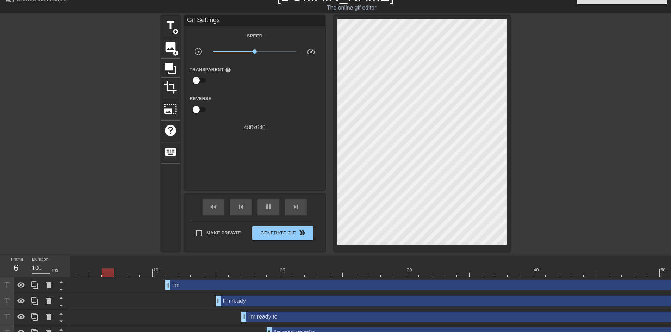
scroll to position [0, 0]
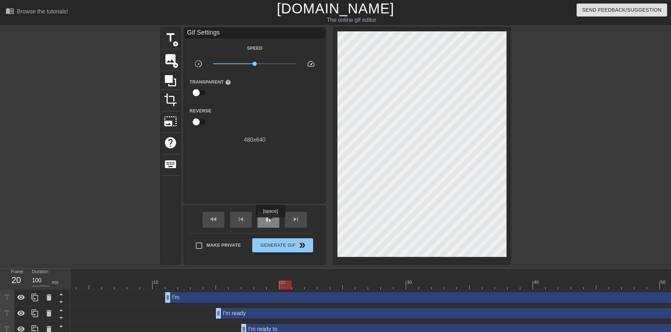
click at [270, 222] on span "pause" at bounding box center [268, 219] width 8 height 8
drag, startPoint x: 168, startPoint y: 285, endPoint x: 185, endPoint y: 286, distance: 16.3
click at [185, 286] on div at bounding box center [418, 284] width 761 height 9
drag, startPoint x: 170, startPoint y: 299, endPoint x: 185, endPoint y: 298, distance: 14.8
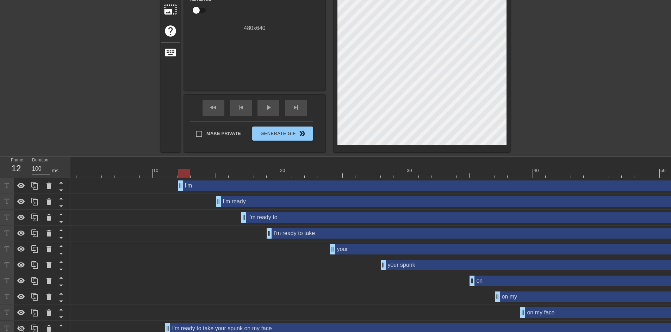
scroll to position [122, 0]
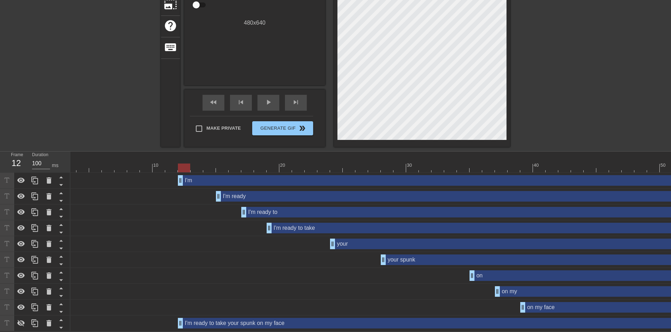
drag, startPoint x: 169, startPoint y: 316, endPoint x: 179, endPoint y: 316, distance: 9.5
click at [212, 101] on span "fast_rewind" at bounding box center [213, 102] width 8 height 8
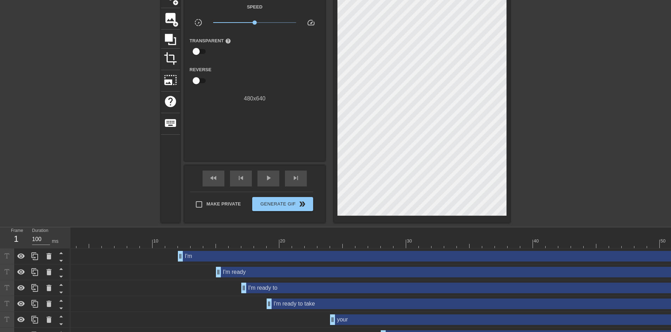
scroll to position [27, 0]
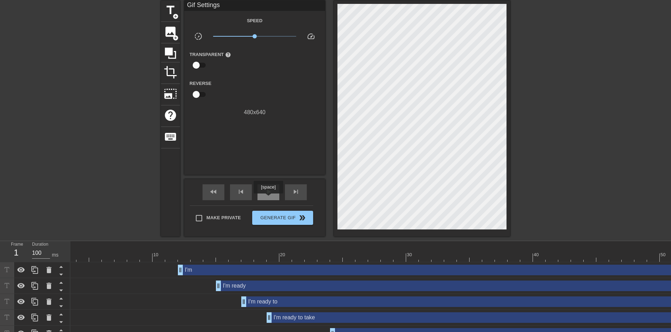
click at [268, 198] on div "play_arrow" at bounding box center [268, 192] width 22 height 16
click at [270, 192] on span "pause" at bounding box center [268, 191] width 8 height 8
click at [270, 192] on span "play_arrow" at bounding box center [268, 191] width 8 height 8
click at [270, 192] on span "pause" at bounding box center [268, 191] width 8 height 8
click at [270, 192] on span "play_arrow" at bounding box center [268, 191] width 8 height 8
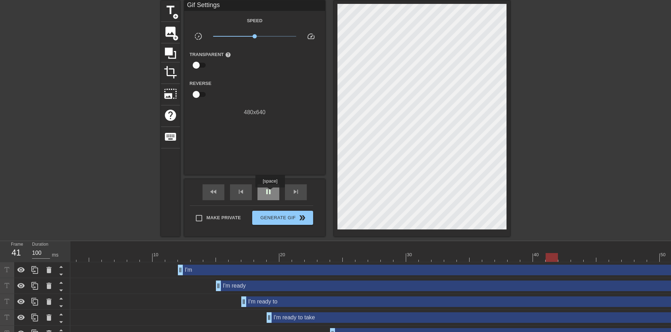
click at [270, 192] on span "pause" at bounding box center [268, 191] width 8 height 8
click at [218, 196] on div "fast_rewind" at bounding box center [214, 192] width 22 height 16
click at [272, 197] on div "play_arrow" at bounding box center [268, 192] width 22 height 16
click at [272, 197] on div "pause" at bounding box center [268, 192] width 22 height 16
drag, startPoint x: 224, startPoint y: 254, endPoint x: 259, endPoint y: 259, distance: 35.2
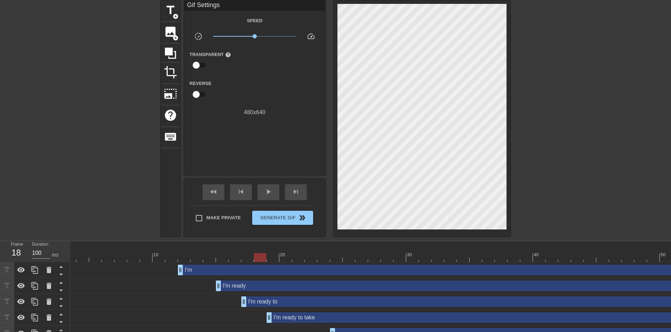
click at [259, 259] on div at bounding box center [418, 257] width 761 height 9
drag, startPoint x: 268, startPoint y: 319, endPoint x: 259, endPoint y: 317, distance: 9.0
drag, startPoint x: 242, startPoint y: 298, endPoint x: 234, endPoint y: 298, distance: 8.5
drag, startPoint x: 217, startPoint y: 287, endPoint x: 209, endPoint y: 286, distance: 8.1
drag, startPoint x: 150, startPoint y: 256, endPoint x: 118, endPoint y: 257, distance: 32.4
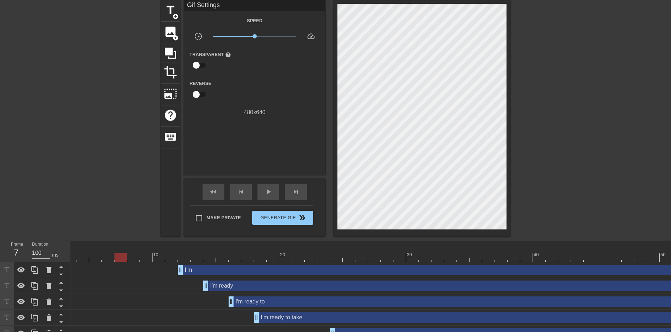
click at [118, 257] on div at bounding box center [418, 257] width 761 height 9
click at [269, 190] on span "play_arrow" at bounding box center [268, 191] width 8 height 8
click at [271, 192] on span "pause" at bounding box center [268, 191] width 8 height 8
click at [271, 192] on span "play_arrow" at bounding box center [268, 191] width 8 height 8
click at [271, 192] on span "pause" at bounding box center [268, 191] width 8 height 8
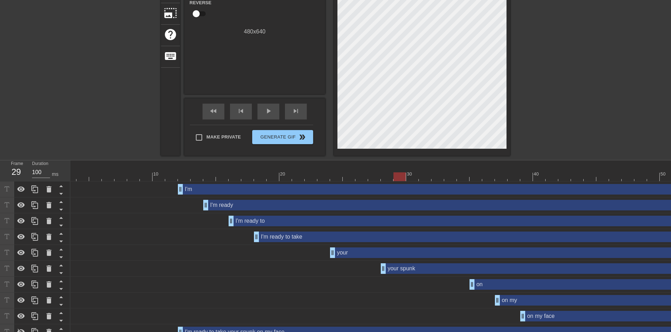
scroll to position [122, 0]
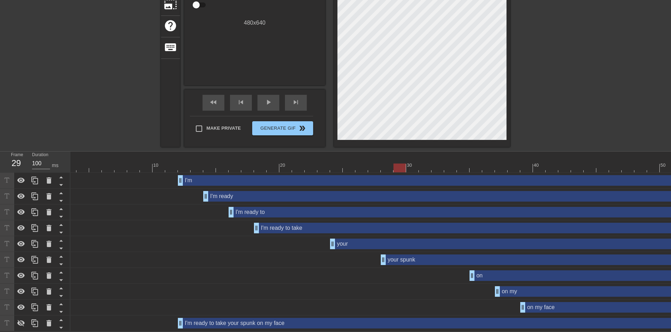
click at [193, 163] on div at bounding box center [418, 167] width 761 height 9
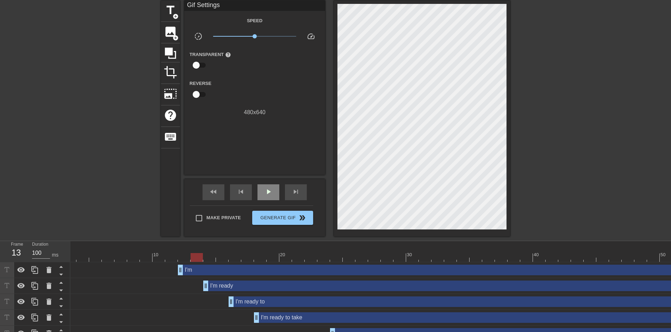
click at [270, 189] on span "play_arrow" at bounding box center [268, 191] width 8 height 8
click at [272, 194] on span "pause" at bounding box center [268, 191] width 8 height 8
click at [272, 194] on span "play_arrow" at bounding box center [268, 191] width 8 height 8
click at [272, 194] on span "pause" at bounding box center [268, 191] width 8 height 8
click at [272, 194] on span "play_arrow" at bounding box center [268, 191] width 8 height 8
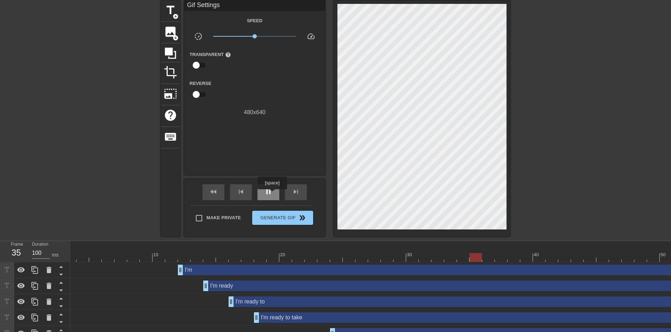
click at [272, 194] on span "pause" at bounding box center [268, 191] width 8 height 8
click at [213, 193] on span "fast_rewind" at bounding box center [213, 191] width 8 height 8
click at [276, 194] on div "play_arrow" at bounding box center [268, 192] width 22 height 16
click at [276, 194] on div "pause" at bounding box center [268, 192] width 22 height 16
click at [276, 194] on div "play_arrow" at bounding box center [268, 192] width 22 height 16
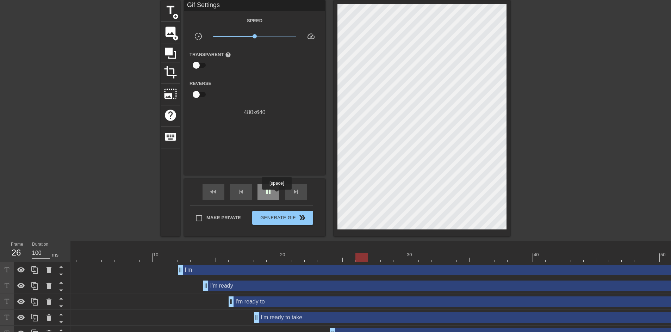
click at [276, 194] on div "pause" at bounding box center [268, 192] width 22 height 16
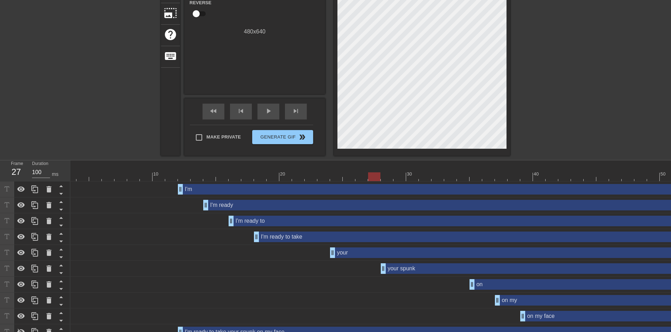
scroll to position [122, 0]
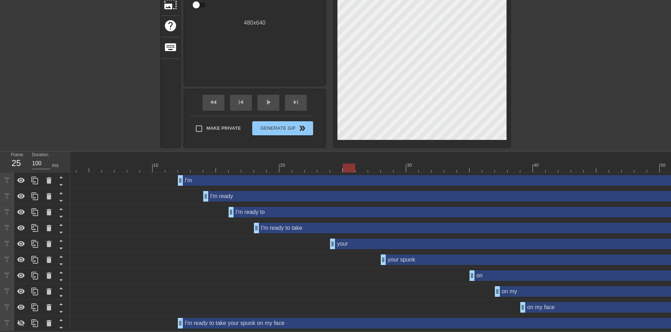
drag, startPoint x: 336, startPoint y: 163, endPoint x: 345, endPoint y: 163, distance: 8.8
click at [345, 163] on div at bounding box center [418, 167] width 761 height 9
drag, startPoint x: 332, startPoint y: 242, endPoint x: 342, endPoint y: 241, distance: 10.0
click at [342, 241] on div "your drag_handle drag_handle" at bounding box center [418, 243] width 761 height 11
drag, startPoint x: 352, startPoint y: 162, endPoint x: 403, endPoint y: 161, distance: 51.1
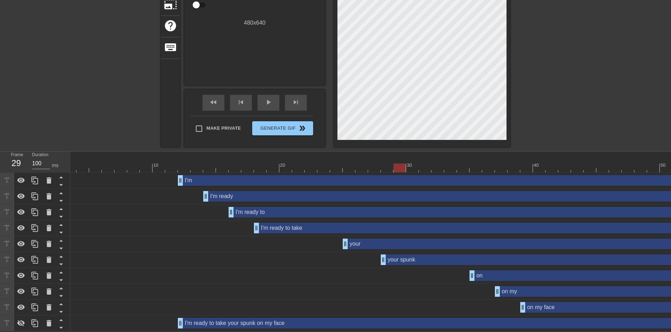
click at [403, 163] on div at bounding box center [399, 167] width 12 height 9
click at [394, 254] on div "your spunk drag_handle drag_handle" at bounding box center [570, 259] width 355 height 11
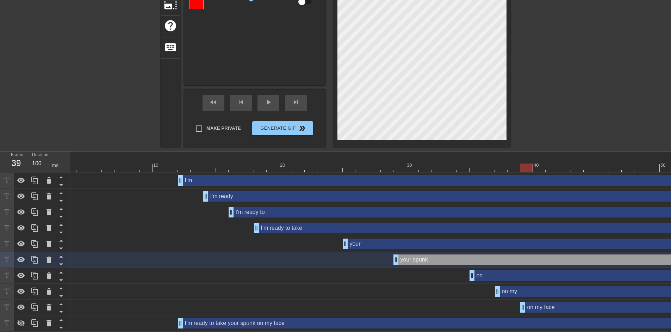
drag, startPoint x: 400, startPoint y: 166, endPoint x: 527, endPoint y: 165, distance: 126.4
click at [527, 165] on div at bounding box center [526, 167] width 12 height 9
click at [474, 166] on div at bounding box center [418, 167] width 761 height 9
drag, startPoint x: 470, startPoint y: 273, endPoint x: 491, endPoint y: 270, distance: 21.3
click at [491, 270] on div "on drag_handle drag_handle" at bounding box center [418, 275] width 761 height 11
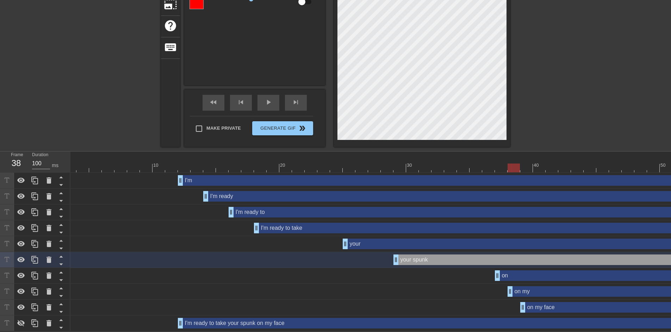
drag, startPoint x: 500, startPoint y: 288, endPoint x: 511, endPoint y: 290, distance: 11.3
drag, startPoint x: 491, startPoint y: 160, endPoint x: 480, endPoint y: 160, distance: 11.3
click at [480, 163] on div at bounding box center [418, 167] width 761 height 9
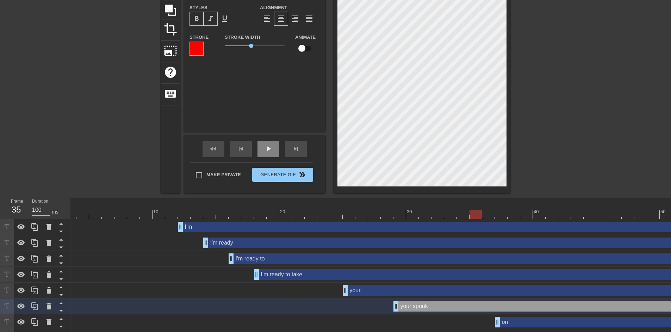
scroll to position [27, 0]
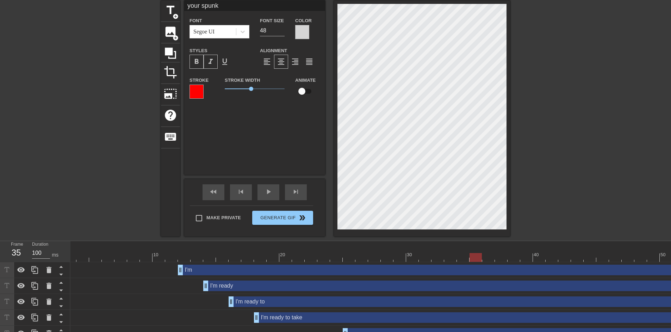
click at [149, 258] on div at bounding box center [418, 257] width 761 height 9
click at [259, 194] on div "play_arrow" at bounding box center [268, 192] width 22 height 16
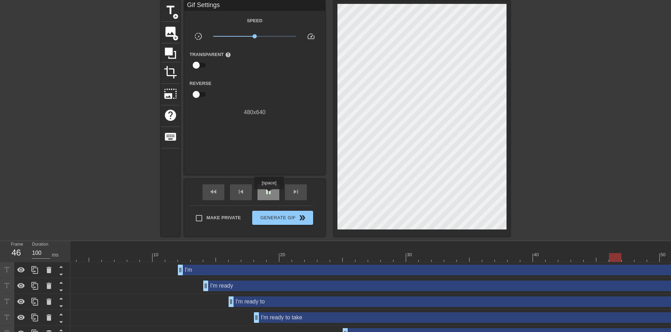
click at [269, 194] on span "pause" at bounding box center [268, 191] width 8 height 8
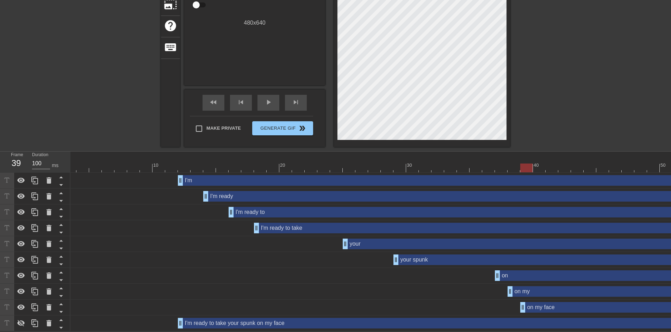
drag, startPoint x: 498, startPoint y: 167, endPoint x: 525, endPoint y: 166, distance: 27.2
click at [525, 166] on div at bounding box center [418, 167] width 761 height 9
drag, startPoint x: 510, startPoint y: 285, endPoint x: 525, endPoint y: 285, distance: 15.5
drag, startPoint x: 523, startPoint y: 304, endPoint x: 563, endPoint y: 306, distance: 40.2
drag, startPoint x: 524, startPoint y: 288, endPoint x: 528, endPoint y: 296, distance: 8.5
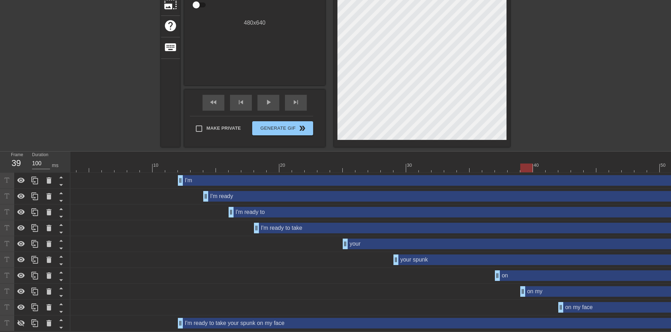
click at [528, 296] on div "I'm drag_handle drag_handle I'm ready drag_handle drag_handle I'm ready to drag…" at bounding box center [338, 252] width 601 height 158
drag, startPoint x: 503, startPoint y: 163, endPoint x: 496, endPoint y: 163, distance: 7.8
click at [496, 163] on div at bounding box center [418, 167] width 761 height 9
click at [221, 100] on div "fast_rewind" at bounding box center [214, 103] width 22 height 16
click at [272, 98] on span "play_arrow" at bounding box center [268, 102] width 8 height 8
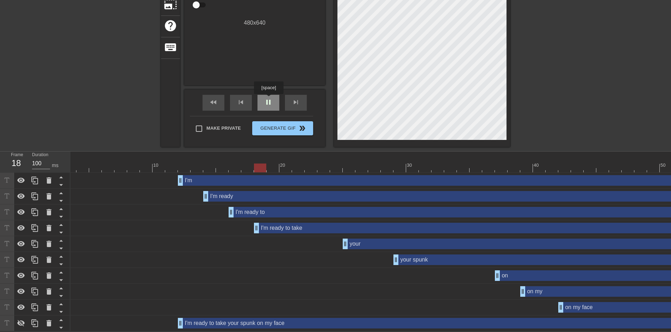
click at [268, 99] on span "pause" at bounding box center [268, 102] width 8 height 8
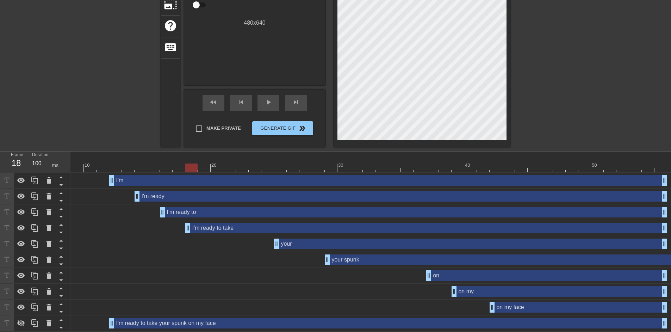
scroll to position [0, 157]
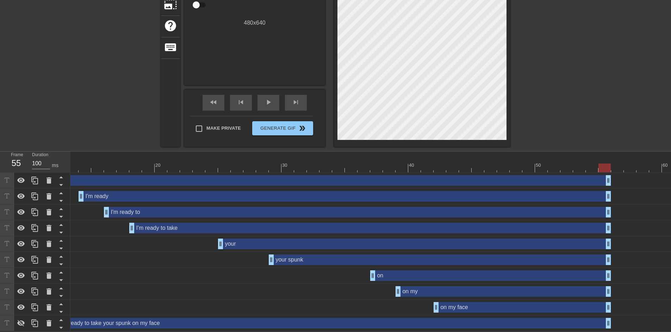
drag, startPoint x: 620, startPoint y: 253, endPoint x: 607, endPoint y: 255, distance: 12.8
click at [216, 98] on span "fast_rewind" at bounding box center [213, 102] width 8 height 8
click at [269, 99] on span "play_arrow" at bounding box center [268, 102] width 8 height 8
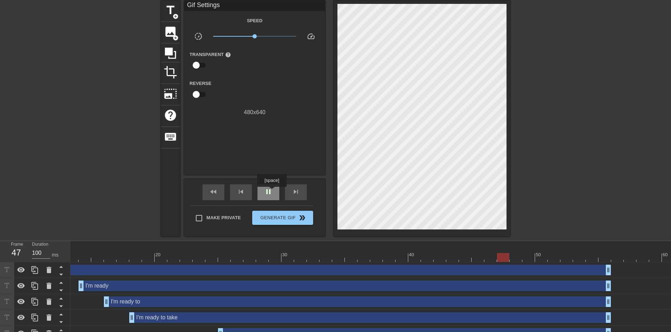
click at [272, 192] on span "pause" at bounding box center [268, 191] width 8 height 8
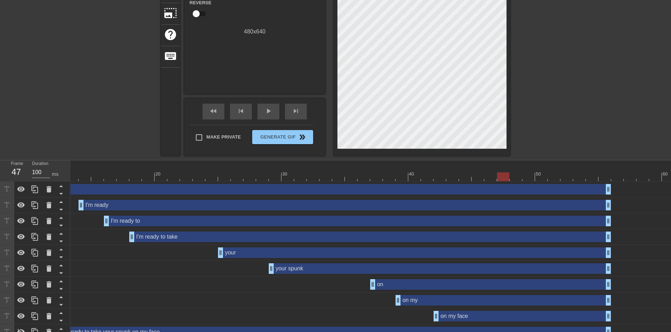
scroll to position [122, 0]
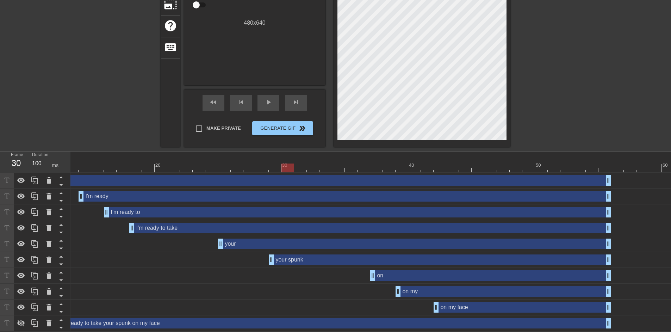
drag, startPoint x: 249, startPoint y: 167, endPoint x: 288, endPoint y: 167, distance: 39.4
click at [288, 167] on div at bounding box center [294, 167] width 761 height 9
drag, startPoint x: 273, startPoint y: 256, endPoint x: 282, endPoint y: 254, distance: 9.7
drag, startPoint x: 287, startPoint y: 160, endPoint x: 356, endPoint y: 164, distance: 69.2
click at [356, 164] on div at bounding box center [351, 167] width 12 height 9
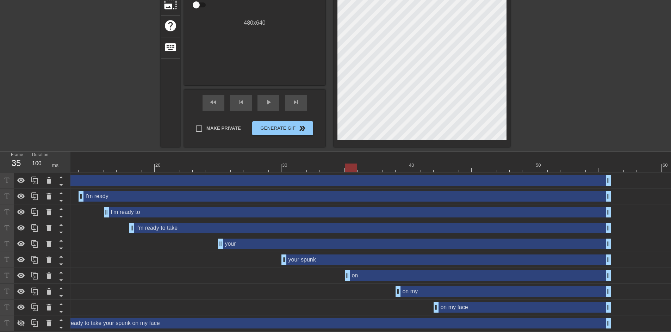
drag, startPoint x: 373, startPoint y: 273, endPoint x: 345, endPoint y: 268, distance: 28.3
drag, startPoint x: 352, startPoint y: 166, endPoint x: 375, endPoint y: 167, distance: 24.0
click at [375, 167] on div at bounding box center [376, 167] width 12 height 9
drag, startPoint x: 373, startPoint y: 164, endPoint x: 410, endPoint y: 164, distance: 36.3
click at [410, 164] on div at bounding box center [414, 167] width 12 height 9
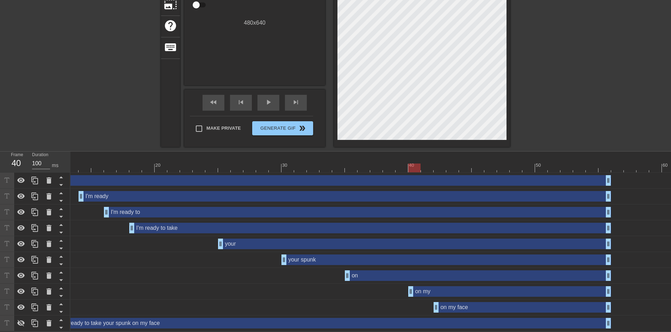
drag, startPoint x: 398, startPoint y: 285, endPoint x: 404, endPoint y: 285, distance: 6.7
click at [404, 286] on div "on my drag_handle drag_handle" at bounding box center [294, 291] width 761 height 11
drag, startPoint x: 417, startPoint y: 163, endPoint x: 452, endPoint y: 165, distance: 35.3
click at [452, 165] on div at bounding box center [452, 167] width 12 height 9
drag, startPoint x: 438, startPoint y: 301, endPoint x: 448, endPoint y: 300, distance: 10.2
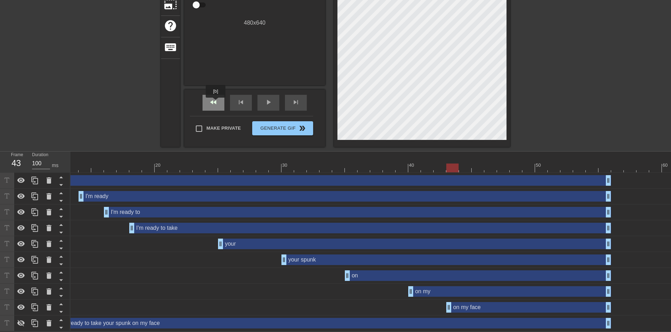
click at [204, 100] on div "fast_rewind" at bounding box center [214, 103] width 22 height 16
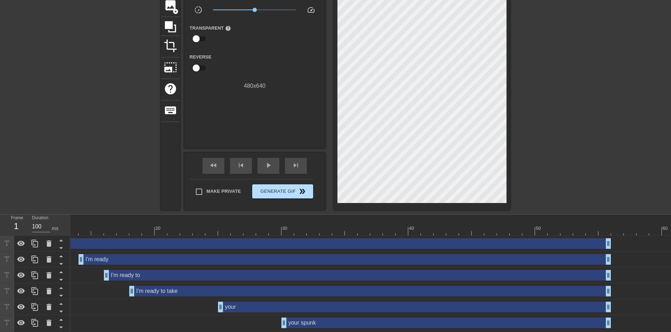
scroll to position [0, 0]
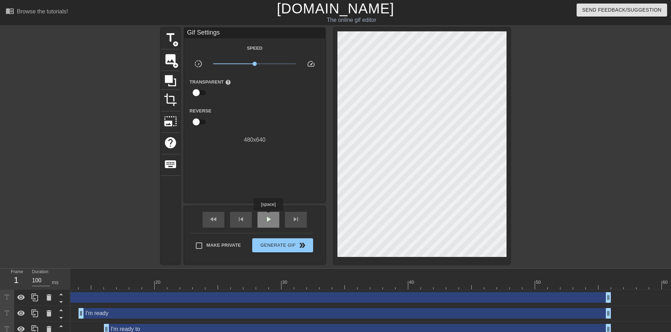
click at [268, 217] on span "play_arrow" at bounding box center [268, 219] width 8 height 8
click at [269, 224] on div "pause" at bounding box center [268, 220] width 22 height 16
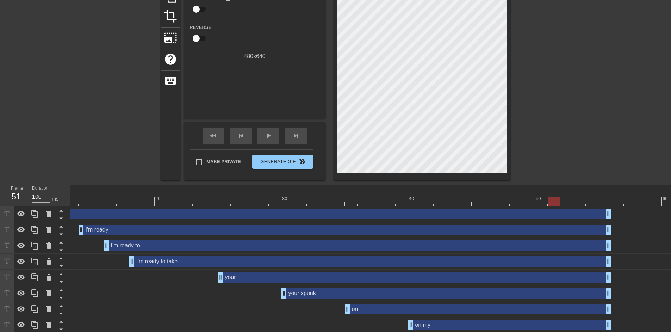
scroll to position [122, 0]
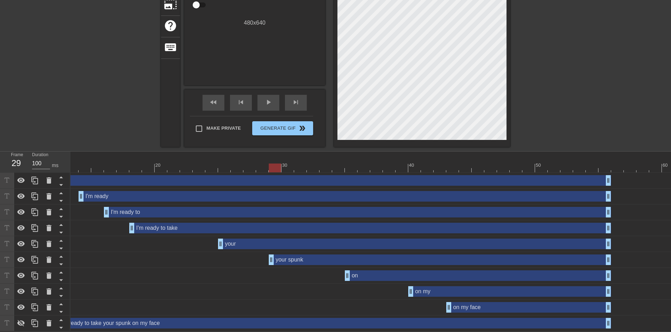
drag, startPoint x: 284, startPoint y: 259, endPoint x: 275, endPoint y: 257, distance: 8.2
click at [210, 104] on div "fast_rewind" at bounding box center [214, 103] width 22 height 16
click at [262, 99] on div "play_arrow" at bounding box center [268, 103] width 22 height 16
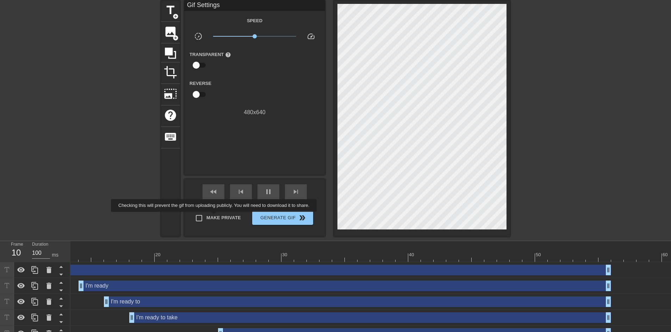
click at [215, 217] on span "Make Private" at bounding box center [223, 217] width 35 height 7
click at [206, 217] on input "Make Private" at bounding box center [199, 218] width 15 height 15
click at [291, 218] on span "Generate Gif double_arrow" at bounding box center [282, 217] width 55 height 8
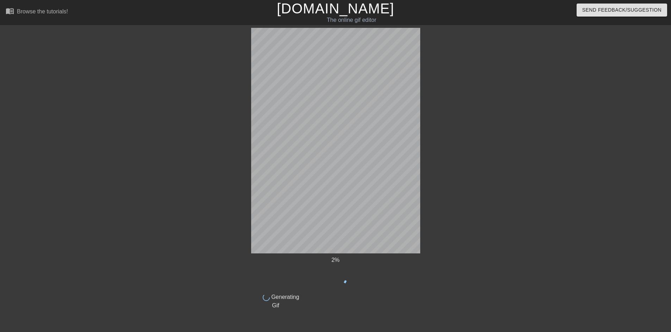
scroll to position [0, 0]
click at [505, 156] on div at bounding box center [484, 133] width 106 height 211
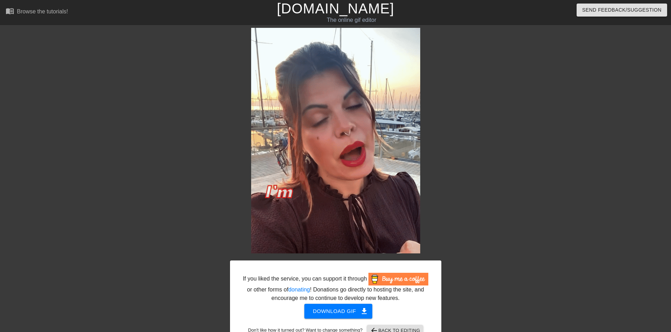
click at [343, 161] on img at bounding box center [335, 140] width 169 height 225
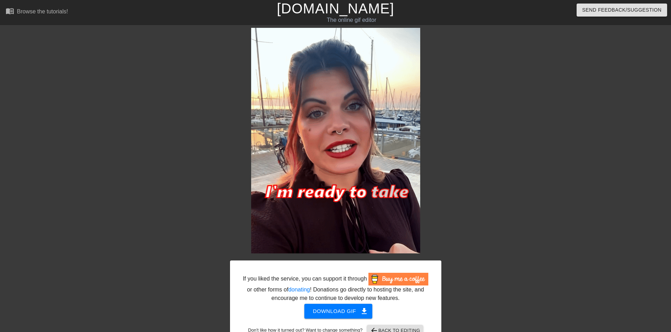
scroll to position [18, 0]
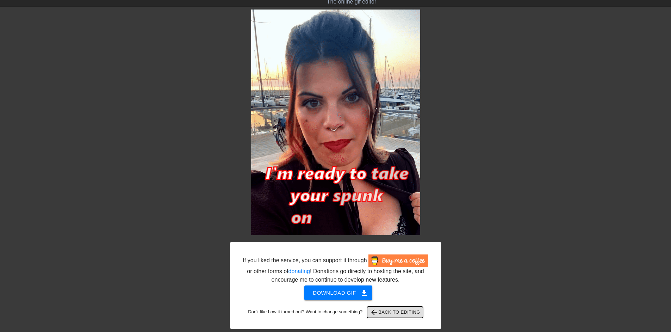
click at [391, 309] on span "arrow_back Back to Editing" at bounding box center [395, 312] width 50 height 8
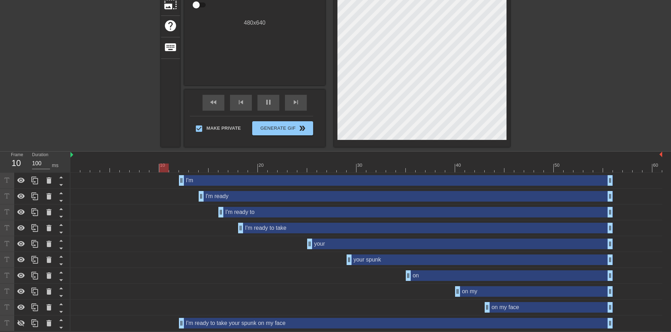
scroll to position [118, 0]
click at [267, 103] on span "pause" at bounding box center [268, 102] width 8 height 8
drag, startPoint x: 461, startPoint y: 166, endPoint x: 421, endPoint y: 166, distance: 40.2
click at [421, 166] on div at bounding box center [421, 167] width 10 height 9
drag, startPoint x: 408, startPoint y: 279, endPoint x: 415, endPoint y: 279, distance: 7.8
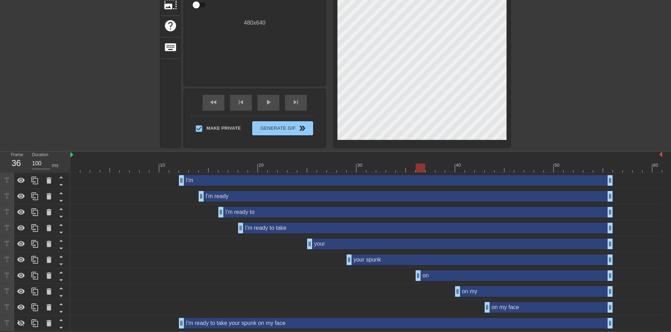
click at [415, 279] on div "on drag_handle drag_handle" at bounding box center [366, 275] width 592 height 11
click at [218, 102] on div "fast_rewind" at bounding box center [214, 103] width 22 height 16
click at [267, 106] on div "play_arrow" at bounding box center [268, 103] width 22 height 16
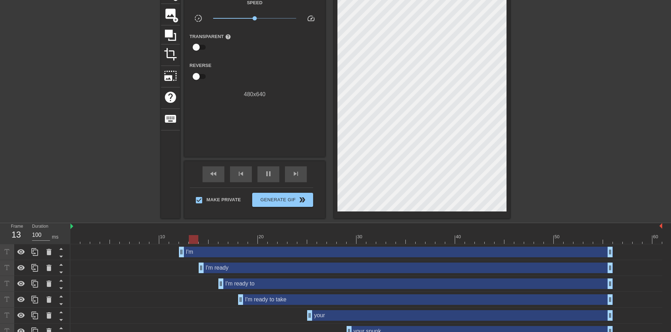
scroll to position [24, 0]
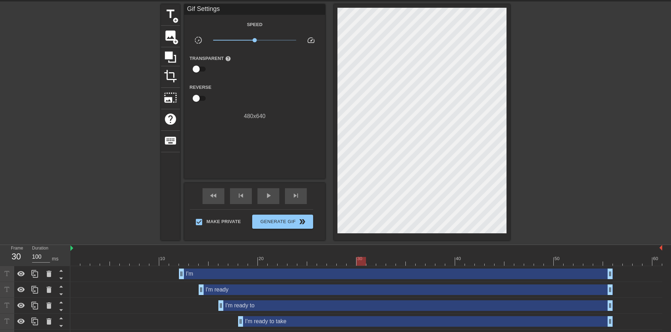
click at [360, 259] on div at bounding box center [366, 261] width 592 height 9
click at [293, 262] on div at bounding box center [366, 261] width 592 height 9
click at [273, 195] on div "play_arrow" at bounding box center [268, 196] width 22 height 16
click at [273, 195] on div "pause" at bounding box center [268, 196] width 22 height 16
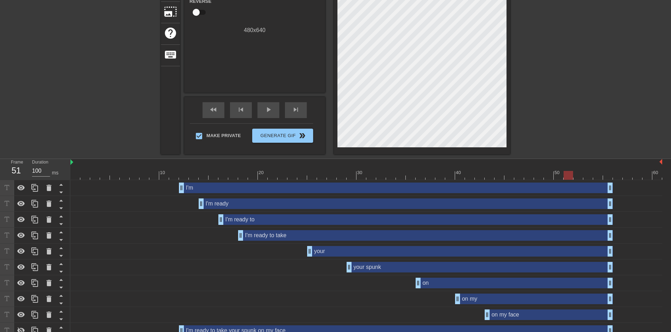
scroll to position [118, 0]
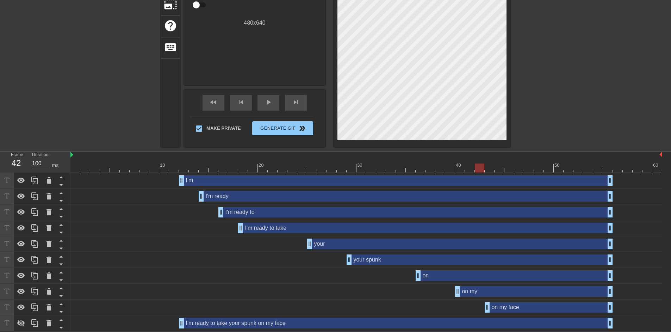
drag, startPoint x: 487, startPoint y: 168, endPoint x: 483, endPoint y: 169, distance: 3.9
click at [483, 169] on div at bounding box center [366, 167] width 592 height 9
drag, startPoint x: 487, startPoint y: 308, endPoint x: 479, endPoint y: 307, distance: 7.8
drag, startPoint x: 419, startPoint y: 278, endPoint x: 427, endPoint y: 278, distance: 7.4
click at [216, 102] on span "fast_rewind" at bounding box center [213, 102] width 8 height 8
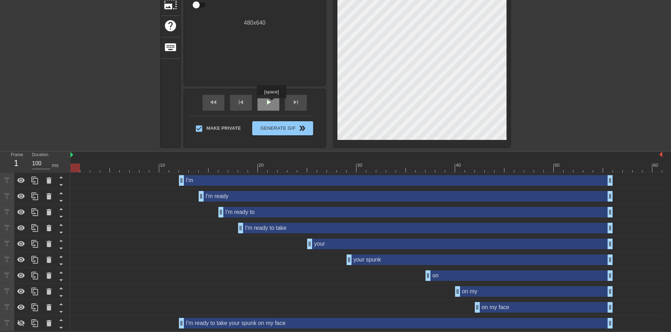
click at [271, 103] on span "play_arrow" at bounding box center [268, 102] width 8 height 8
drag, startPoint x: 430, startPoint y: 274, endPoint x: 437, endPoint y: 275, distance: 7.1
click at [376, 164] on div at bounding box center [366, 167] width 592 height 9
click at [307, 173] on div "I'm drag_handle drag_handle" at bounding box center [366, 181] width 592 height 16
click at [286, 166] on div at bounding box center [366, 167] width 592 height 9
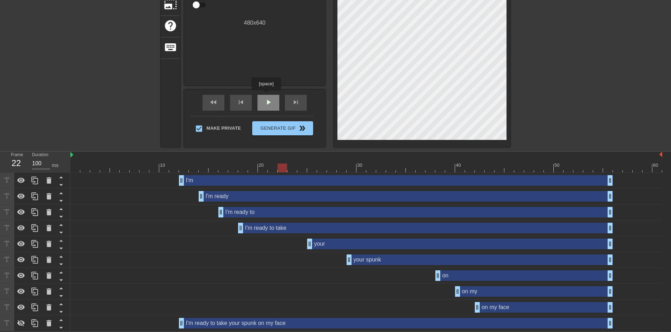
click at [266, 95] on div "play_arrow" at bounding box center [268, 103] width 22 height 16
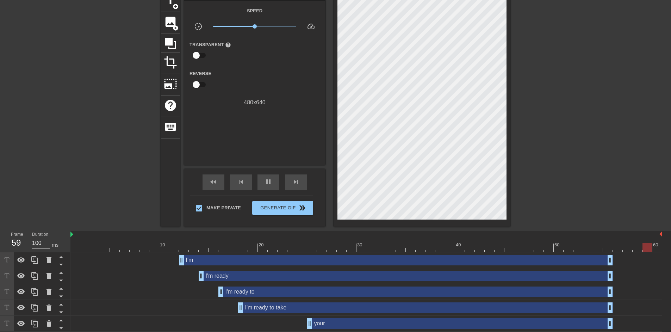
scroll to position [24, 0]
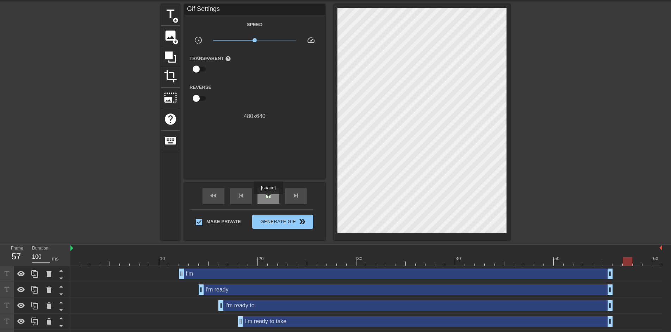
click at [268, 199] on span "pause" at bounding box center [268, 195] width 8 height 8
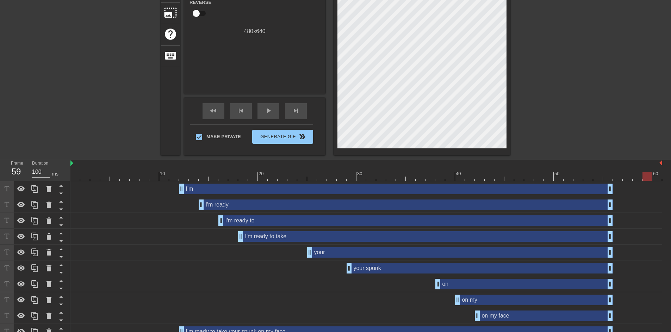
scroll to position [118, 0]
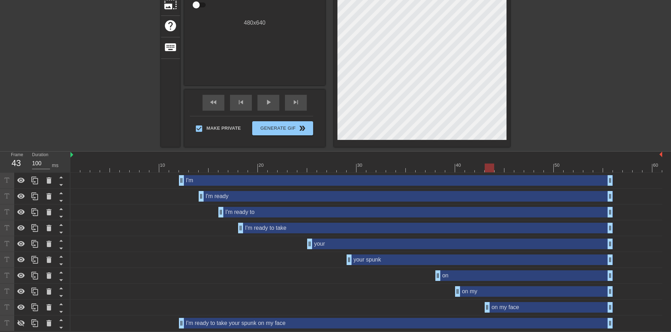
drag, startPoint x: 477, startPoint y: 308, endPoint x: 484, endPoint y: 308, distance: 7.0
click at [484, 308] on div "on my face drag_handle drag_handle" at bounding box center [366, 307] width 592 height 11
drag, startPoint x: 458, startPoint y: 288, endPoint x: 464, endPoint y: 289, distance: 6.3
click at [464, 289] on div "on my drag_handle drag_handle" at bounding box center [366, 291] width 592 height 11
drag, startPoint x: 440, startPoint y: 274, endPoint x: 448, endPoint y: 274, distance: 8.1
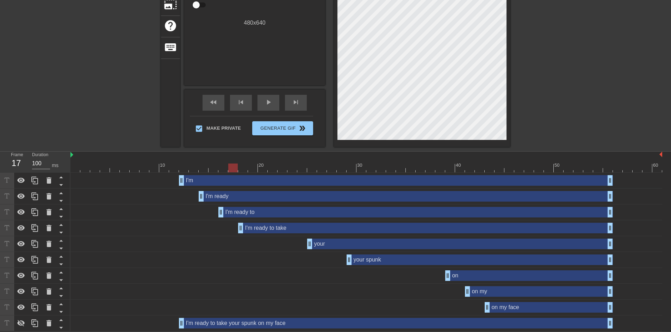
drag, startPoint x: 229, startPoint y: 168, endPoint x: 217, endPoint y: 167, distance: 12.0
click at [217, 167] on div at bounding box center [366, 167] width 592 height 9
click at [263, 101] on div "play_arrow" at bounding box center [268, 103] width 22 height 16
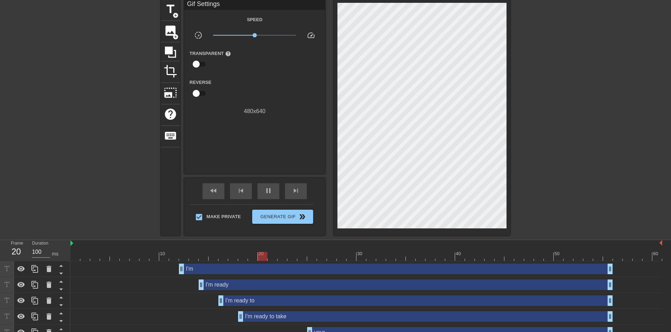
scroll to position [24, 0]
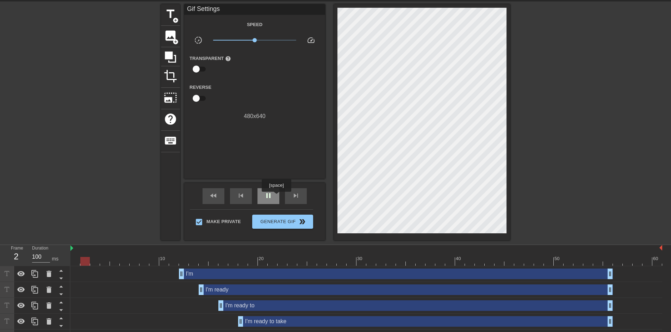
click at [276, 197] on div "pause" at bounding box center [268, 196] width 22 height 16
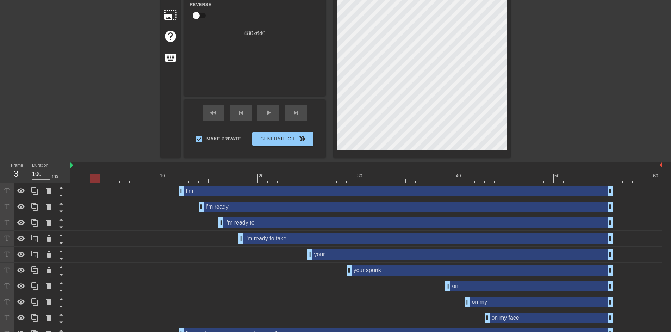
scroll to position [118, 0]
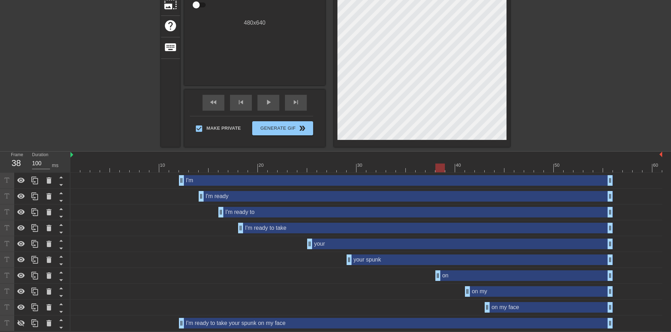
drag, startPoint x: 446, startPoint y: 275, endPoint x: 440, endPoint y: 275, distance: 6.0
drag, startPoint x: 465, startPoint y: 290, endPoint x: 460, endPoint y: 290, distance: 5.6
drag, startPoint x: 489, startPoint y: 308, endPoint x: 479, endPoint y: 307, distance: 9.5
click at [278, 164] on div at bounding box center [366, 167] width 592 height 9
click at [268, 96] on div "play_arrow" at bounding box center [268, 103] width 22 height 16
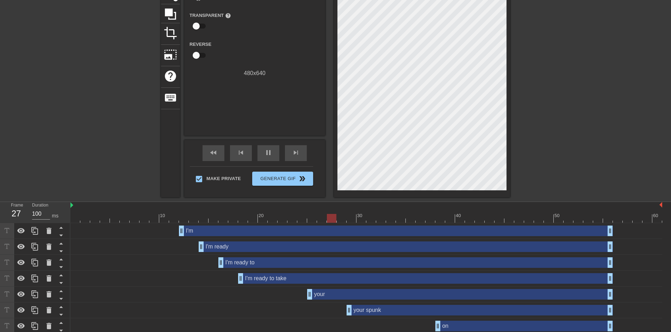
scroll to position [24, 0]
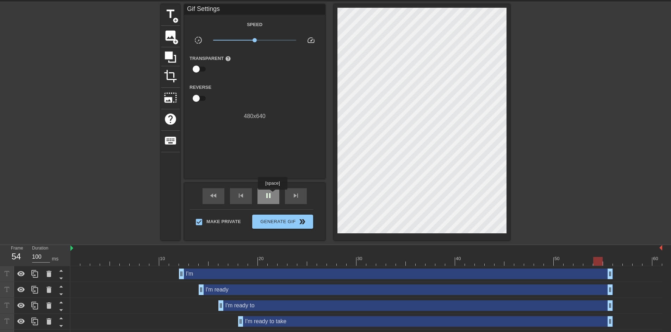
click at [272, 195] on span "pause" at bounding box center [268, 195] width 8 height 8
click at [268, 225] on span "Generate Gif double_arrow" at bounding box center [282, 221] width 55 height 8
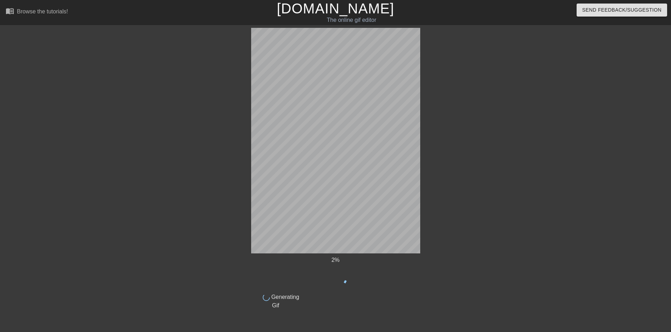
scroll to position [0, 0]
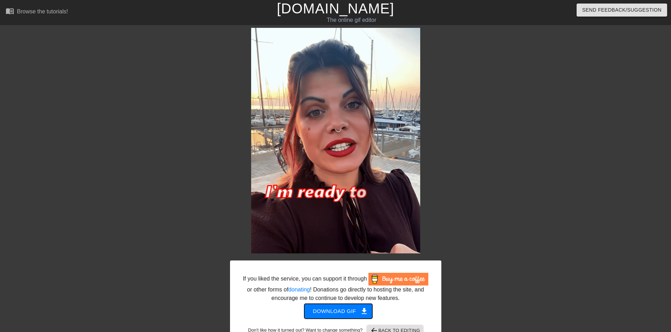
click at [344, 311] on span "Download gif get_app" at bounding box center [338, 310] width 51 height 9
